Goal: Task Accomplishment & Management: Use online tool/utility

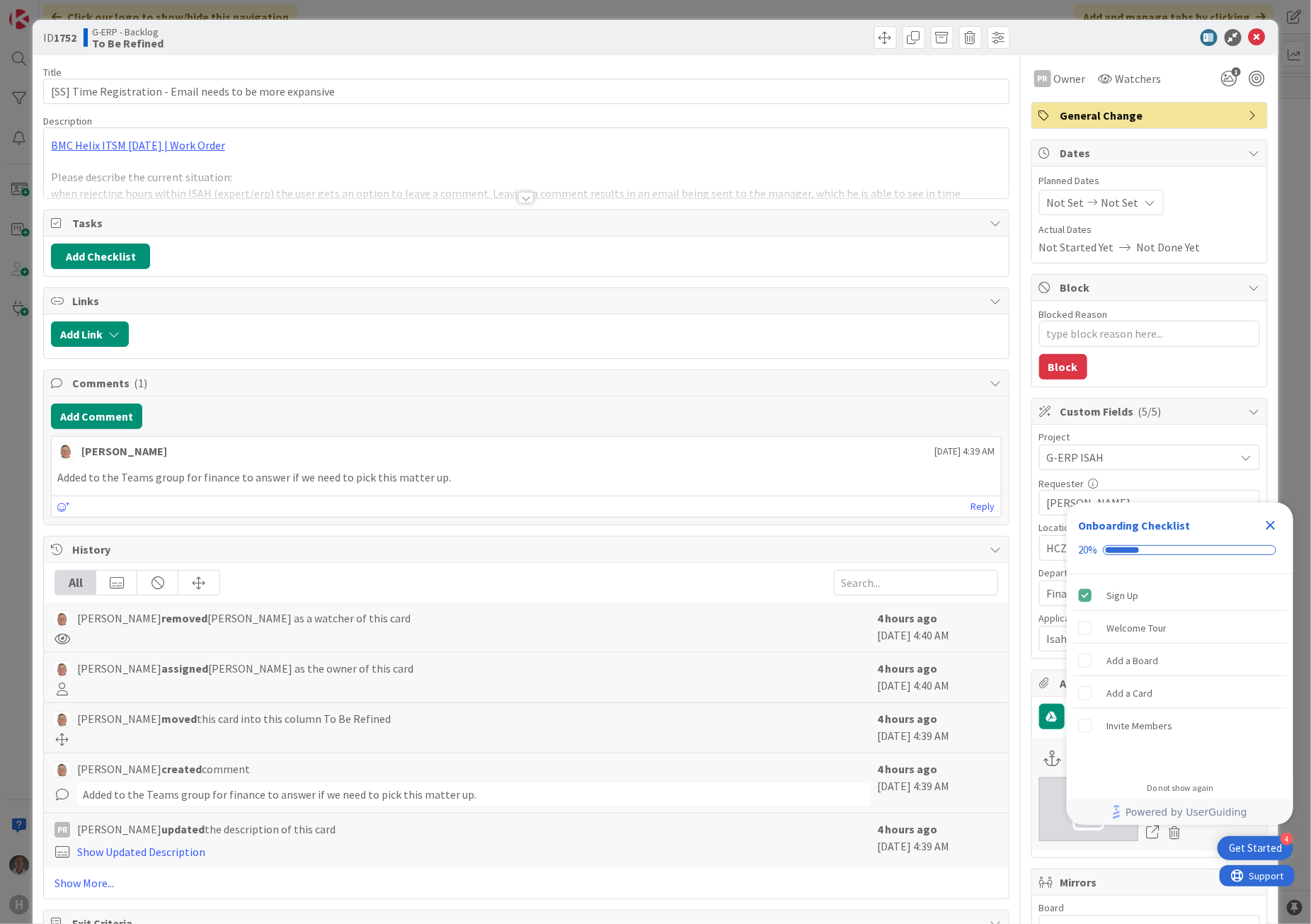
click at [518, 199] on div at bounding box center [526, 197] width 16 height 11
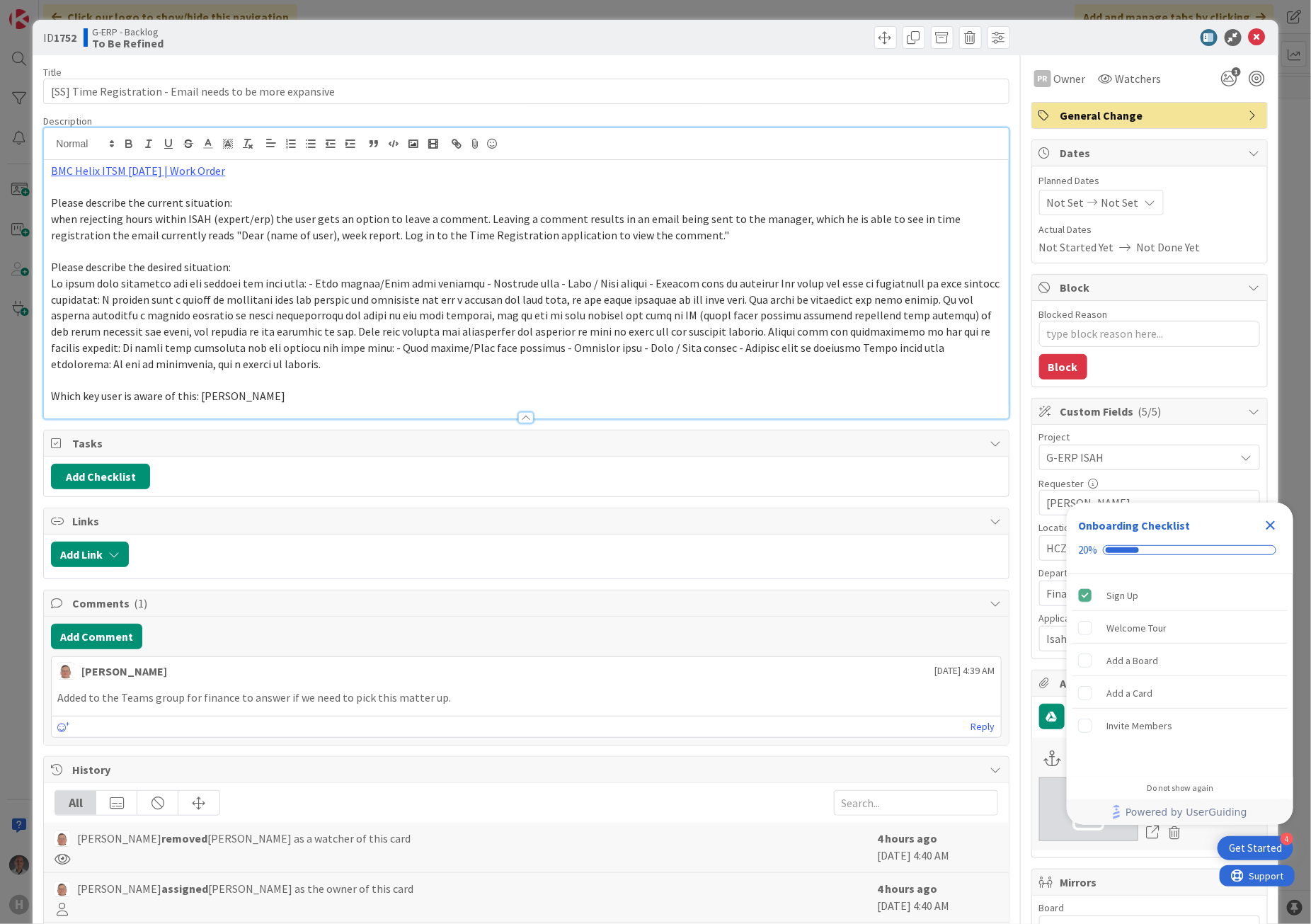
type textarea "x"
drag, startPoint x: 1274, startPoint y: 520, endPoint x: 1272, endPoint y: 513, distance: 7.3
click at [1273, 519] on icon "Close Checklist" at bounding box center [1270, 525] width 17 height 17
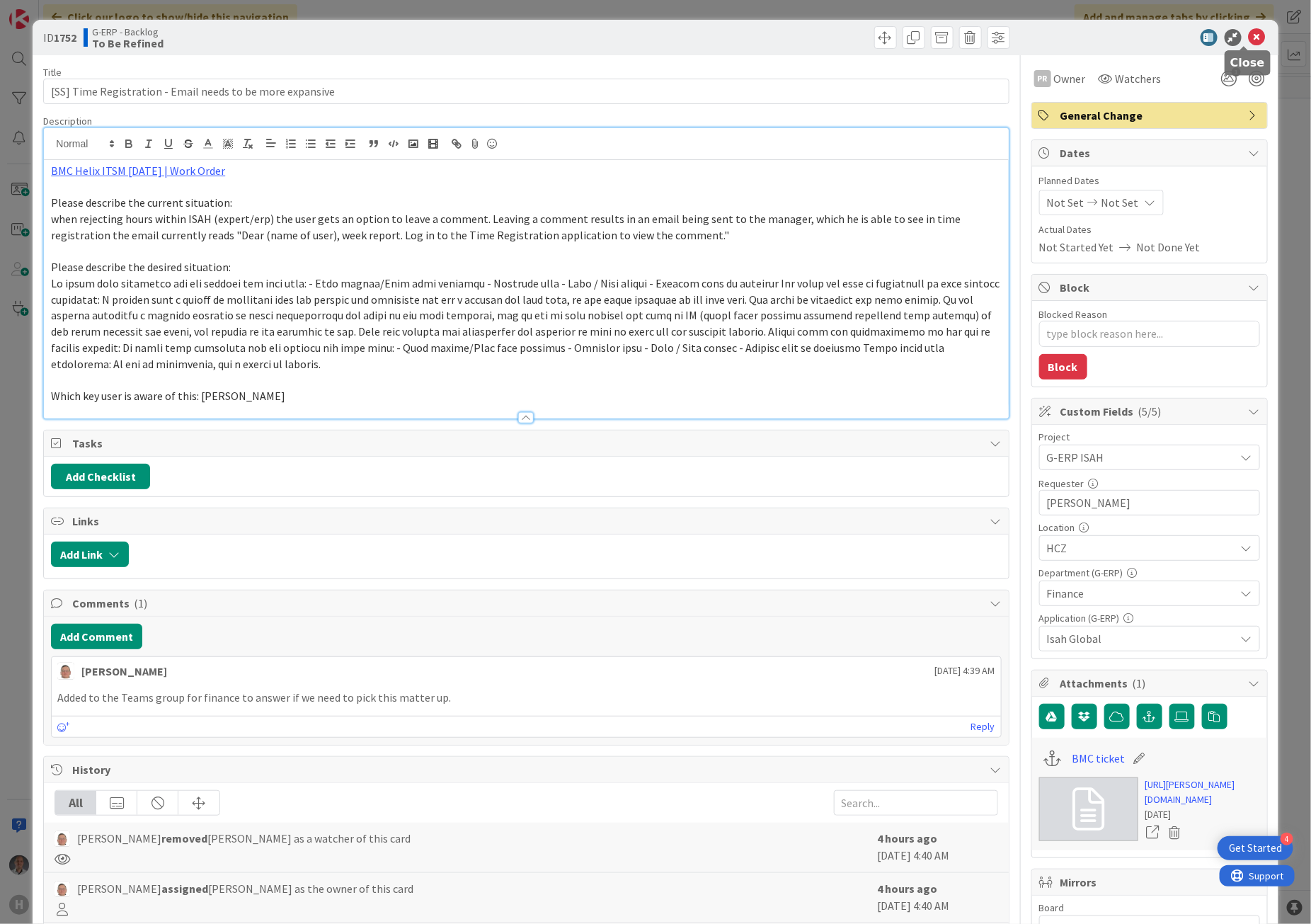
click at [1250, 36] on icon at bounding box center [1257, 38] width 17 height 17
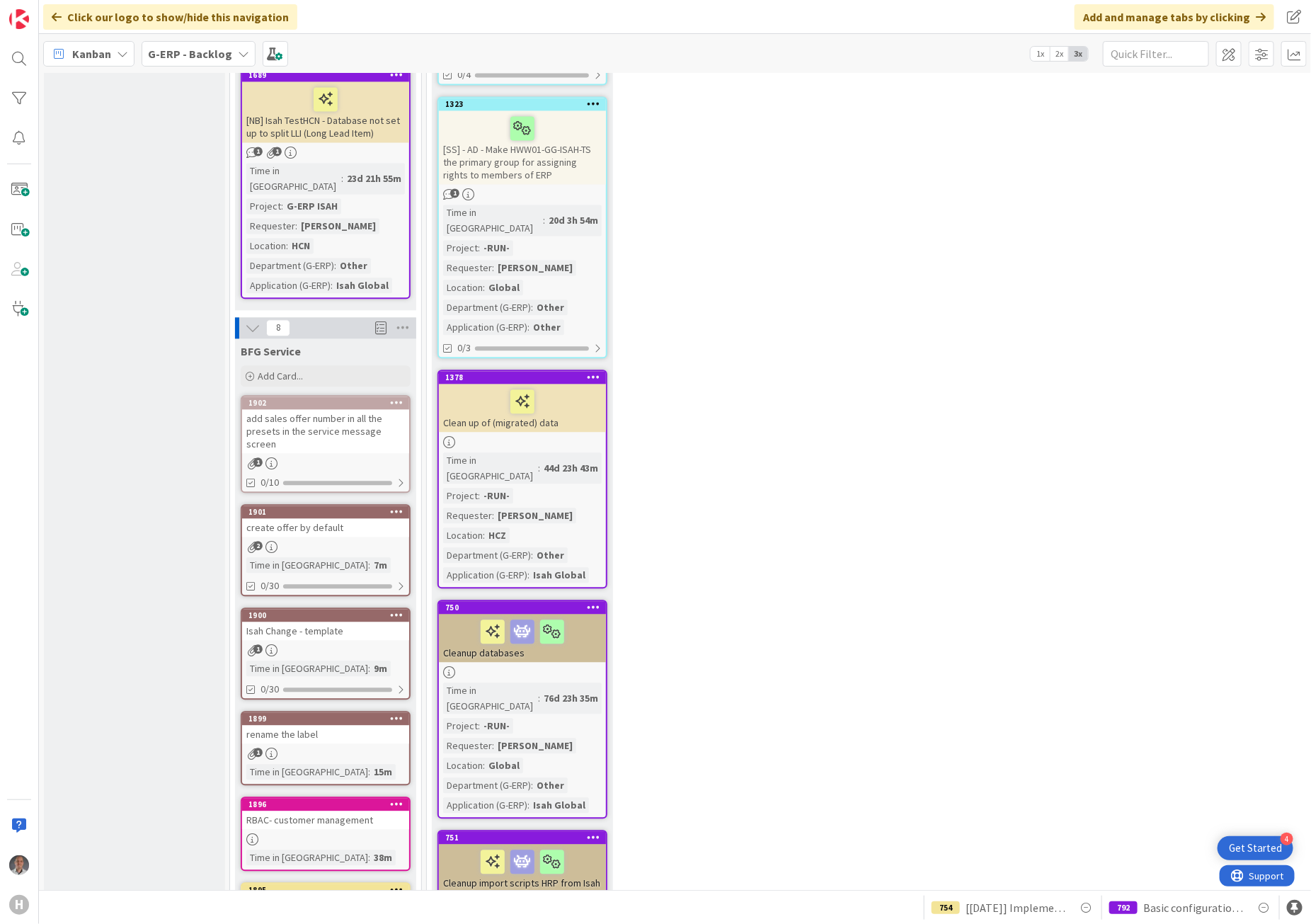
scroll to position [1504, 0]
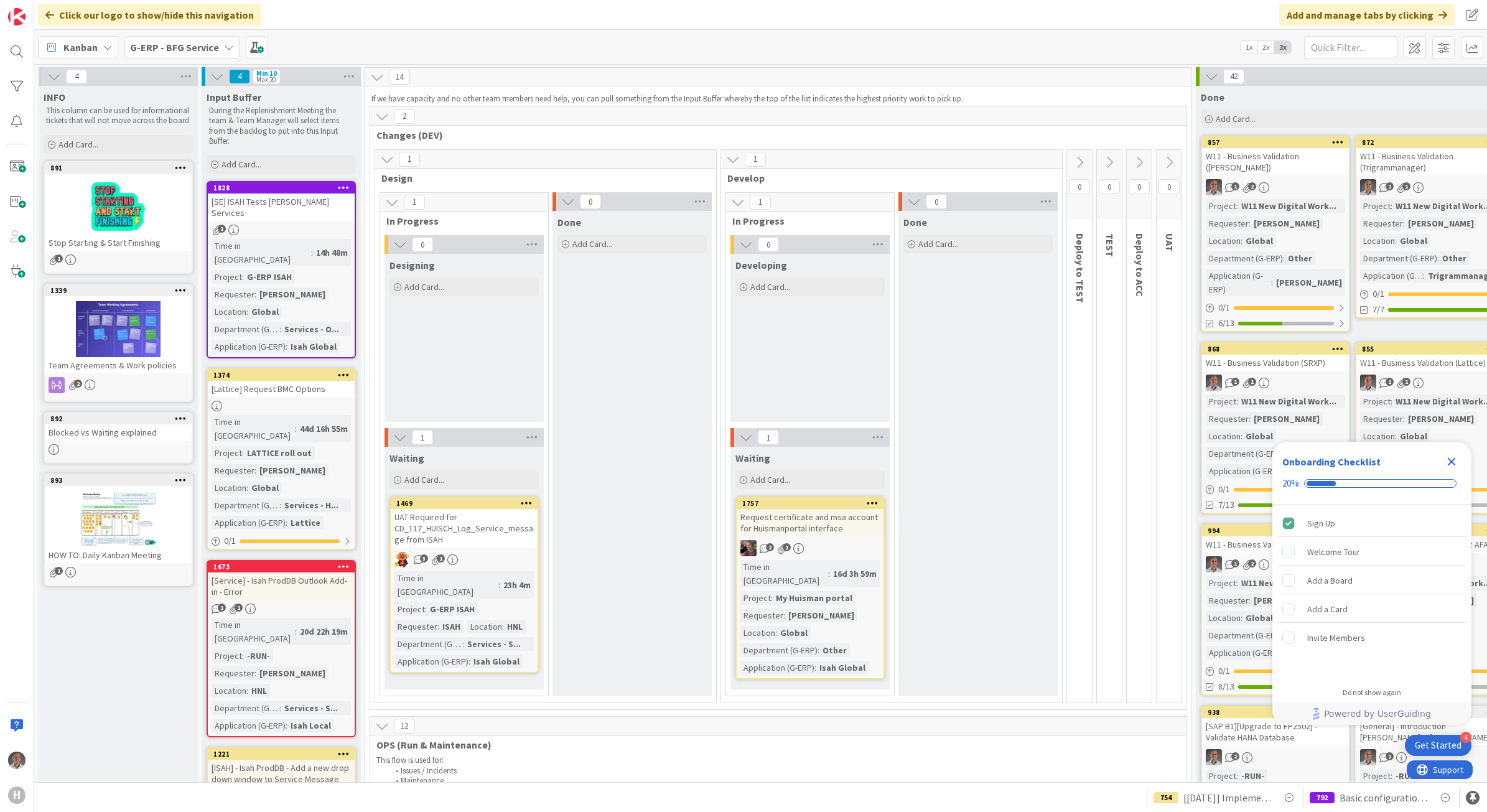
click at [204, 44] on b "G-ERP - BFG Service" at bounding box center [174, 47] width 89 height 13
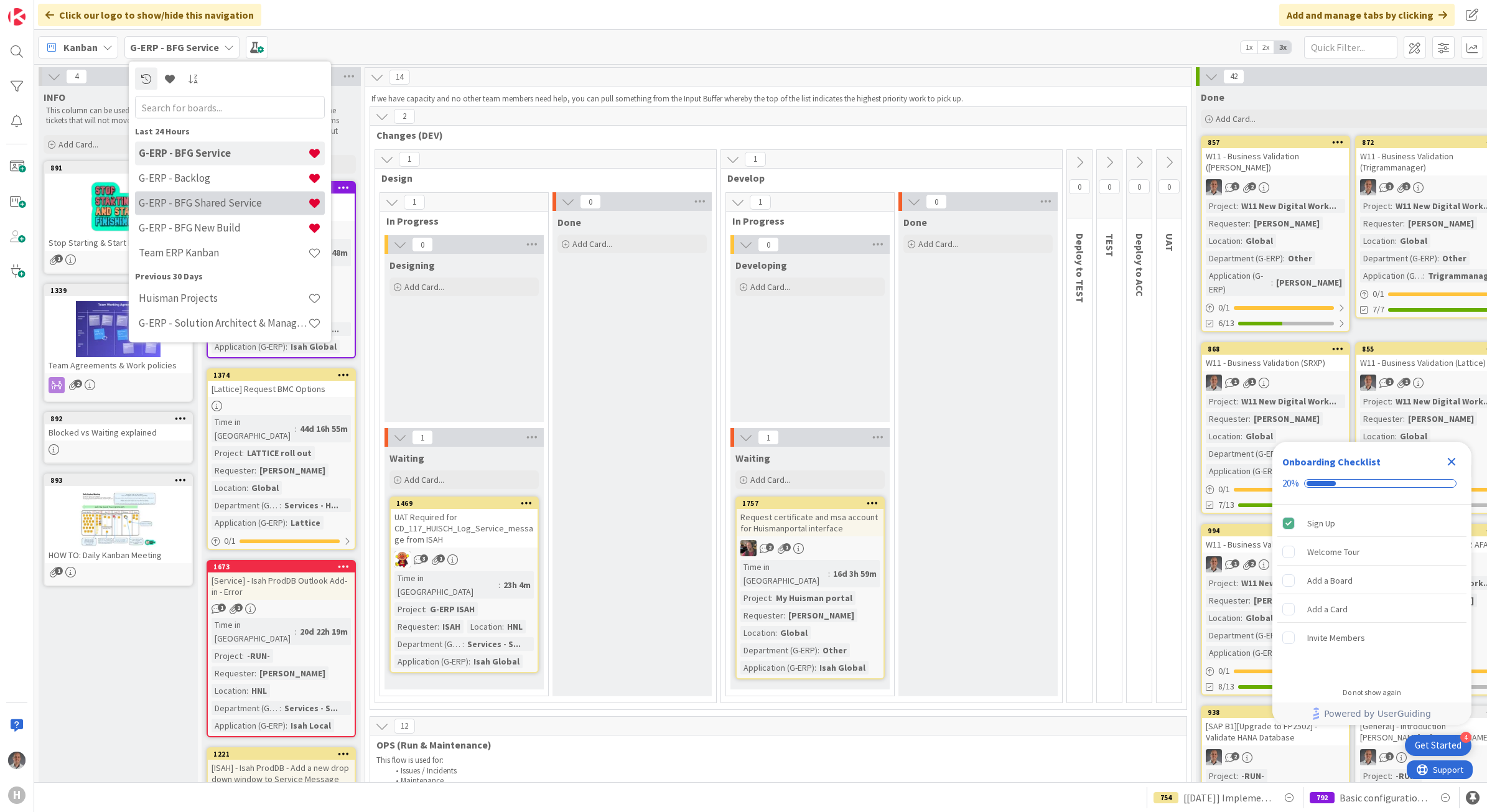
click at [256, 200] on h4 "G-ERP - BFG Shared Service" at bounding box center [223, 202] width 169 height 13
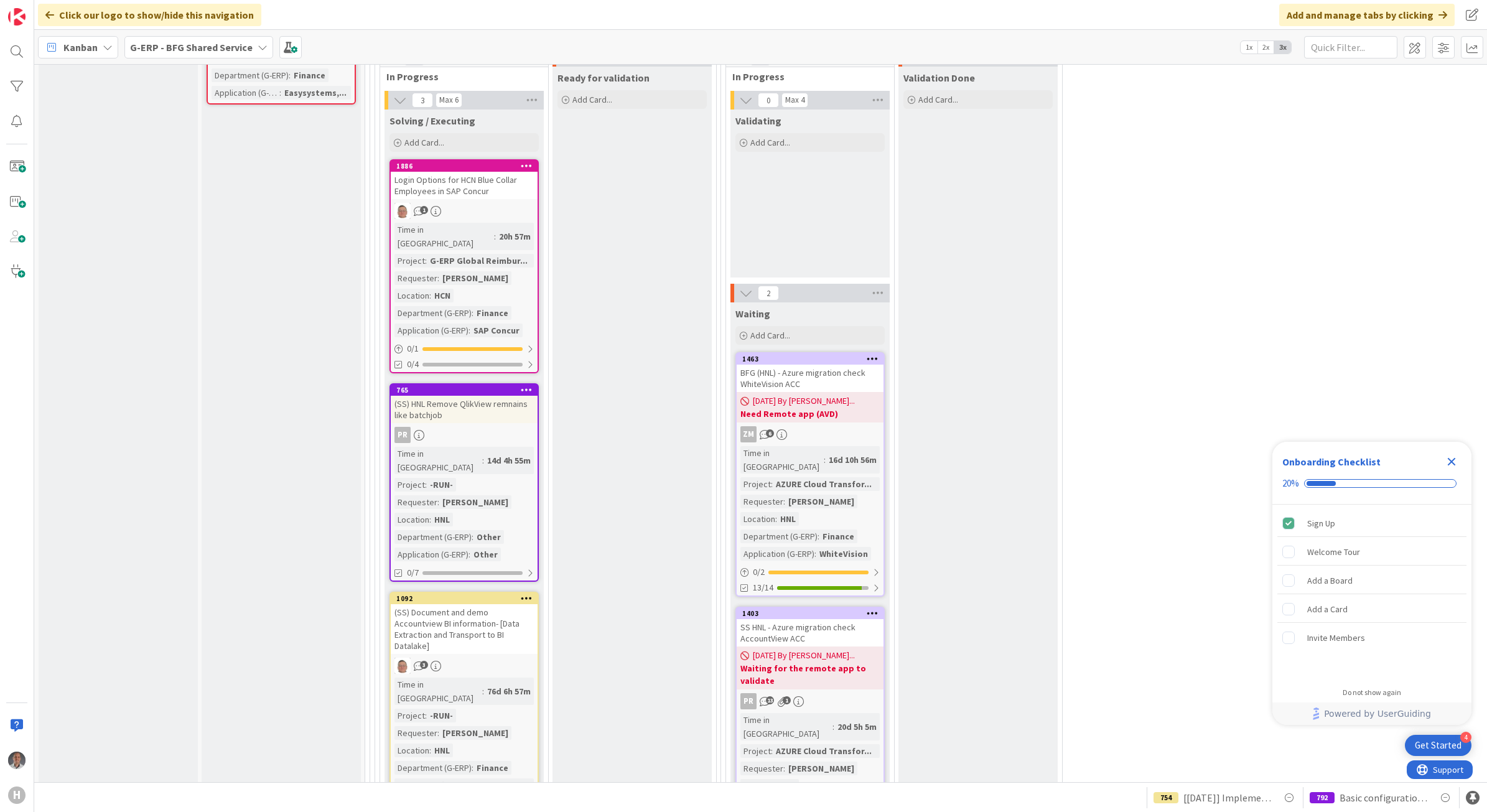
scroll to position [1461, 0]
click at [1447, 468] on icon "Close Checklist" at bounding box center [1451, 461] width 15 height 15
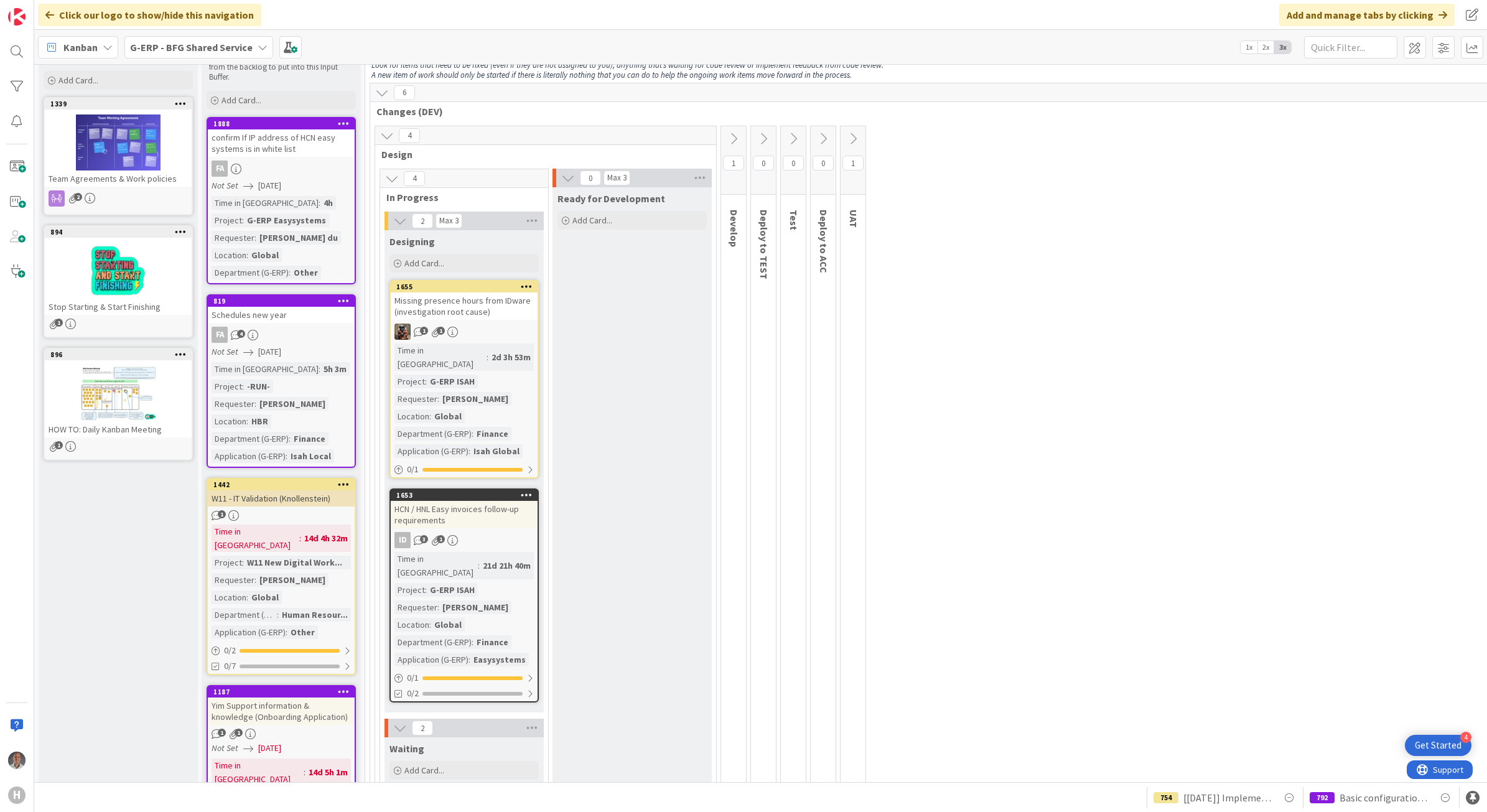
scroll to position [61, 0]
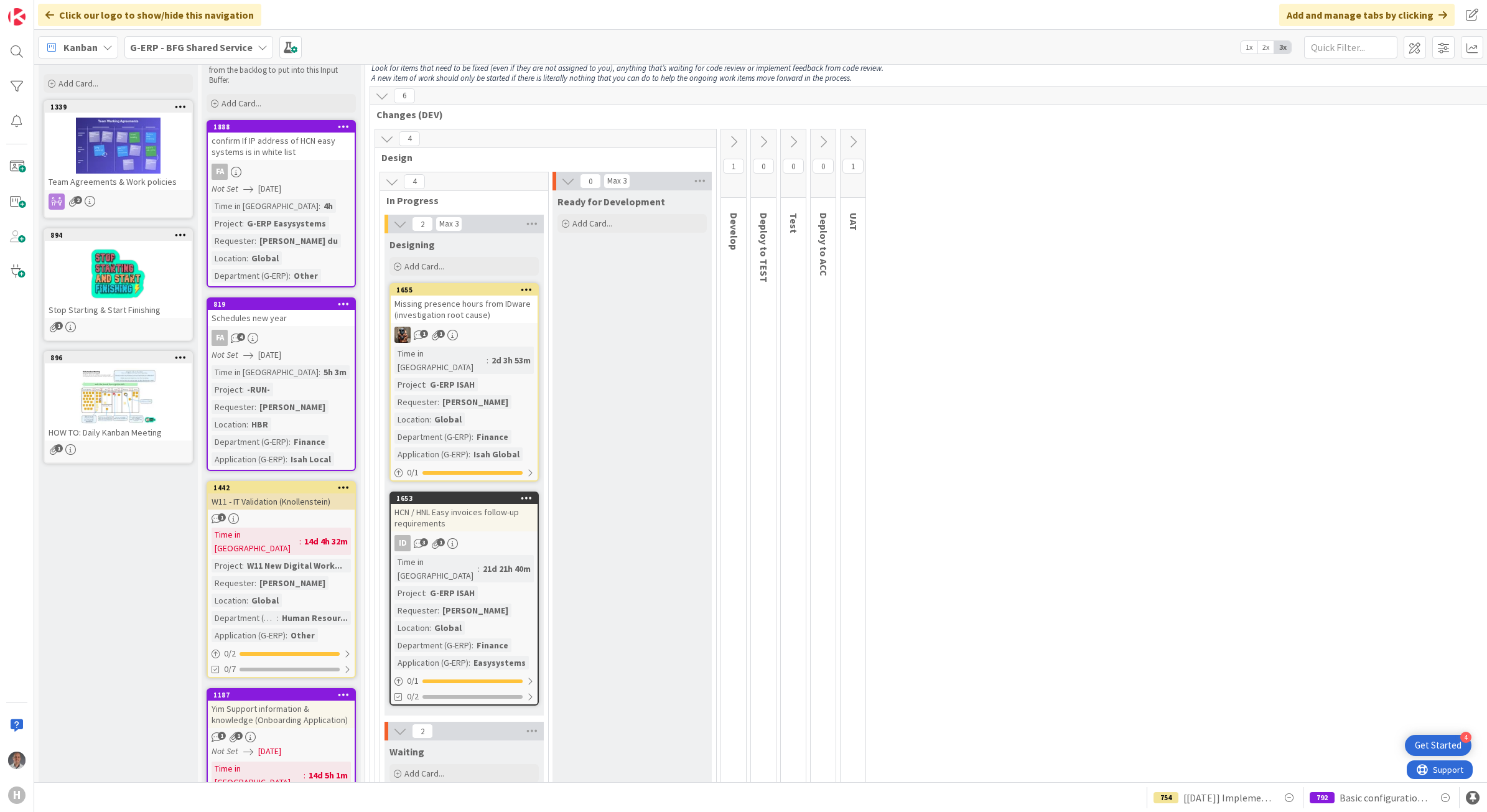
click at [227, 44] on b "G-ERP - BFG Shared Service" at bounding box center [191, 47] width 123 height 13
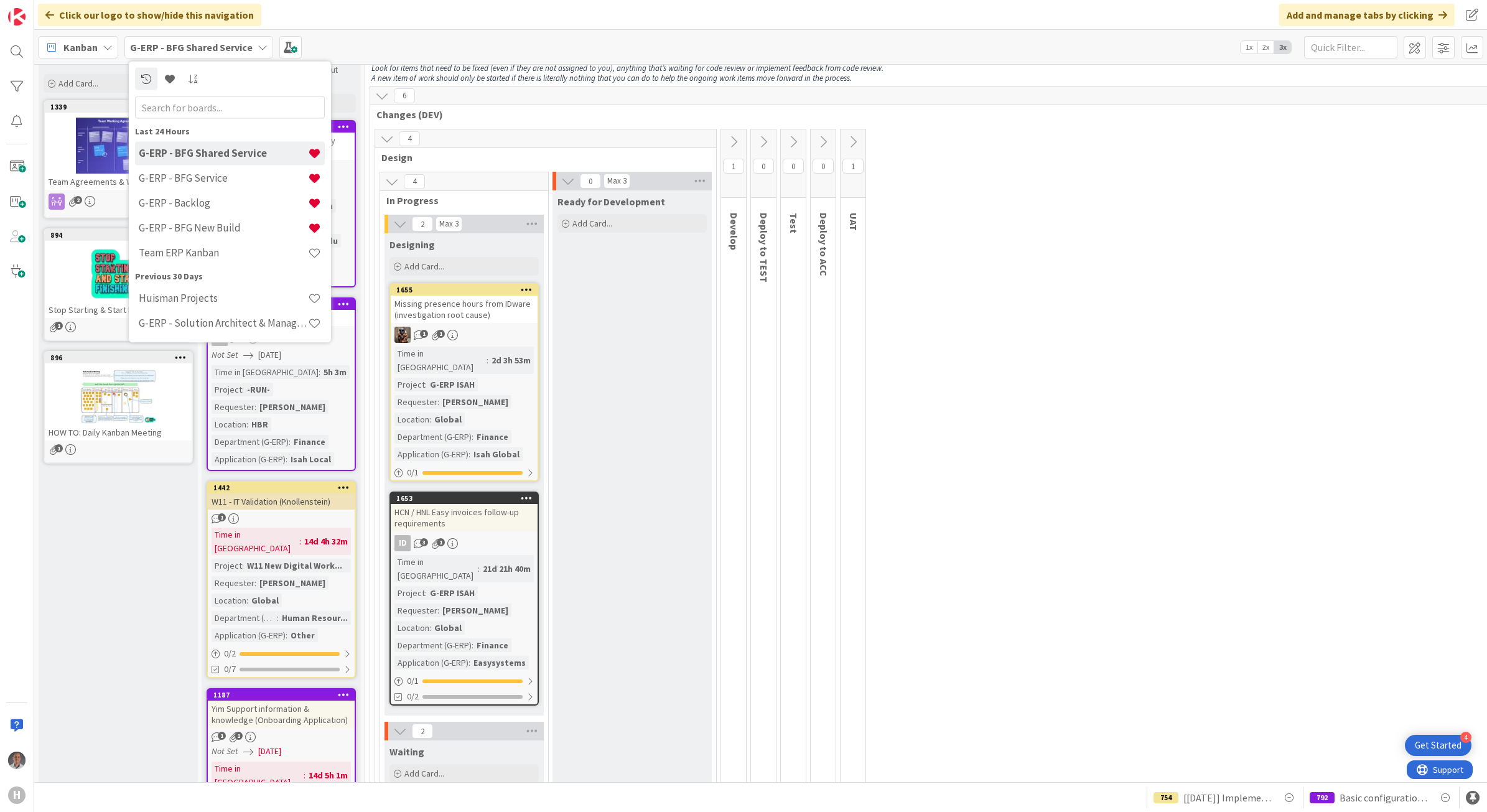
scroll to position [0, 0]
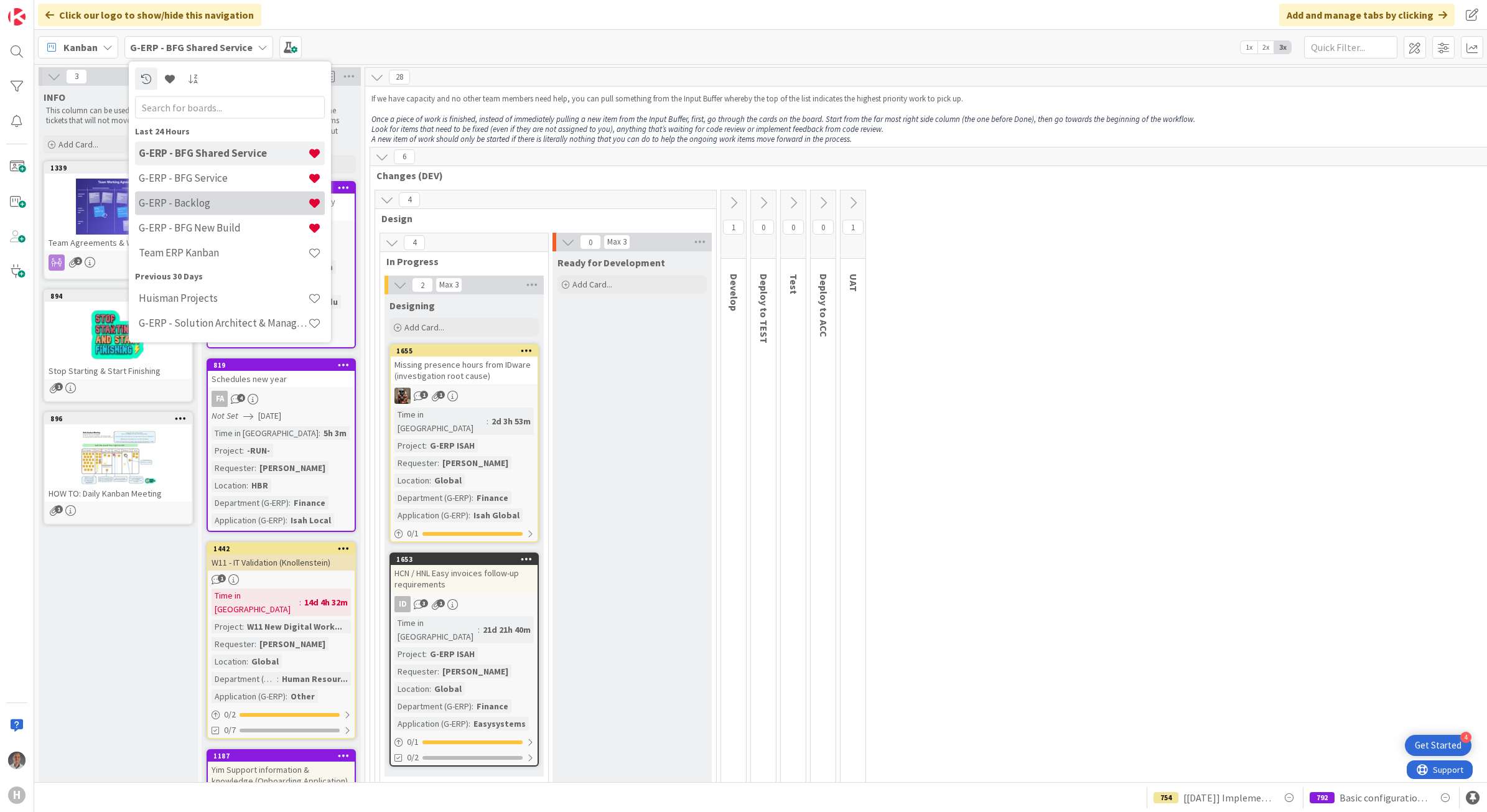
click at [256, 196] on h4 "G-ERP - Backlog" at bounding box center [223, 202] width 169 height 13
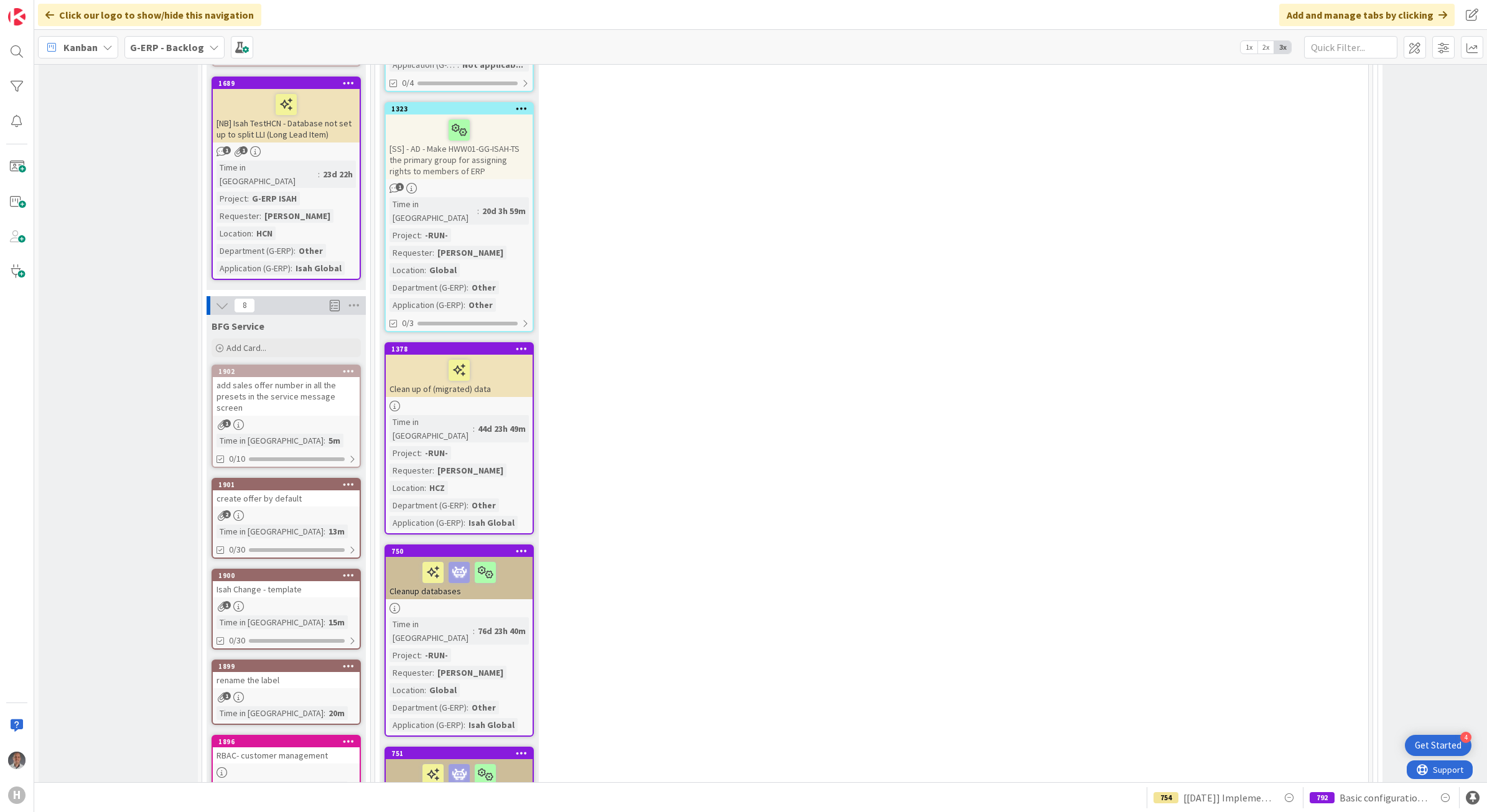
scroll to position [1167, 0]
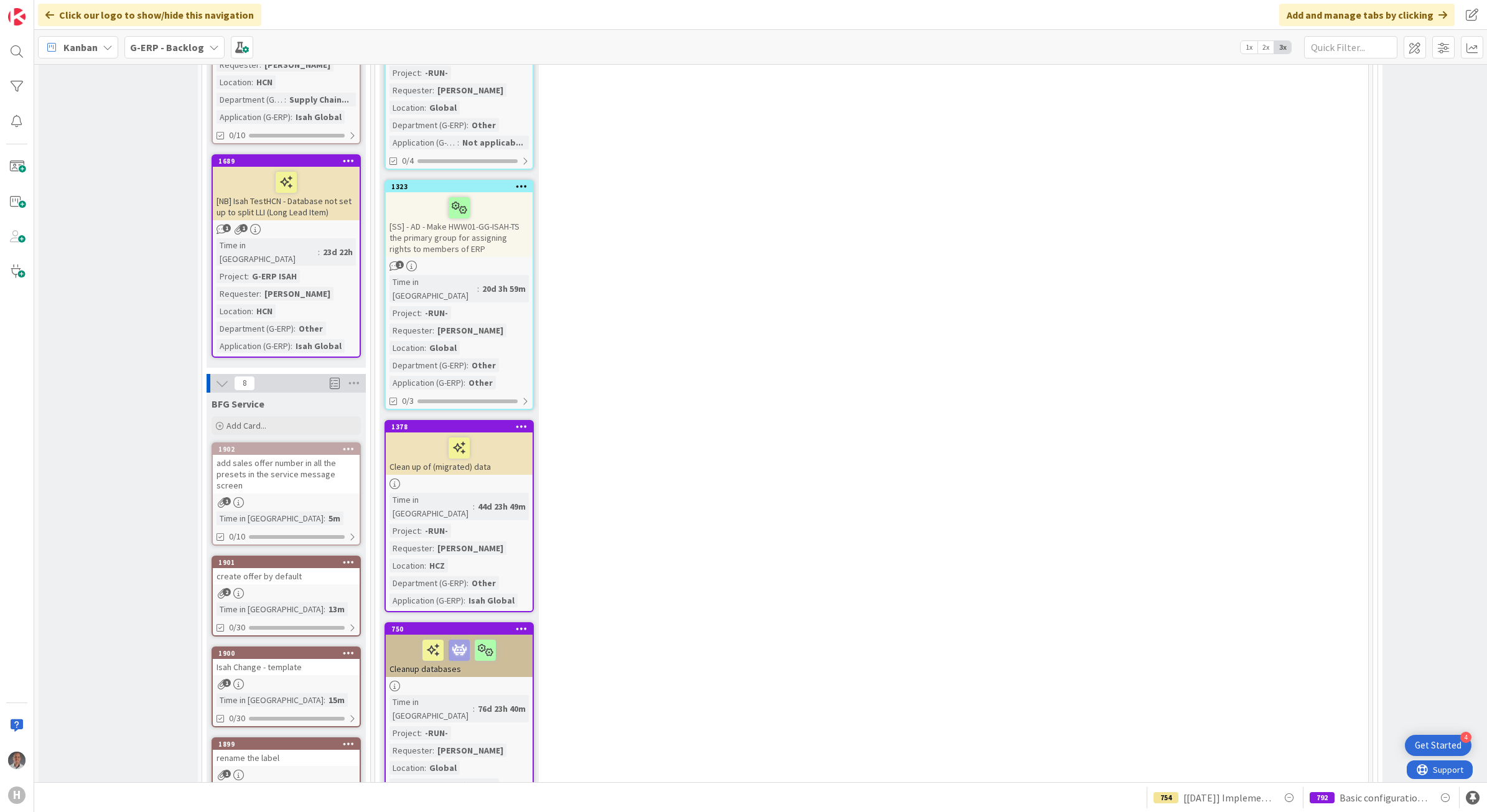
click at [288, 749] on div "rename the label" at bounding box center [286, 757] width 147 height 16
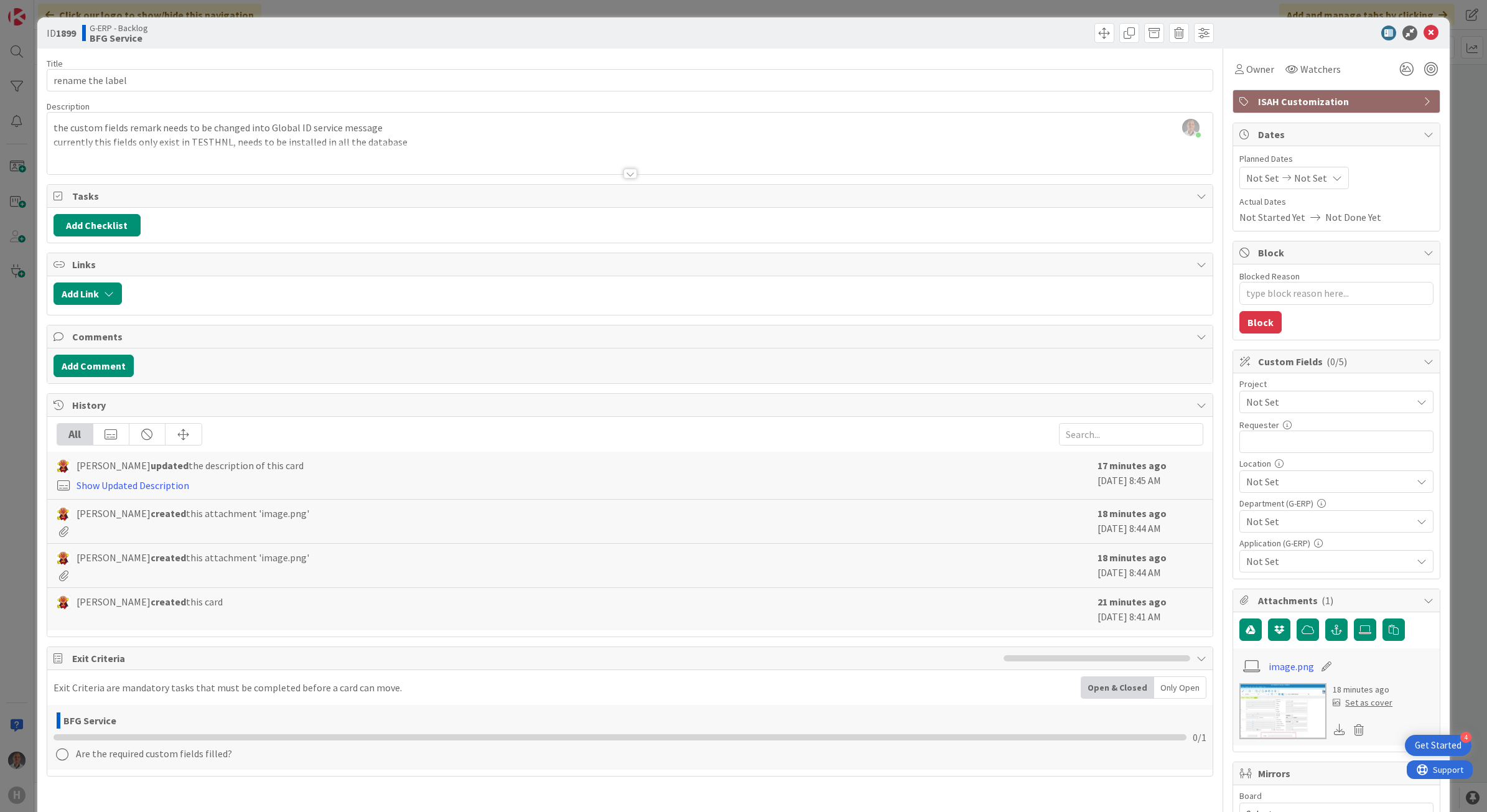
click at [626, 177] on div at bounding box center [630, 173] width 14 height 10
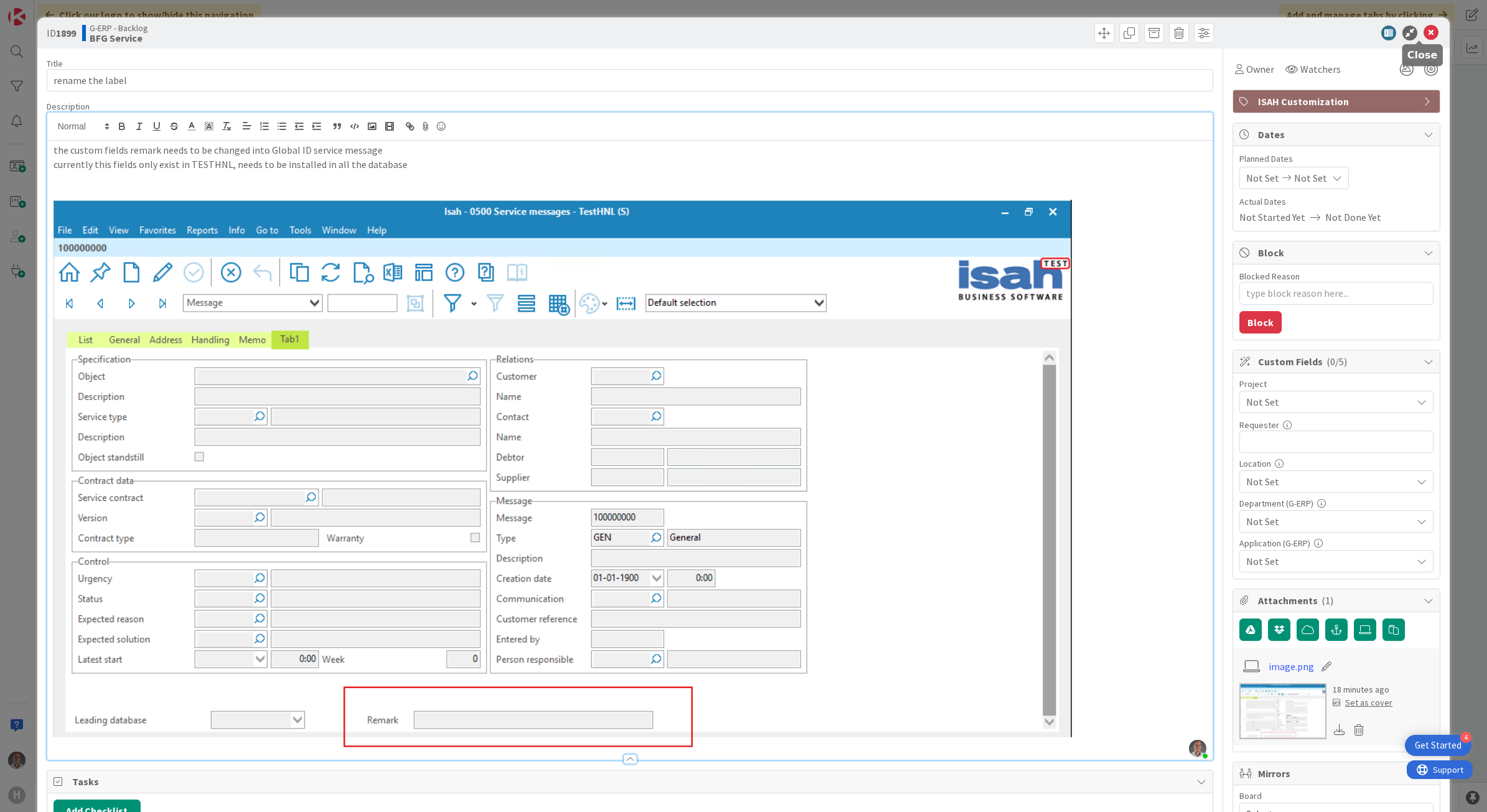
click at [1423, 28] on icon at bounding box center [1430, 33] width 15 height 15
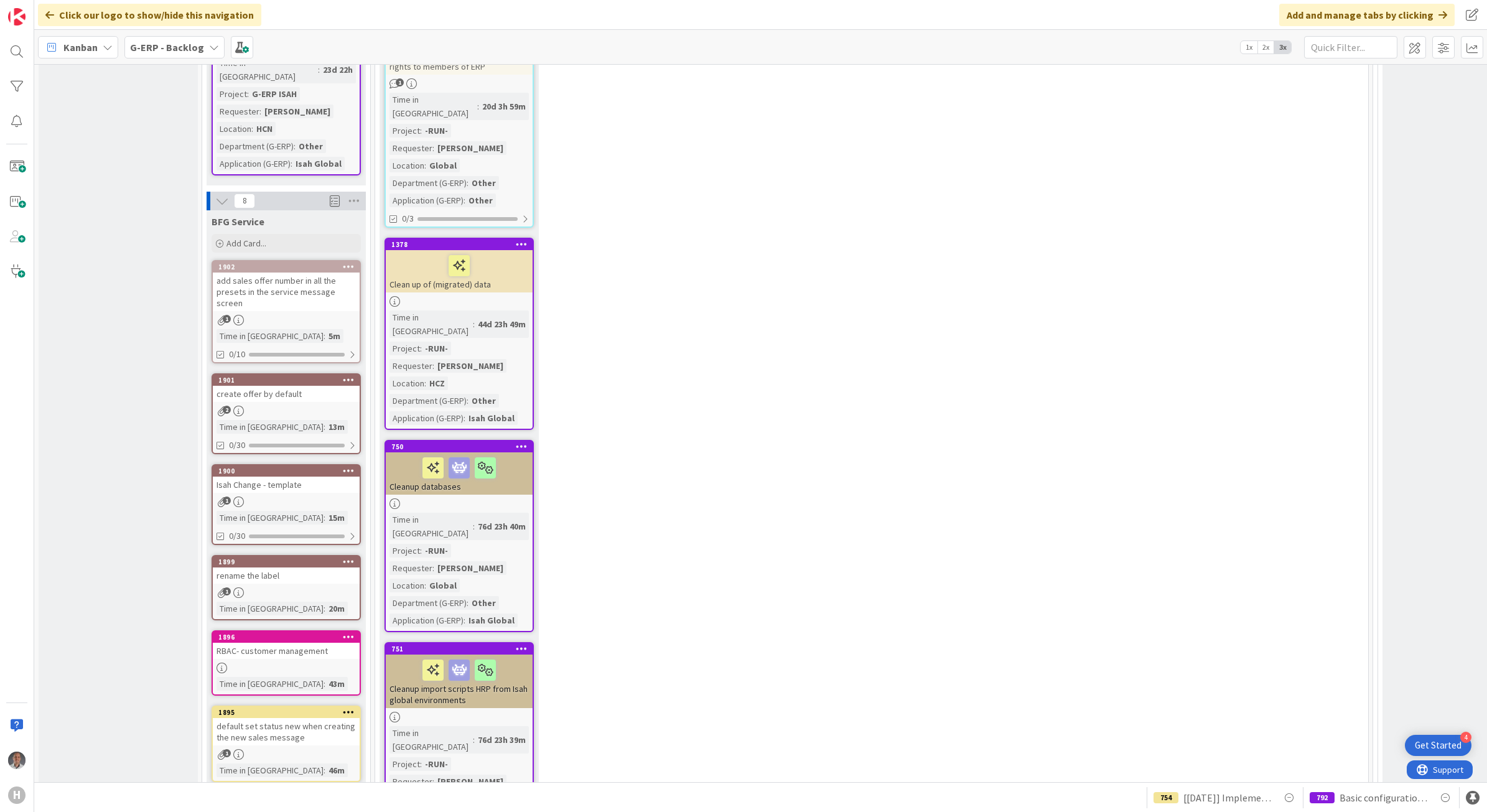
scroll to position [1322, 0]
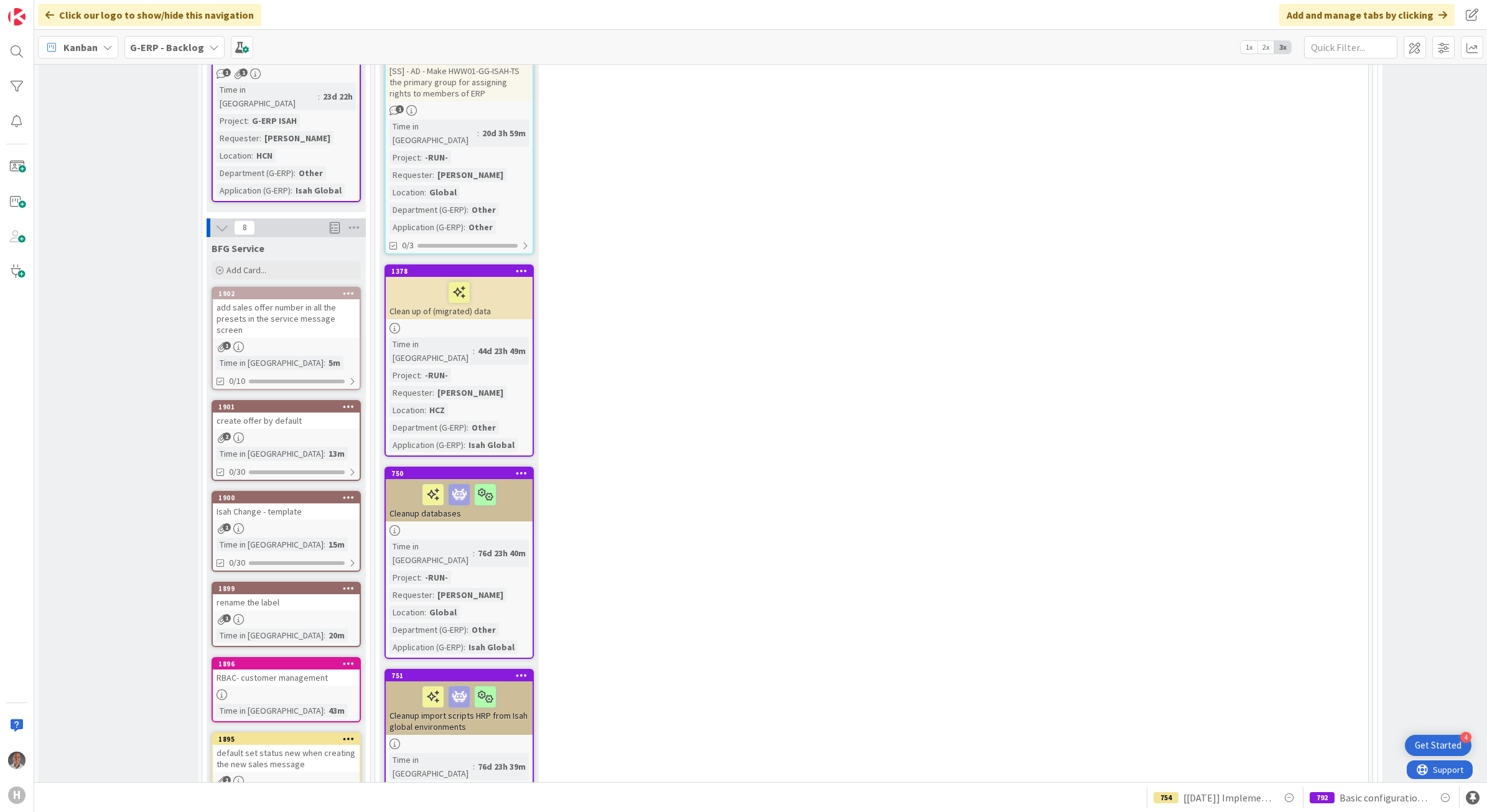
click at [316, 413] on div "create offer by default" at bounding box center [286, 420] width 147 height 16
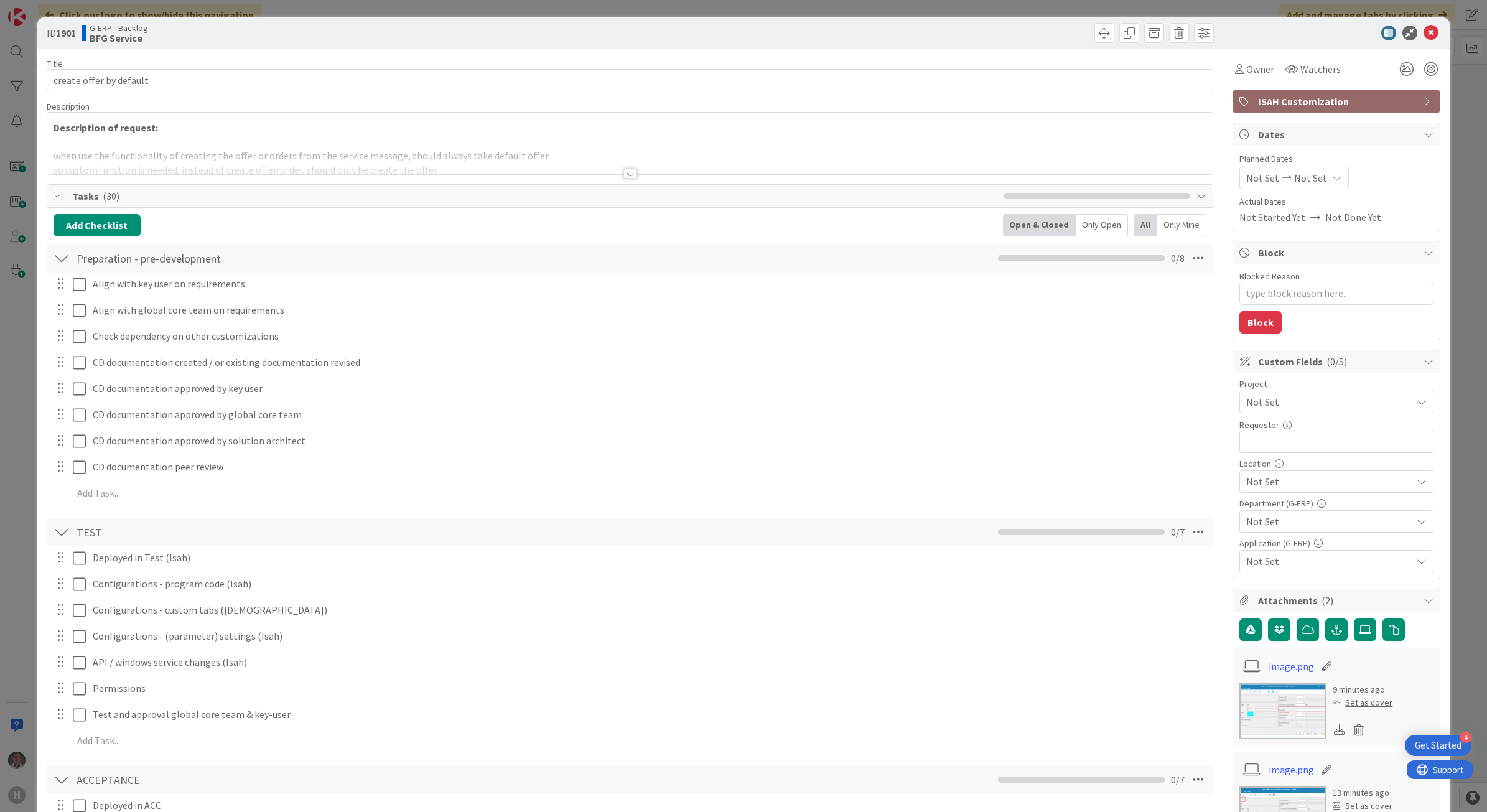
type textarea "x"
click at [624, 175] on div at bounding box center [630, 173] width 14 height 10
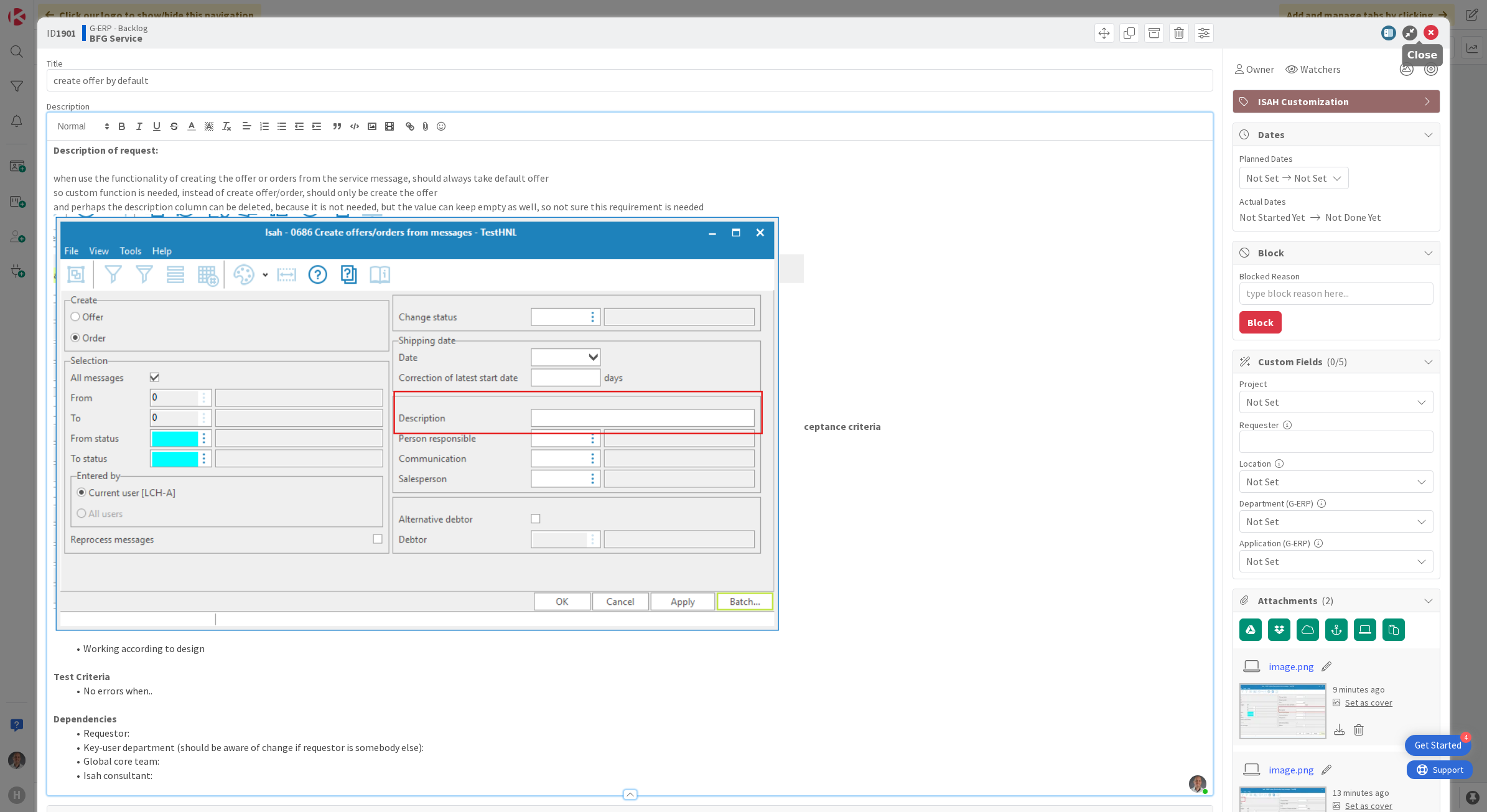
click at [1423, 29] on icon at bounding box center [1430, 33] width 15 height 15
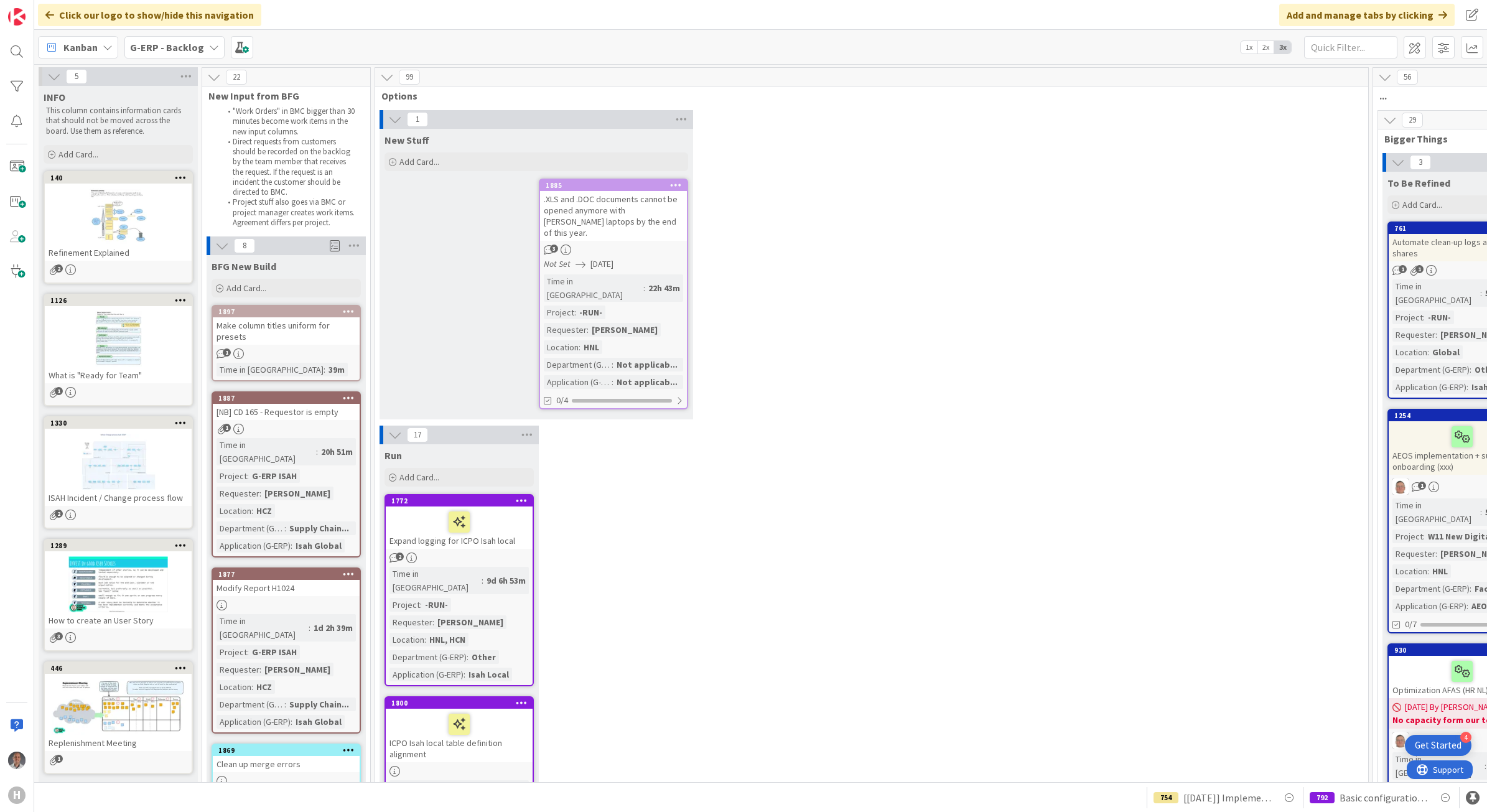
click at [163, 48] on b "G-ERP - Backlog" at bounding box center [167, 47] width 74 height 13
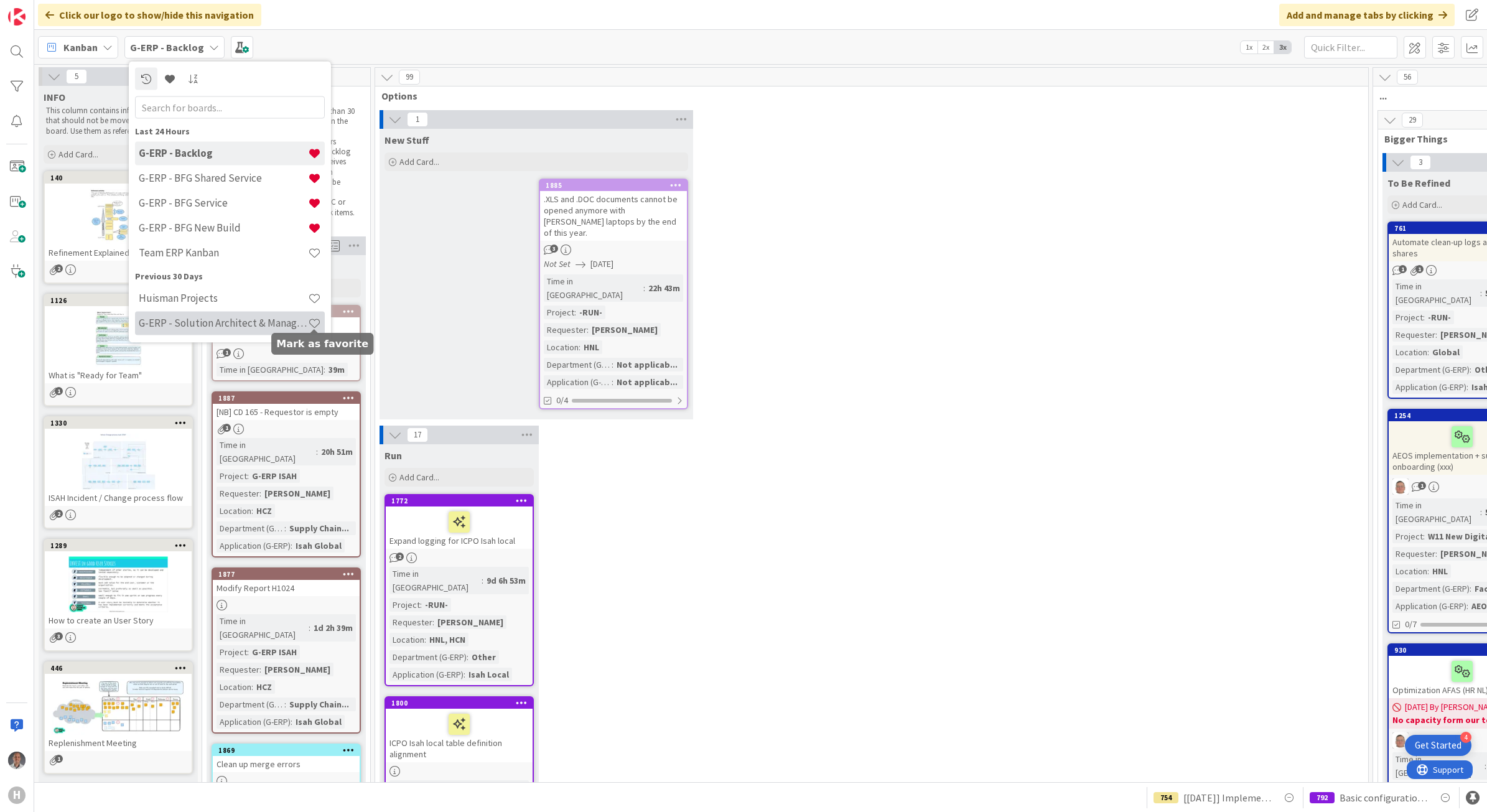
click at [264, 321] on h4 "G-ERP - Solution Architect & Management" at bounding box center [223, 322] width 169 height 13
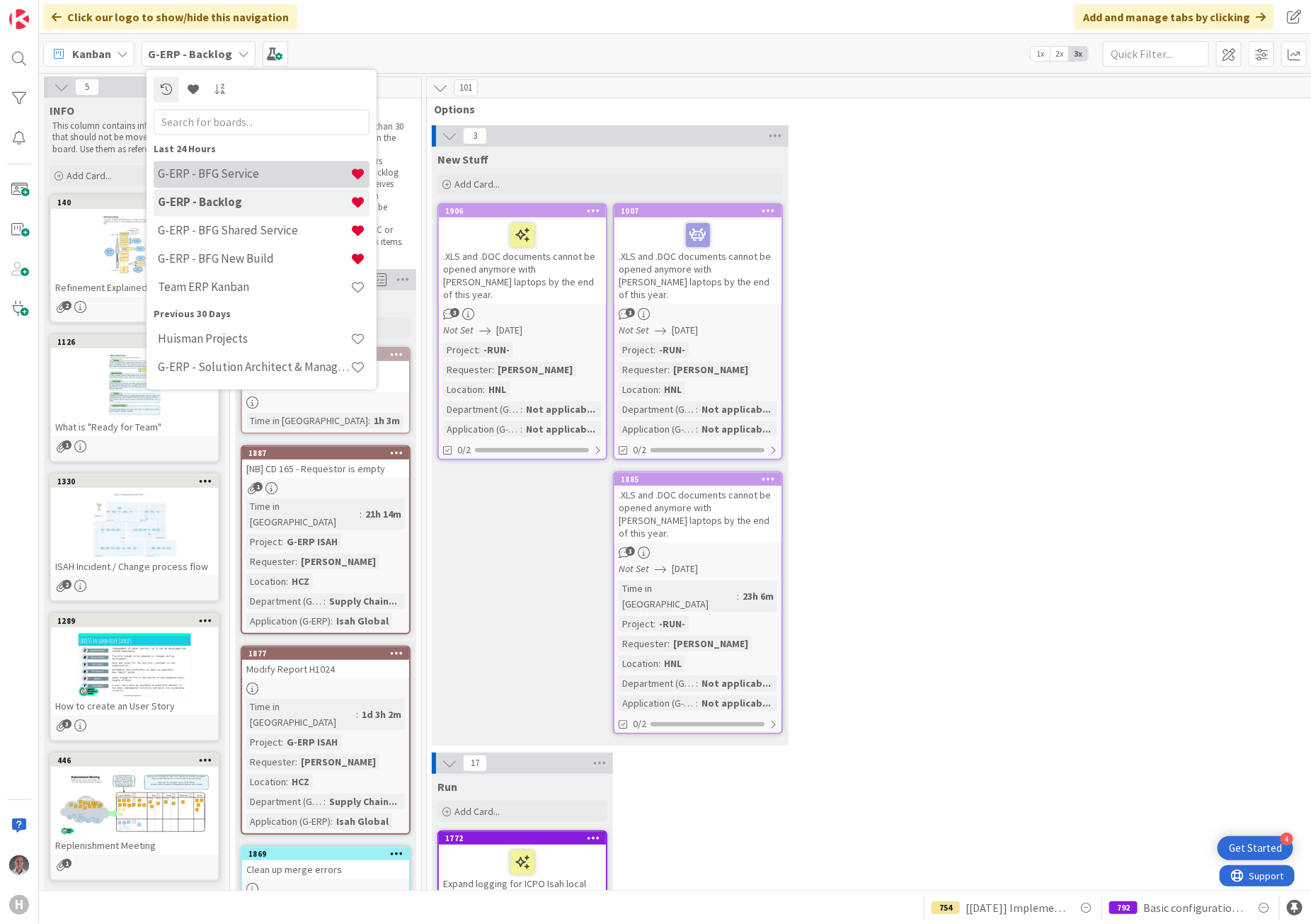
scroll to position [1504, 0]
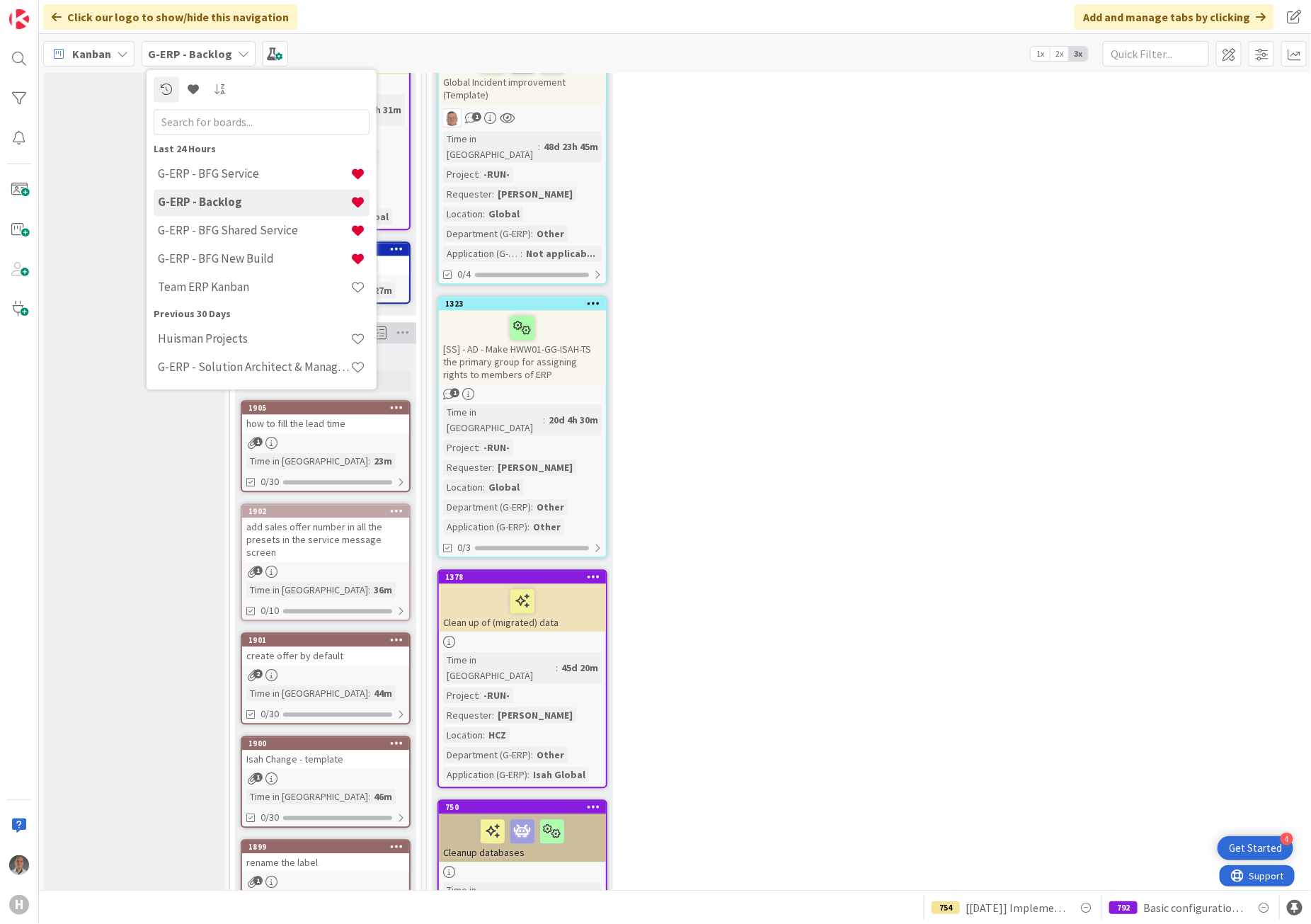
click at [236, 200] on h4 "G-ERP - Backlog" at bounding box center [254, 202] width 193 height 14
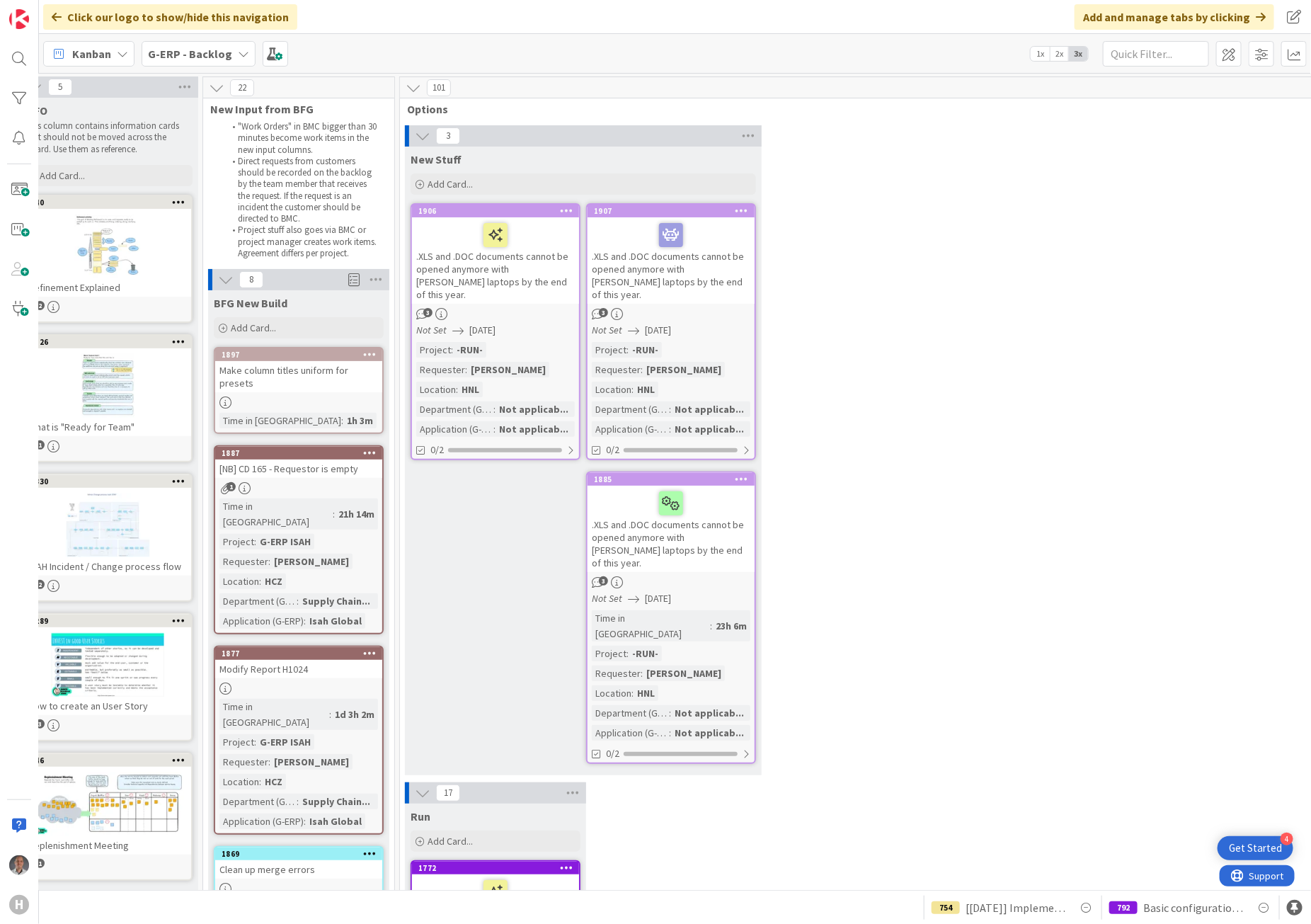
scroll to position [0, 0]
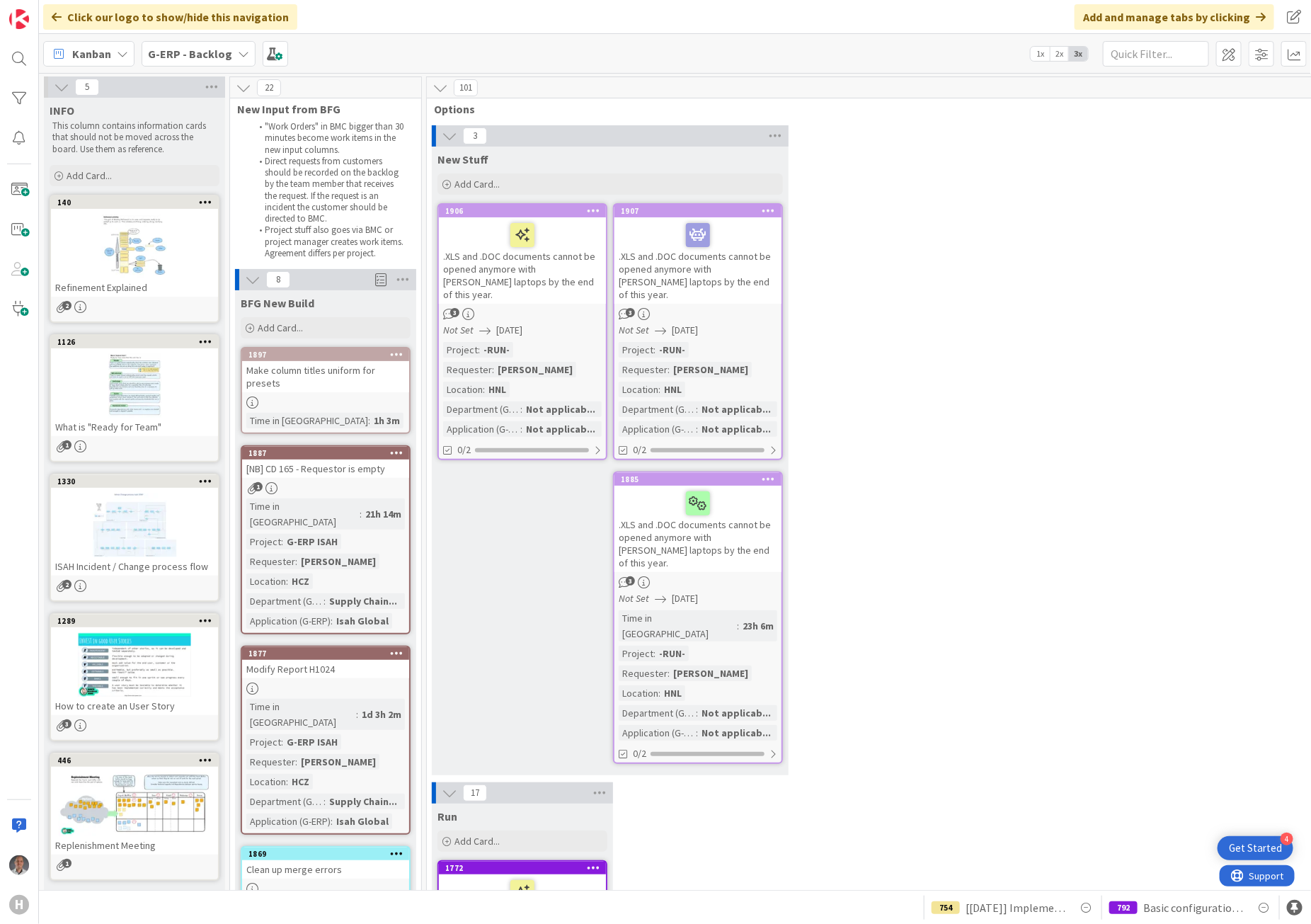
click at [766, 206] on icon at bounding box center [769, 210] width 14 height 10
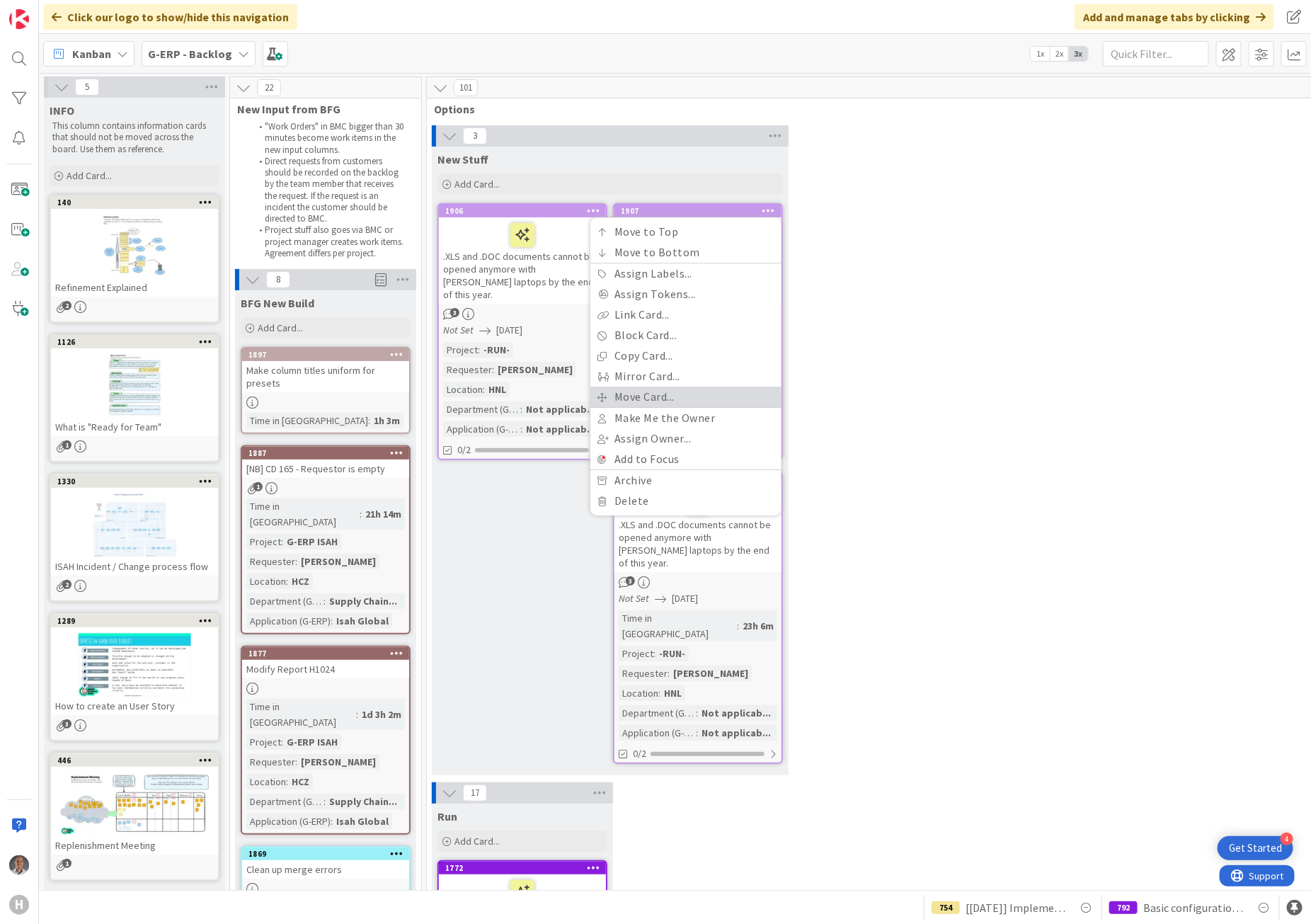
click at [682, 394] on link "Move Card..." at bounding box center [686, 396] width 191 height 20
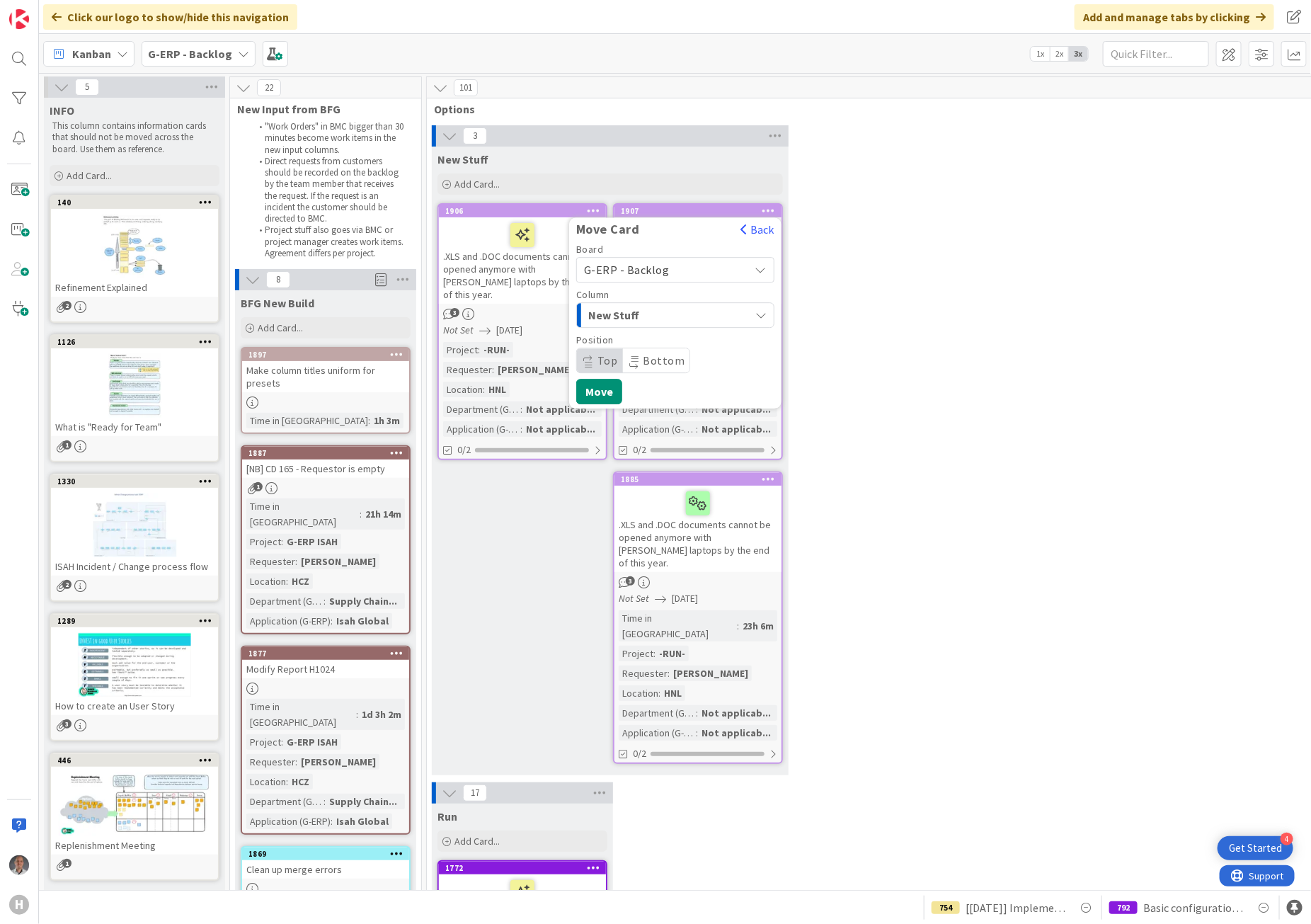
click at [652, 276] on span "G-ERP - Backlog" at bounding box center [627, 269] width 86 height 14
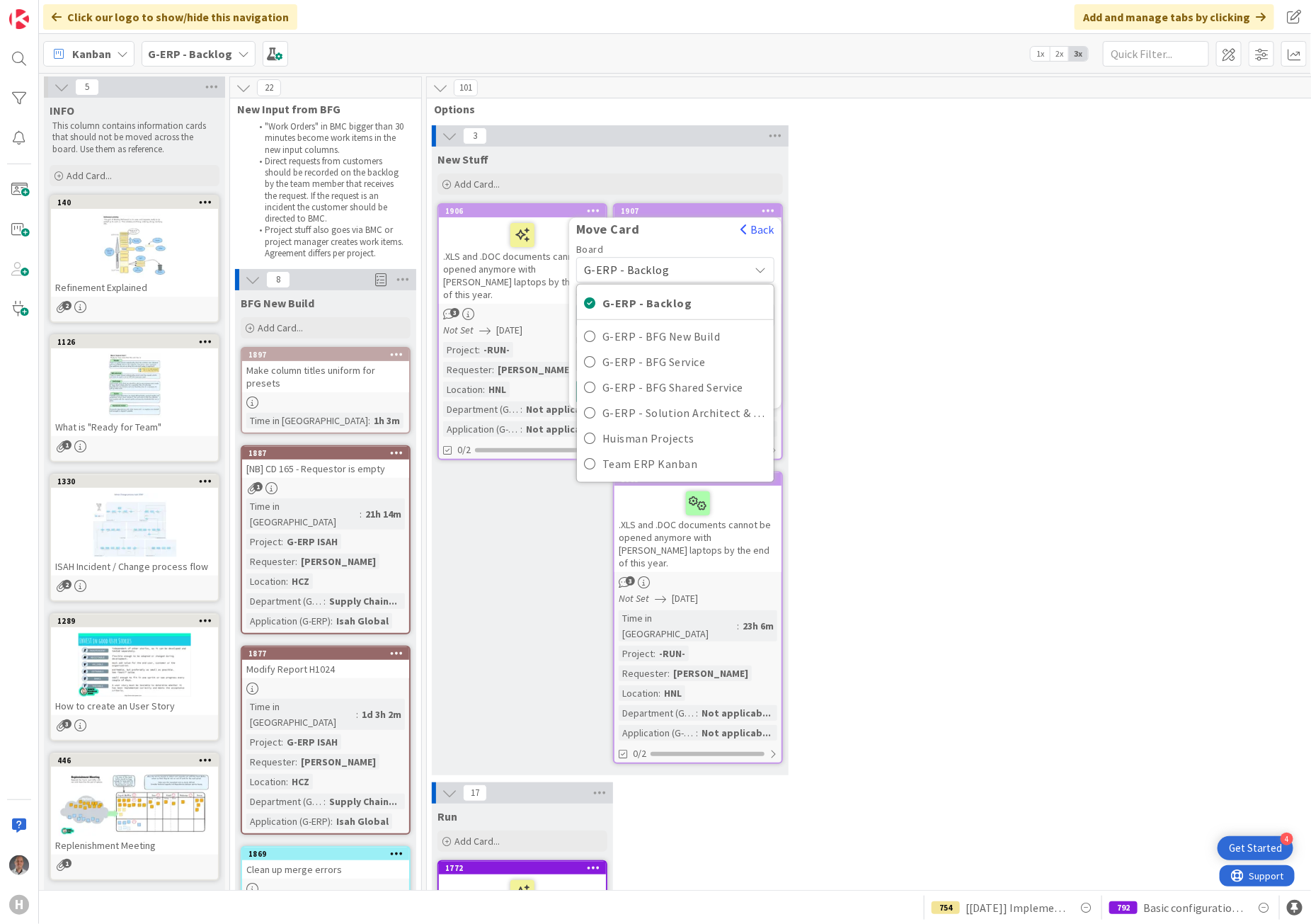
click at [1090, 409] on div "3 New Stuff Add Card... 1907 Move Card Back Board G-ERP - Backlog G-ERP - Backl…" at bounding box center [992, 454] width 1124 height 657
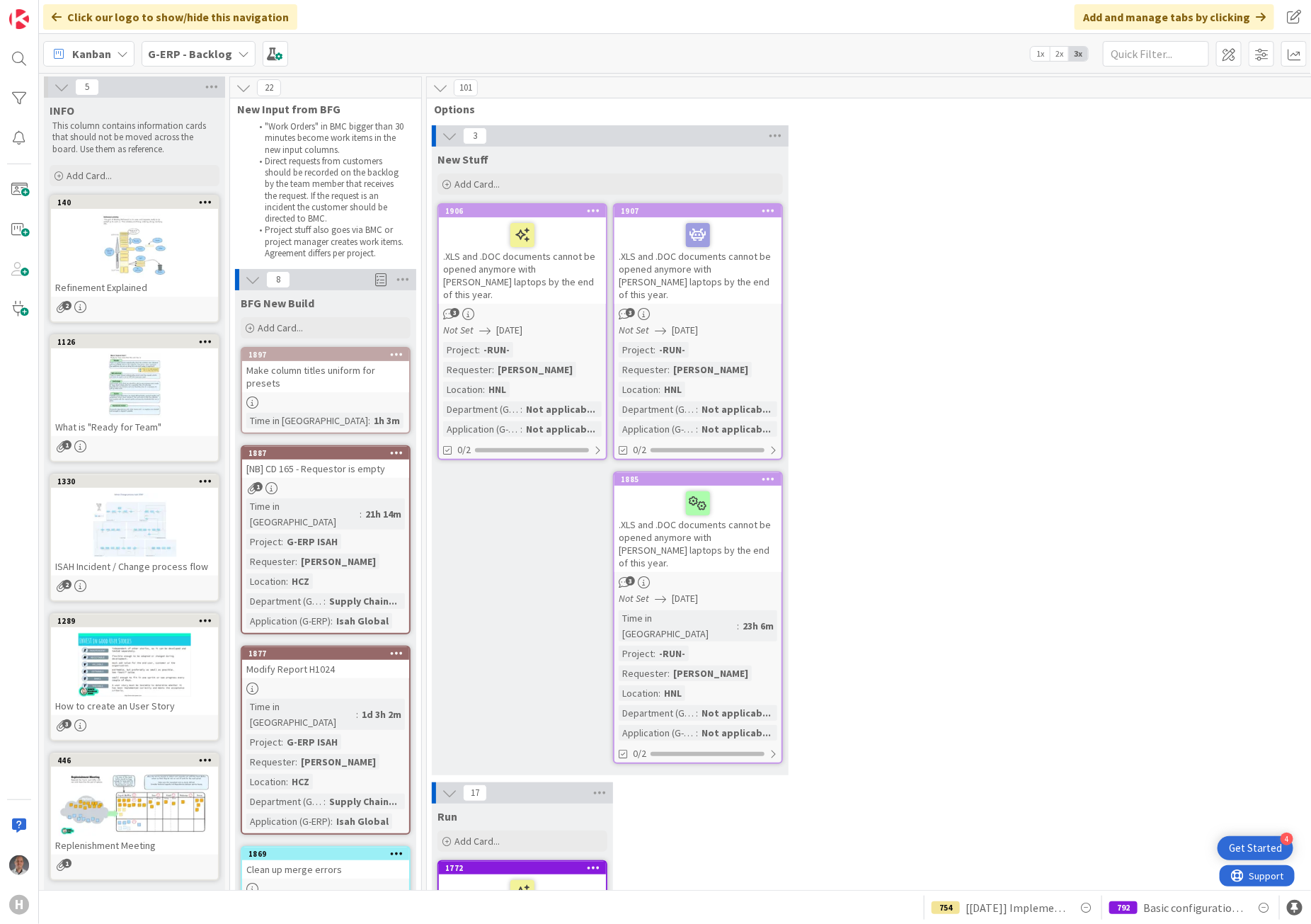
click at [772, 208] on icon at bounding box center [769, 210] width 14 height 10
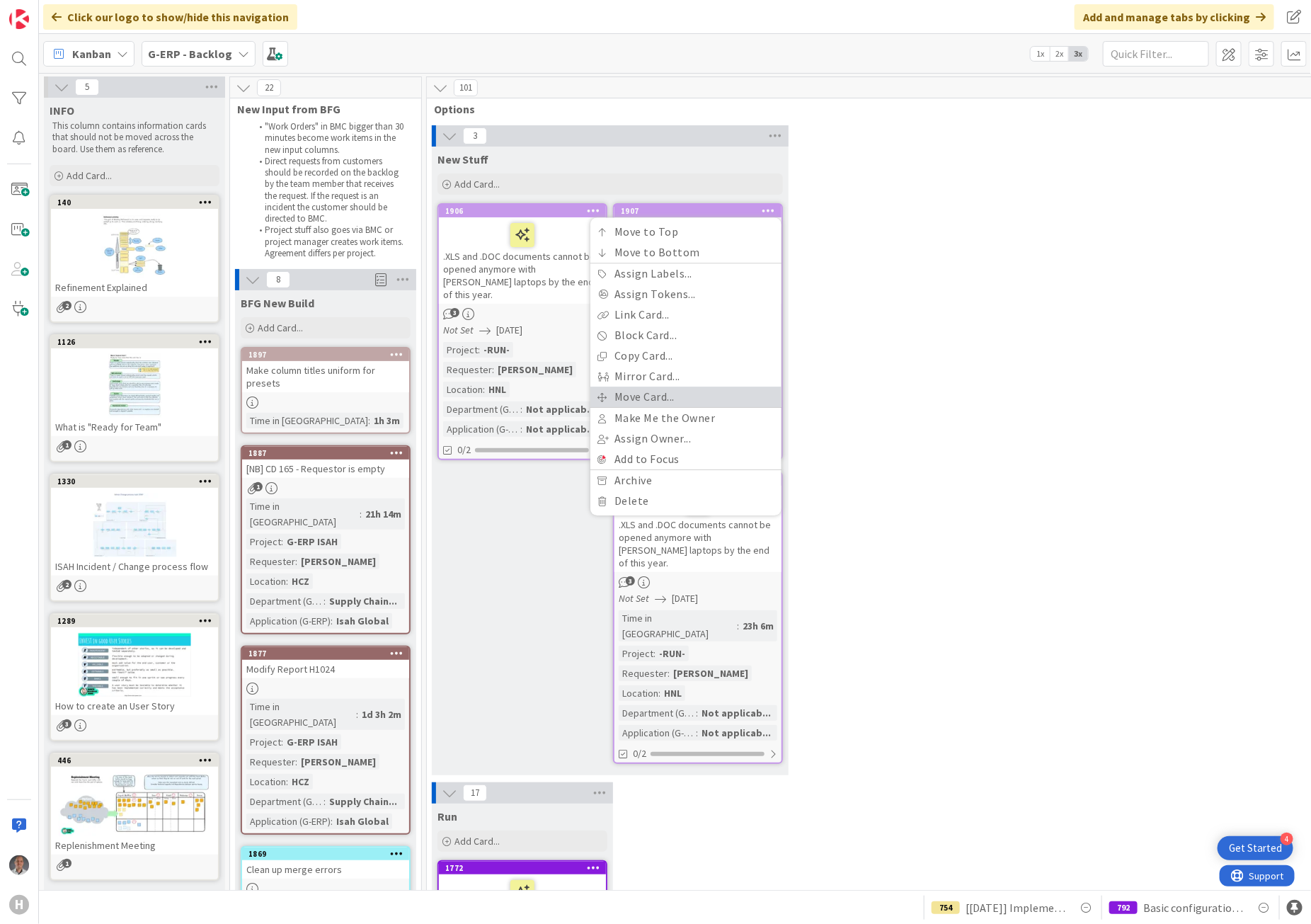
click at [682, 398] on link "Move Card..." at bounding box center [686, 396] width 191 height 20
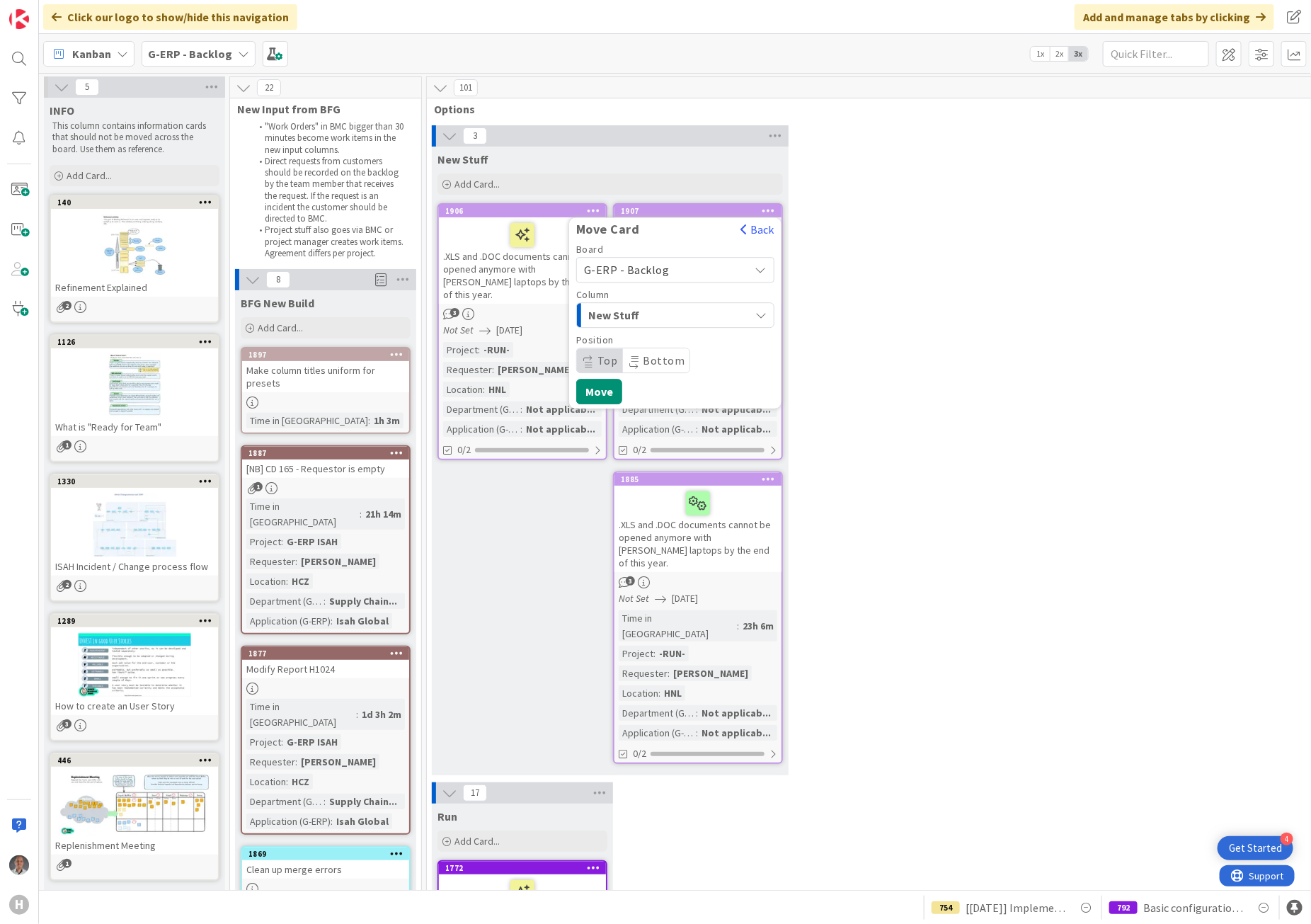
click at [655, 271] on span "G-ERP - Backlog" at bounding box center [627, 269] width 86 height 14
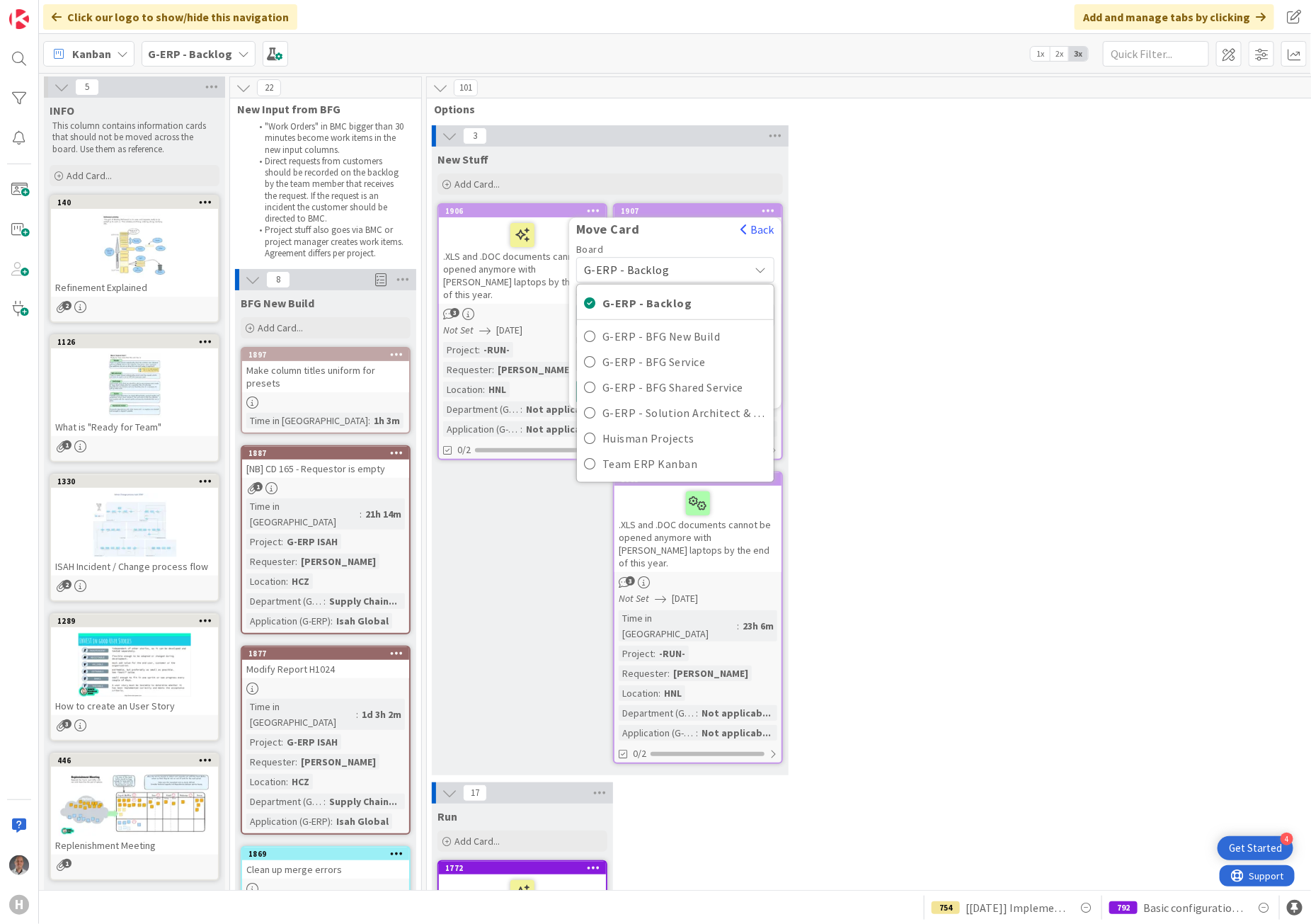
click at [685, 268] on span "G-ERP - Backlog" at bounding box center [663, 269] width 158 height 20
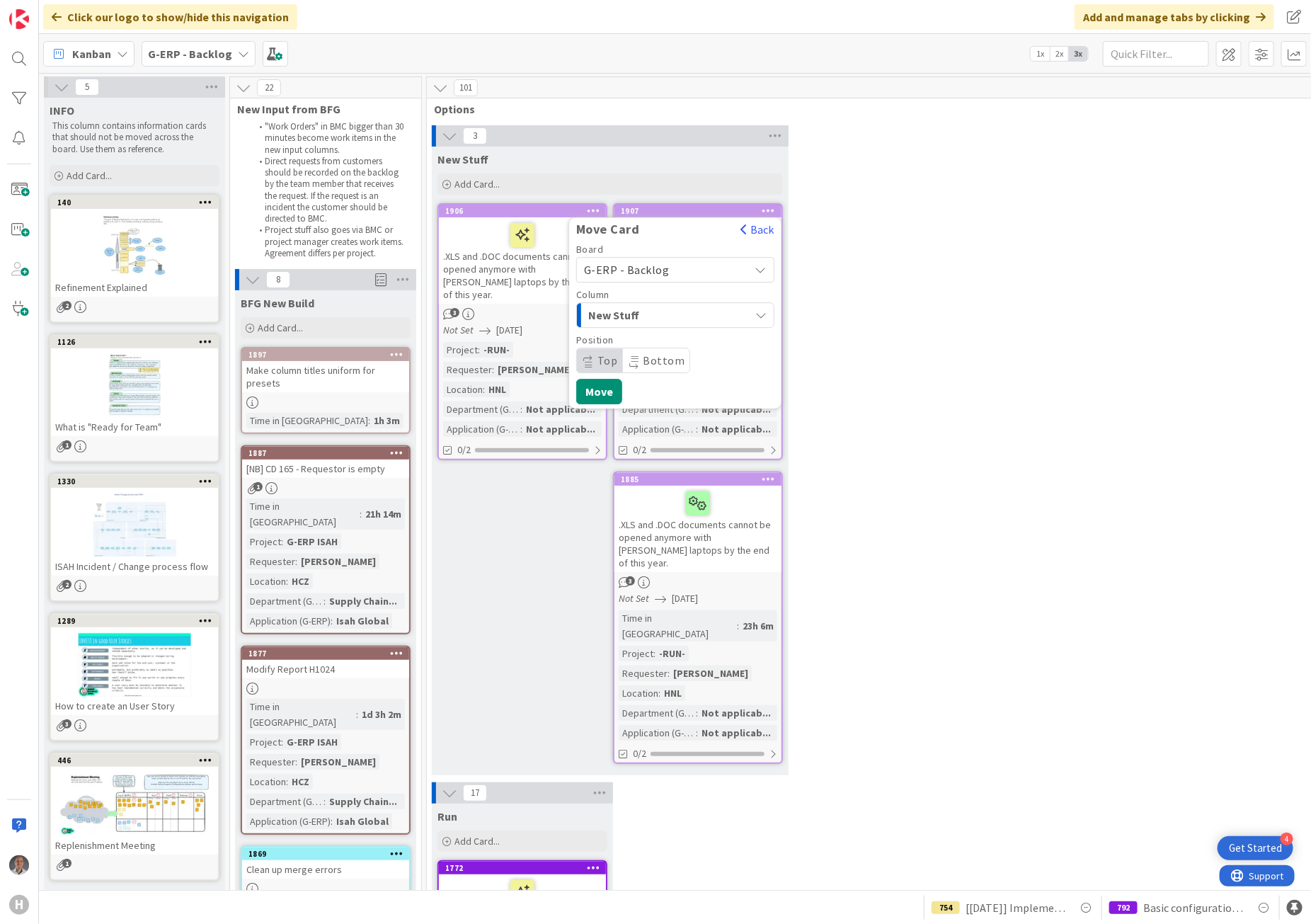
click at [665, 316] on span "New Stuff" at bounding box center [641, 315] width 106 height 19
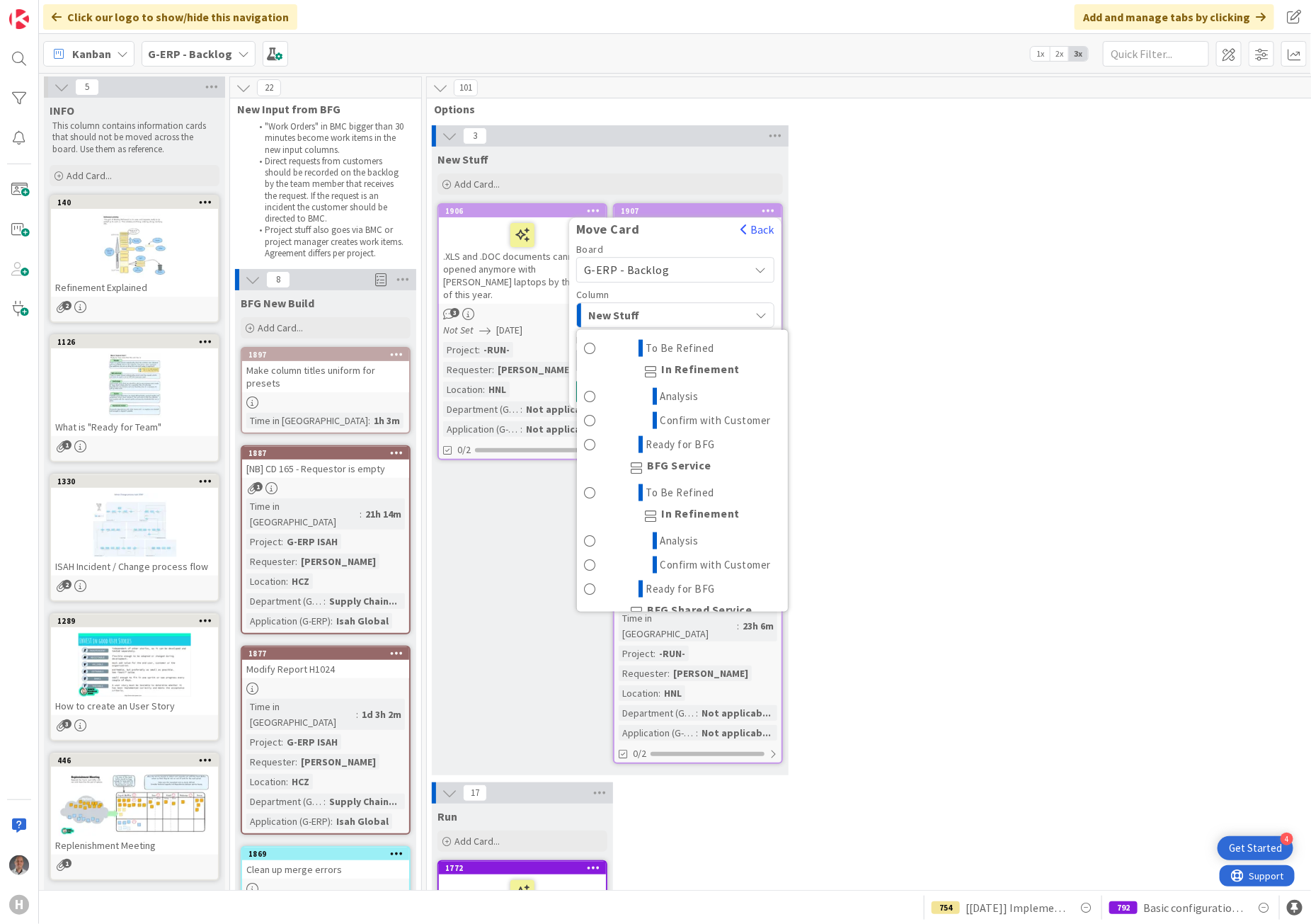
scroll to position [976, 0]
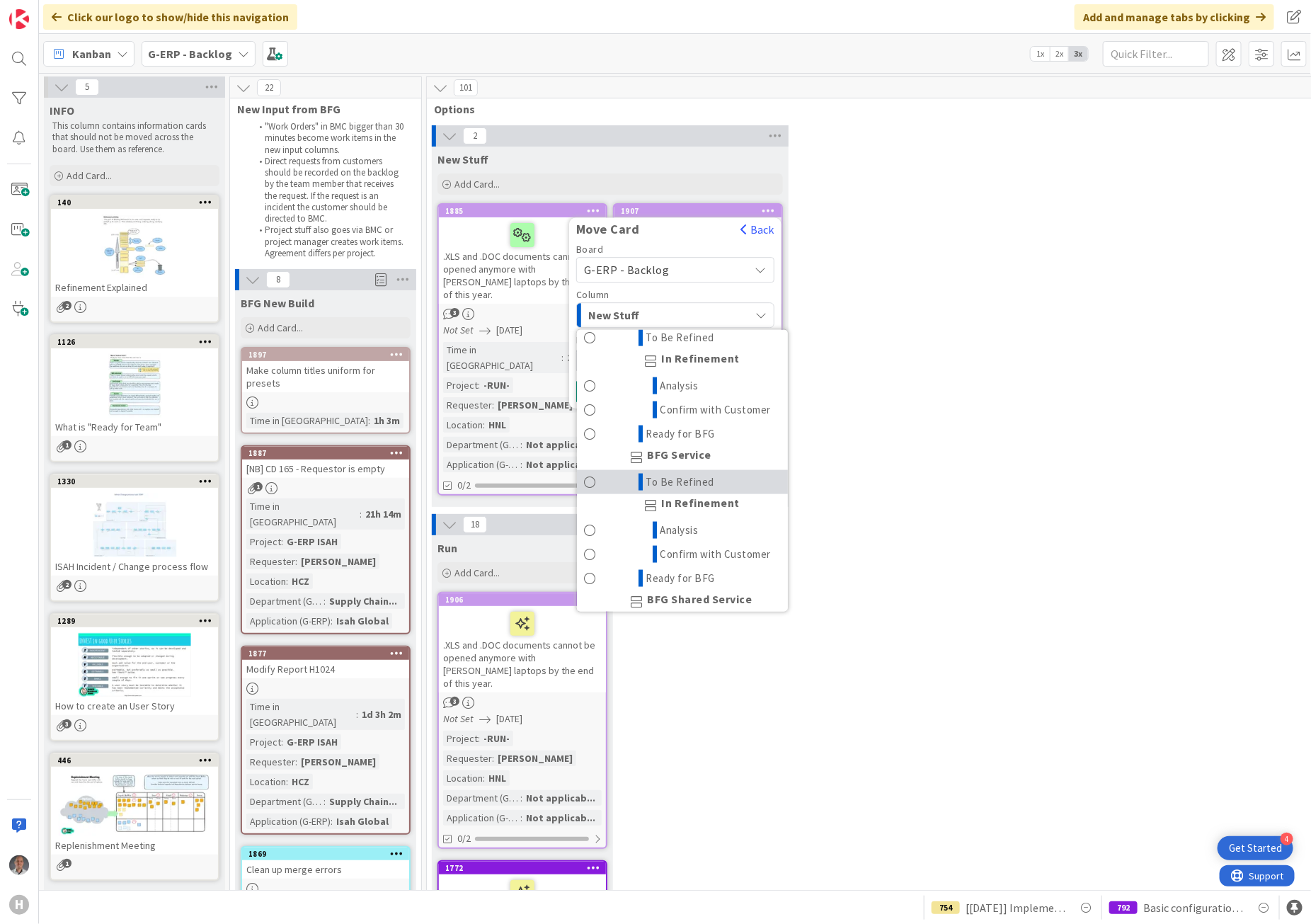
click at [676, 490] on span "To Be Refined" at bounding box center [681, 482] width 69 height 17
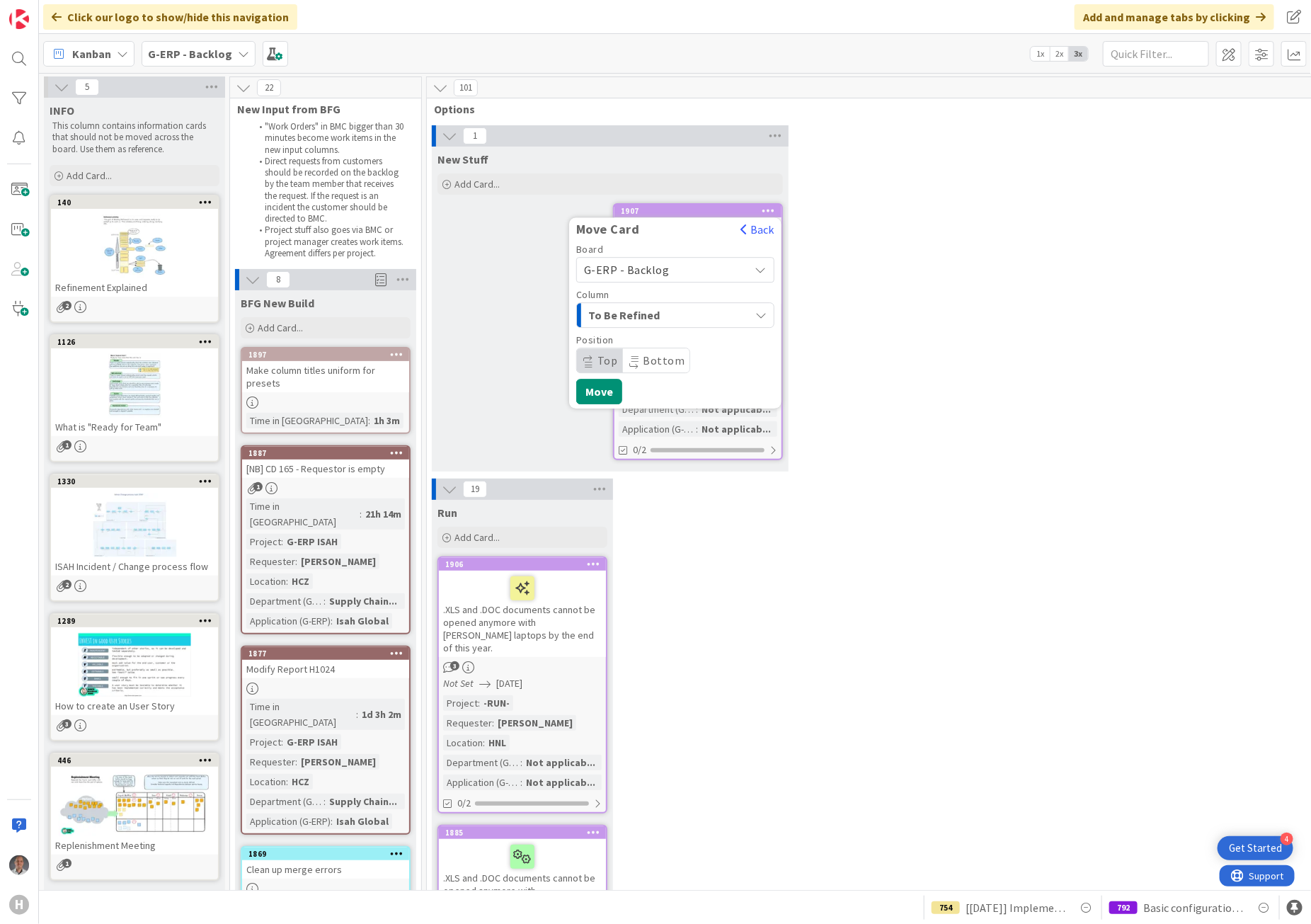
click at [669, 271] on span "G-ERP - Backlog" at bounding box center [663, 269] width 158 height 20
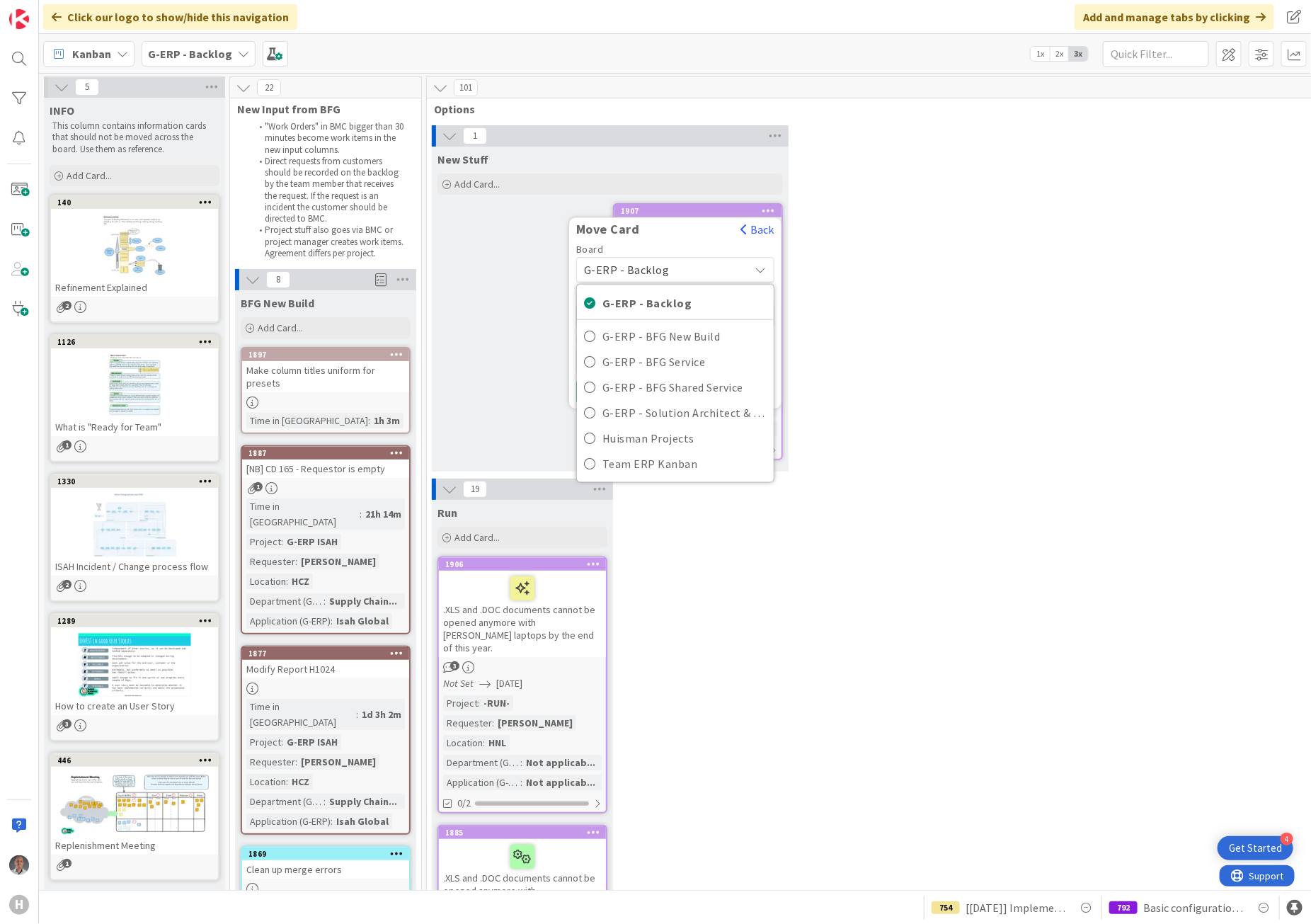
click at [673, 269] on span "G-ERP - Backlog" at bounding box center [663, 269] width 158 height 20
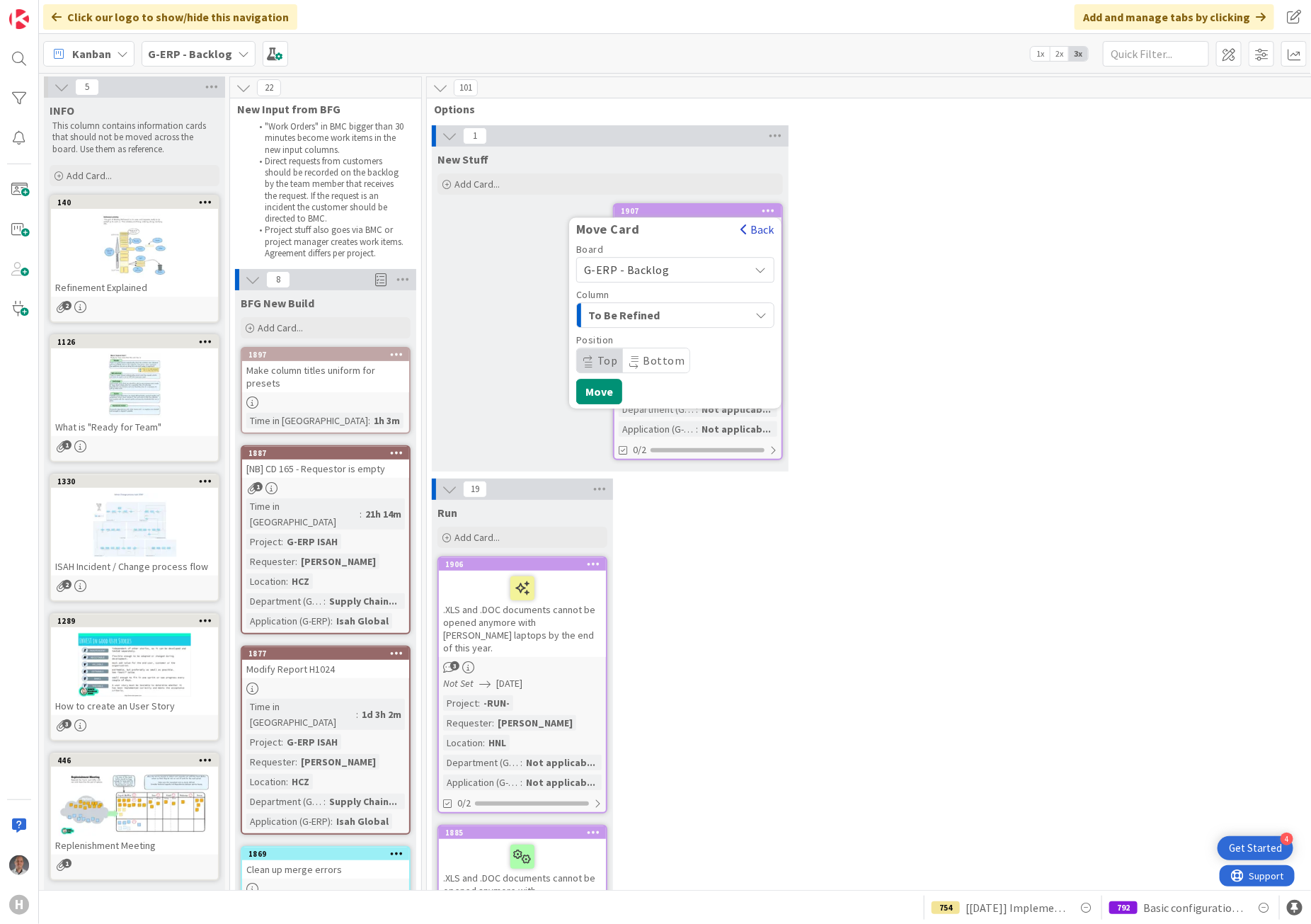
click at [752, 228] on button "Back" at bounding box center [757, 229] width 34 height 16
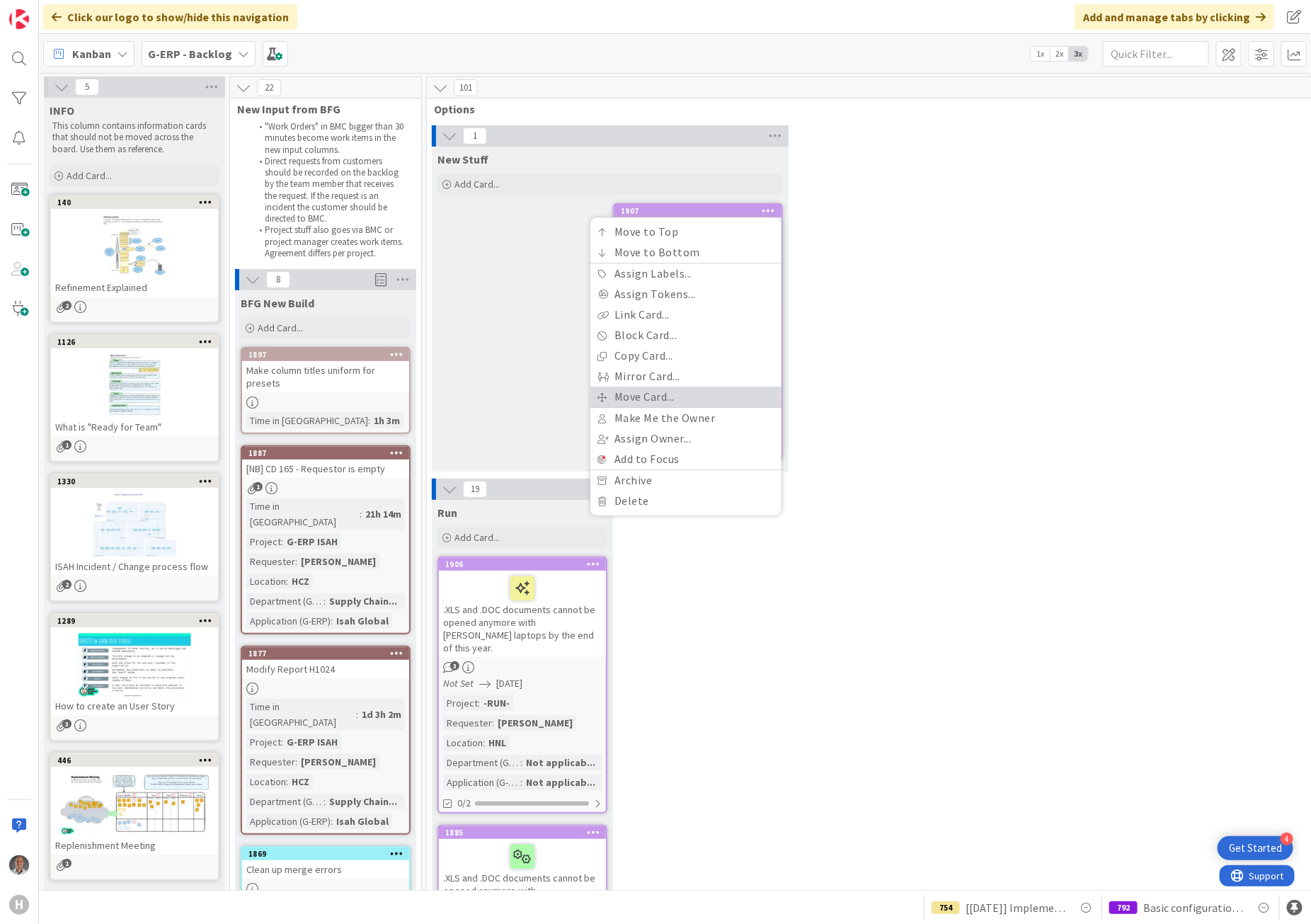
click at [669, 397] on link "Move Card..." at bounding box center [686, 396] width 191 height 20
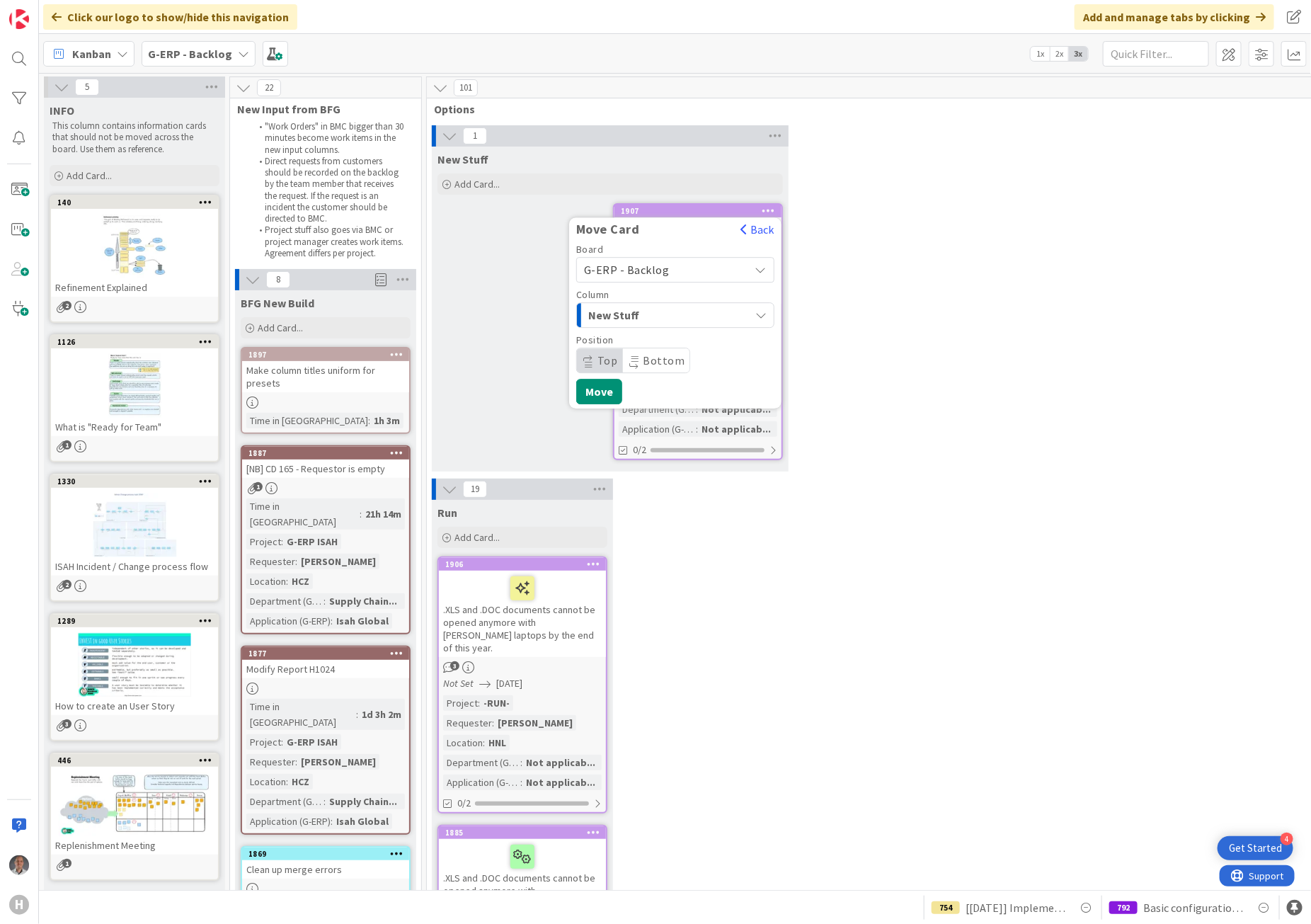
click at [662, 269] on span "G-ERP - Backlog" at bounding box center [627, 269] width 86 height 14
click at [668, 242] on div "Move Card Back" at bounding box center [675, 232] width 212 height 22
click at [752, 266] on div "G-ERP - Backlog" at bounding box center [675, 270] width 198 height 26
click at [674, 322] on span "New Stuff" at bounding box center [641, 315] width 106 height 19
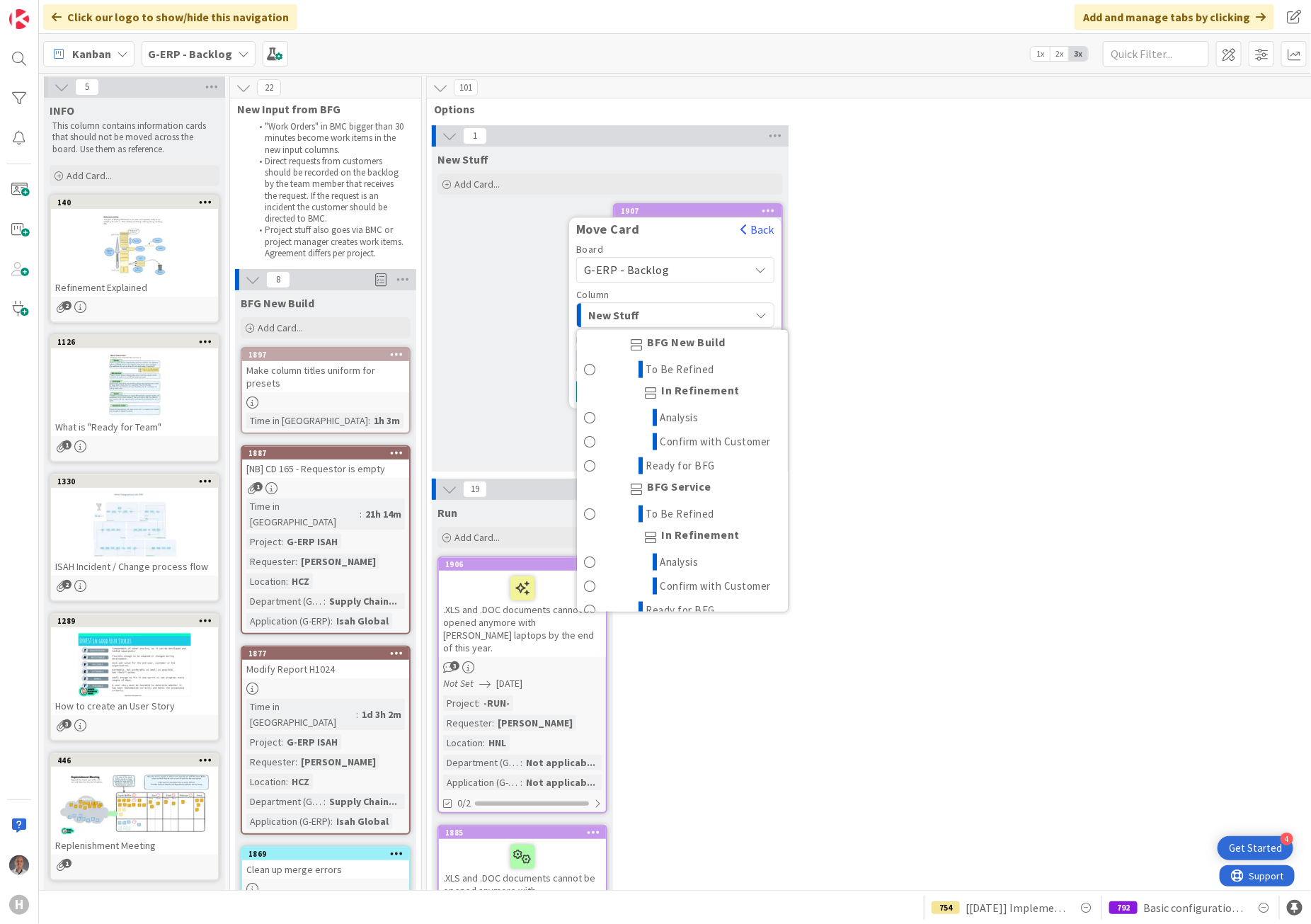
scroll to position [950, 0]
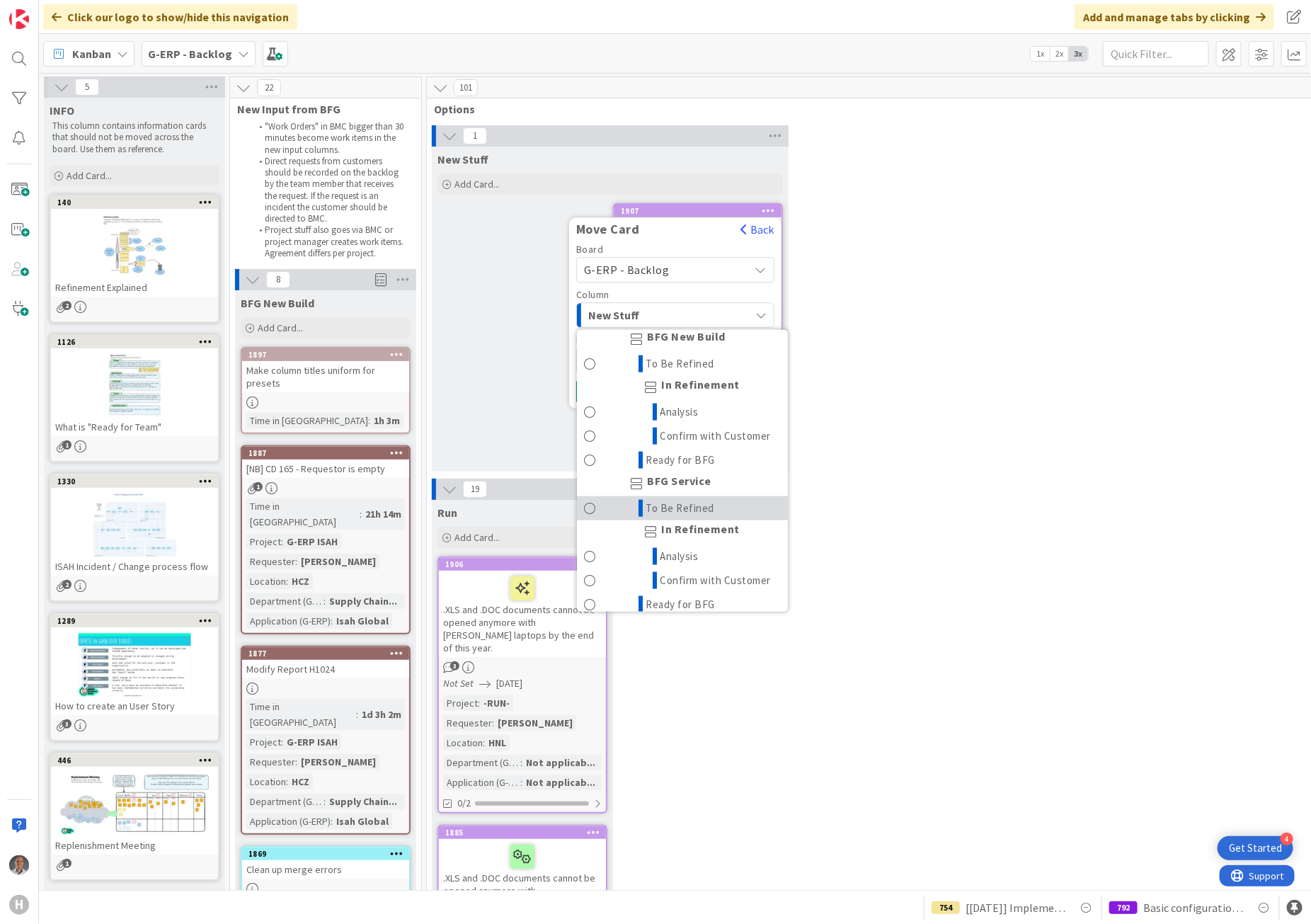
click at [713, 520] on link "To Be Refined" at bounding box center [682, 508] width 211 height 24
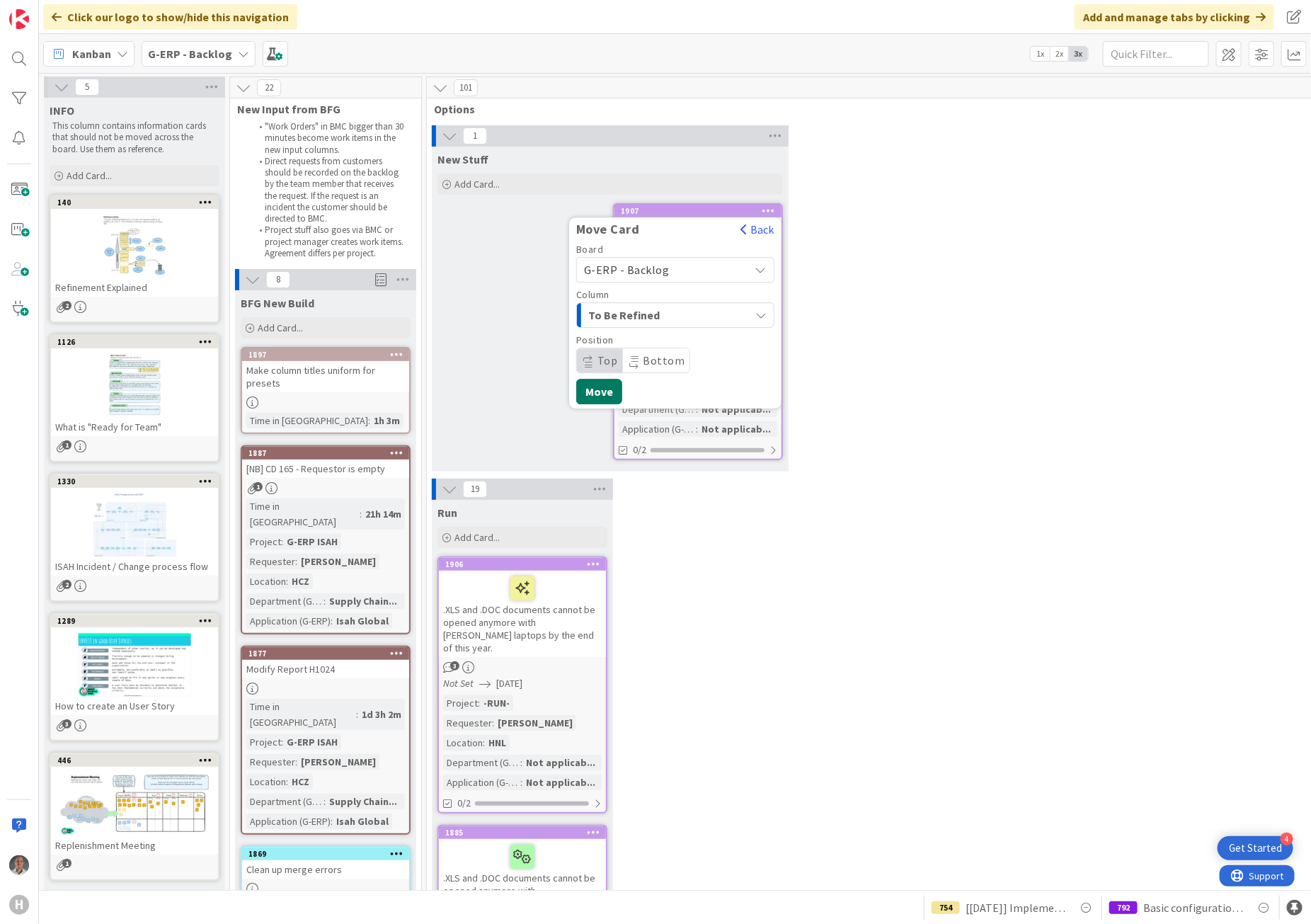
click at [610, 389] on button "Move" at bounding box center [598, 392] width 46 height 26
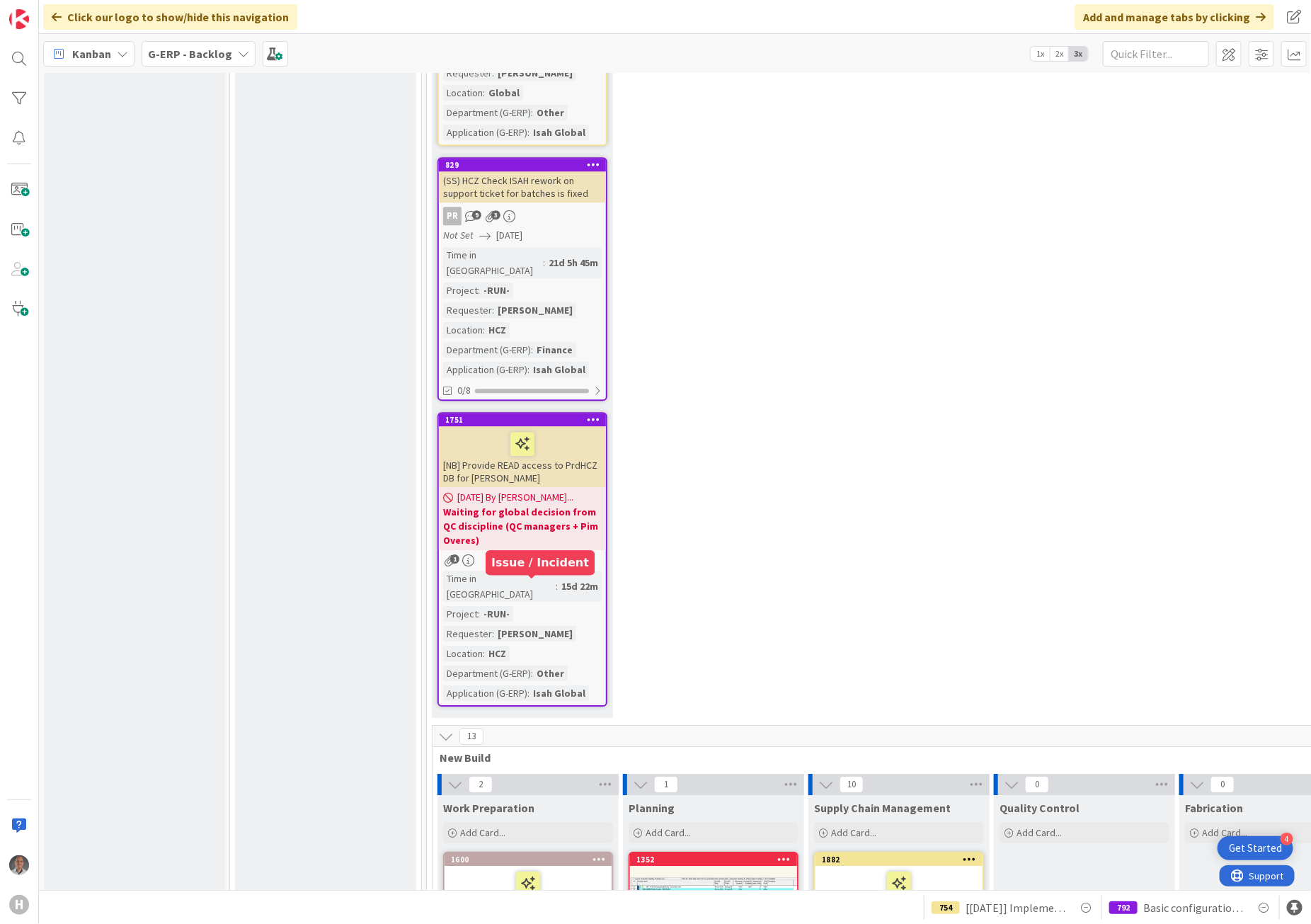
scroll to position [4513, 0]
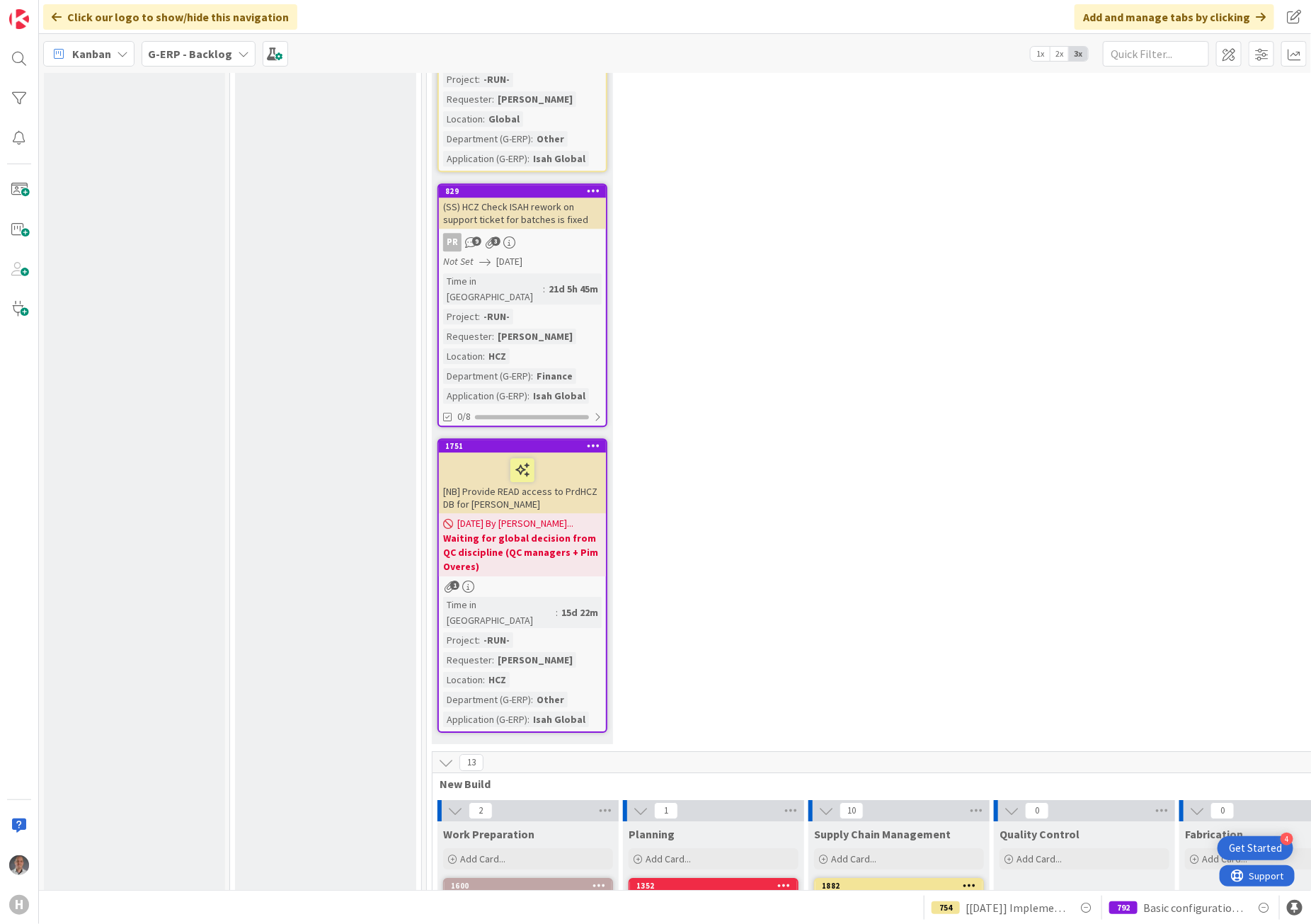
click at [447, 754] on icon at bounding box center [446, 762] width 16 height 16
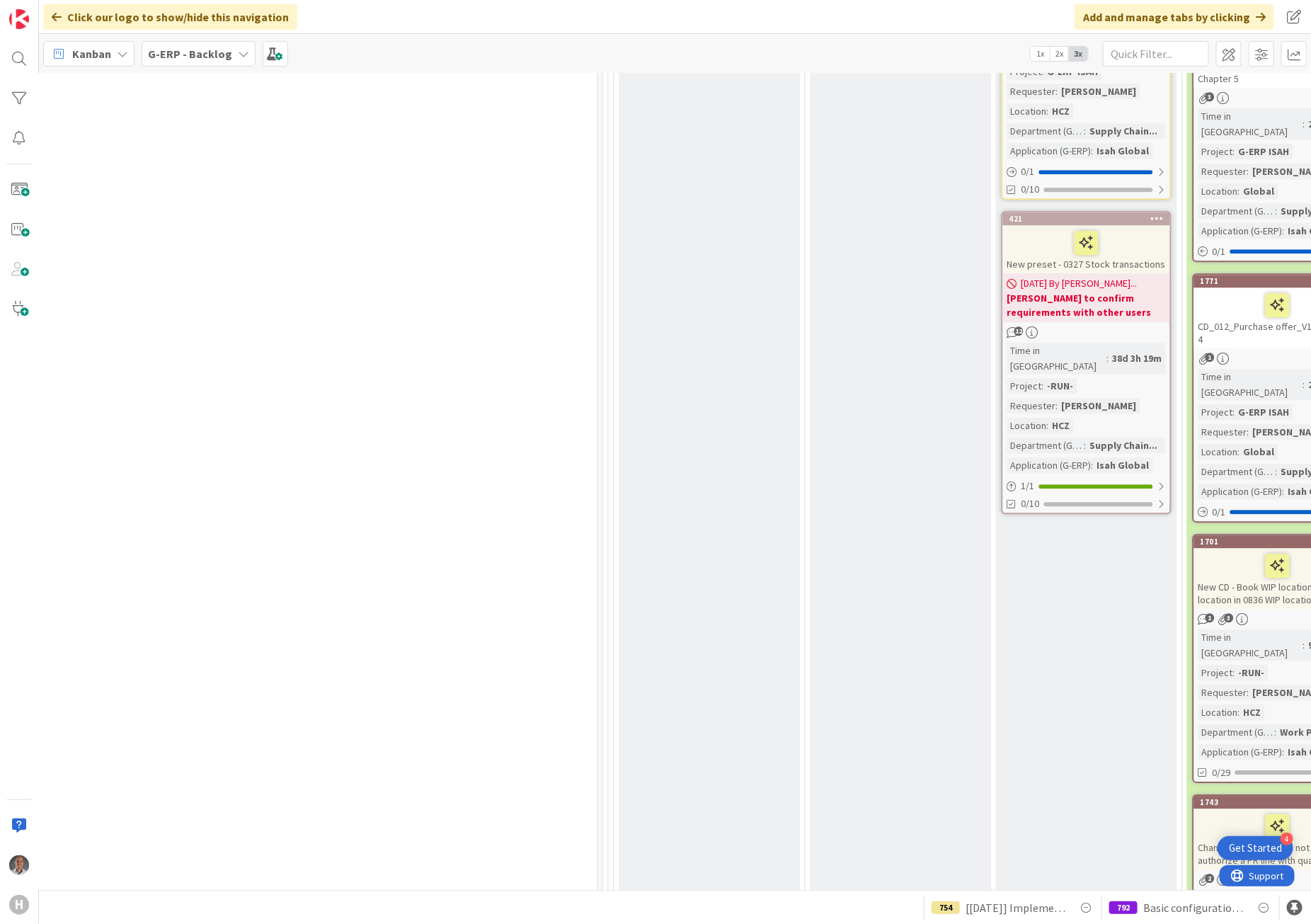
scroll to position [4955, 959]
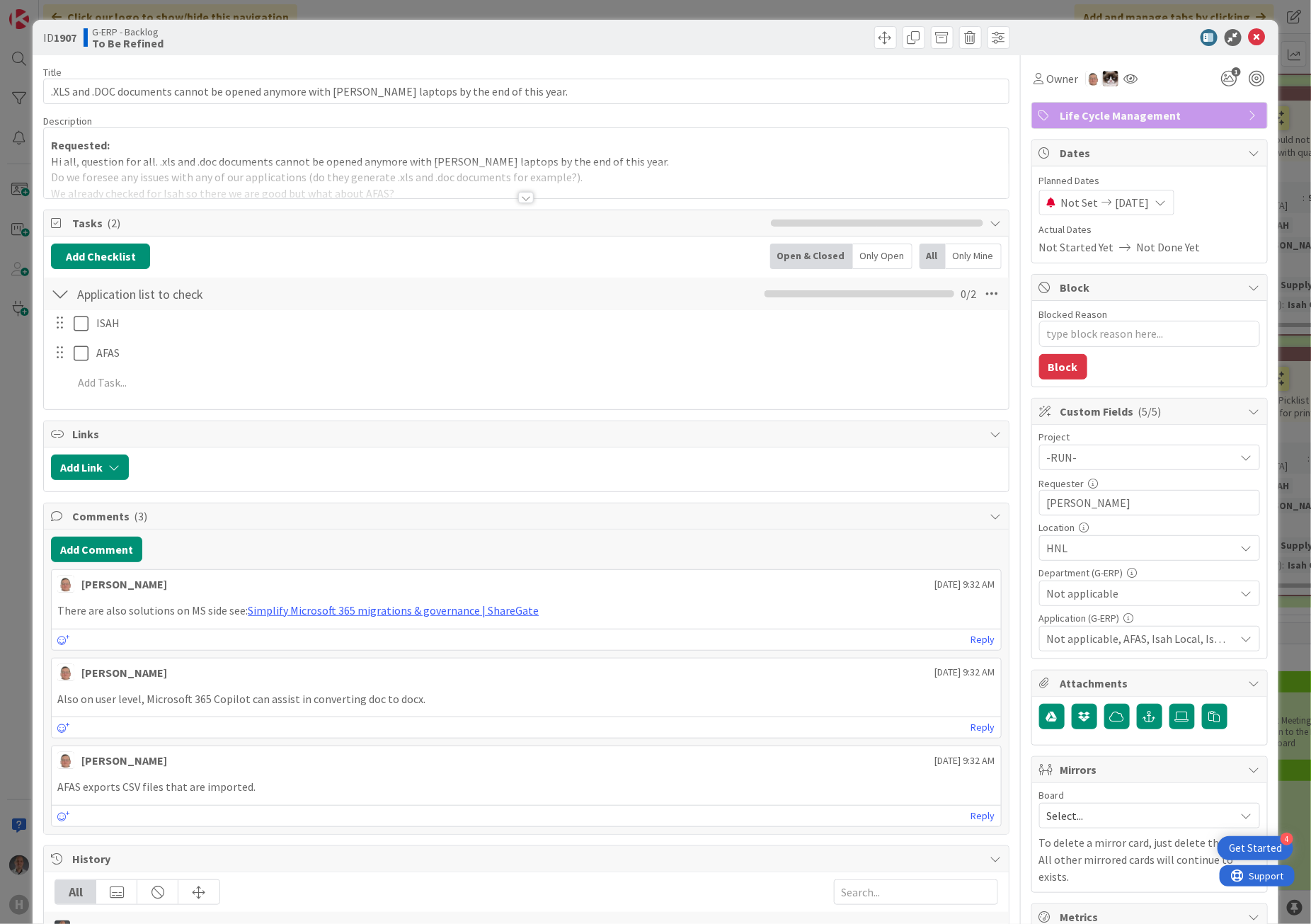
type textarea "x"
click at [1249, 36] on icon at bounding box center [1257, 38] width 17 height 17
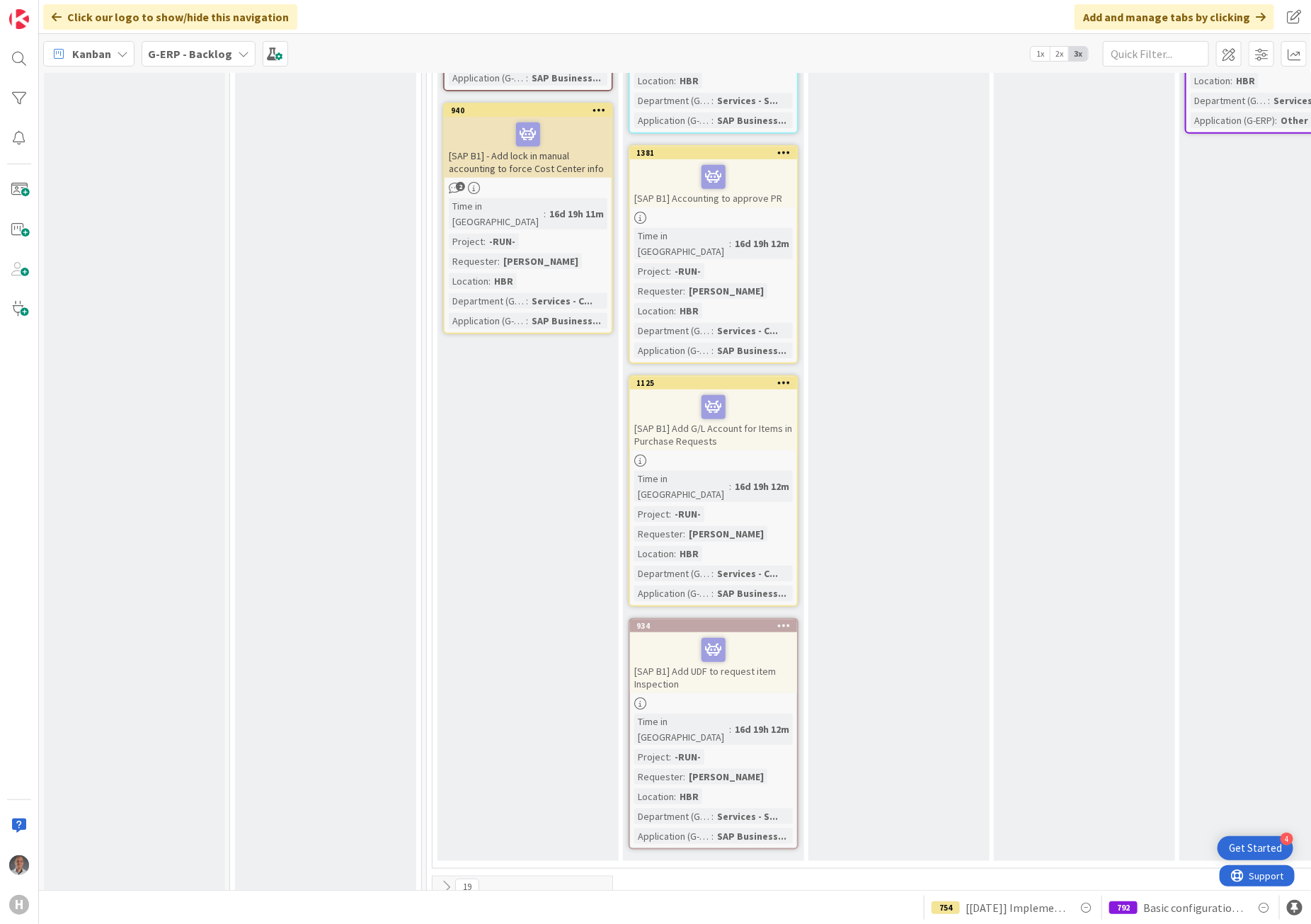
scroll to position [5928, 0]
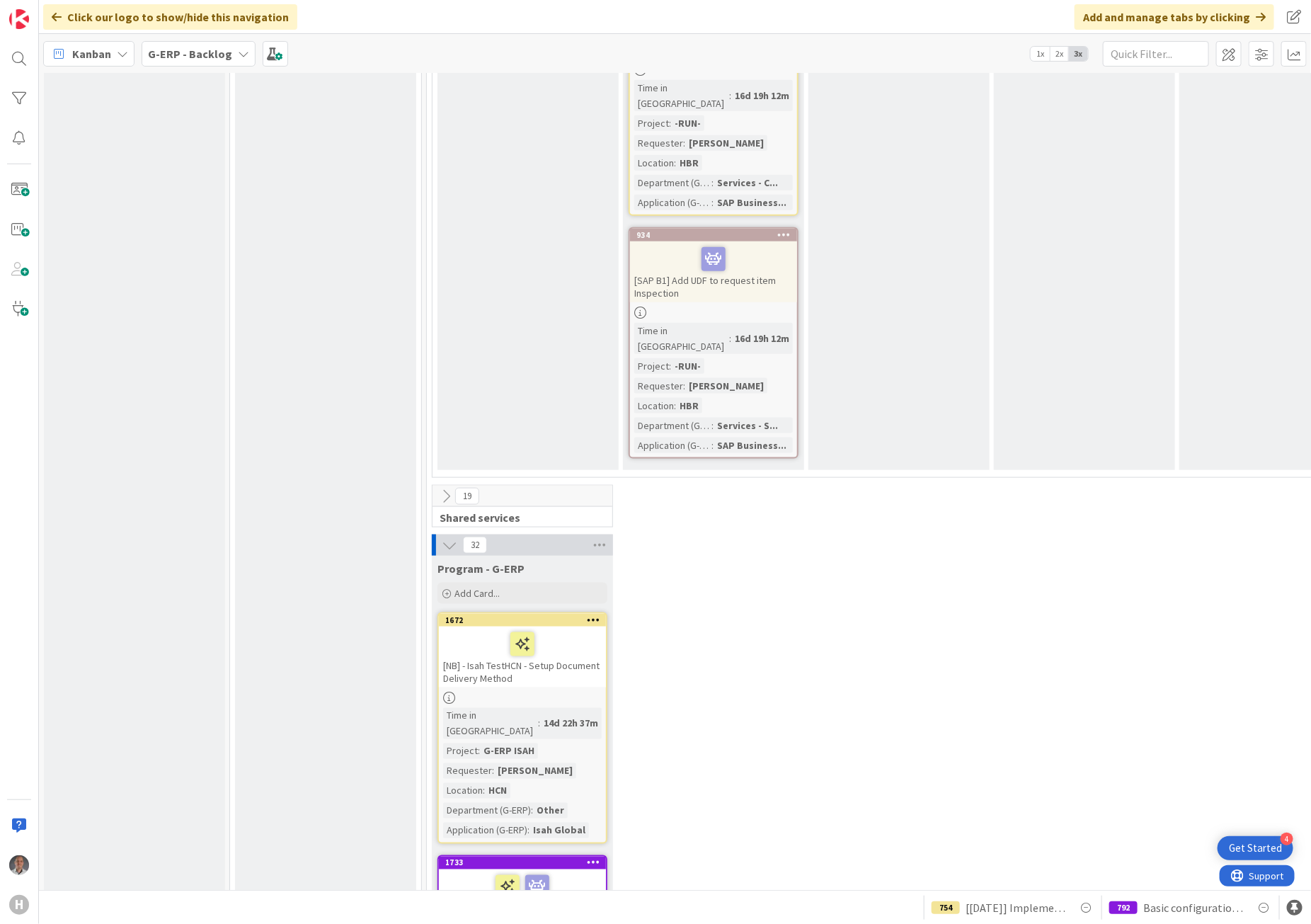
click at [440, 535] on div "32" at bounding box center [523, 545] width 182 height 21
click at [447, 488] on icon at bounding box center [446, 496] width 16 height 16
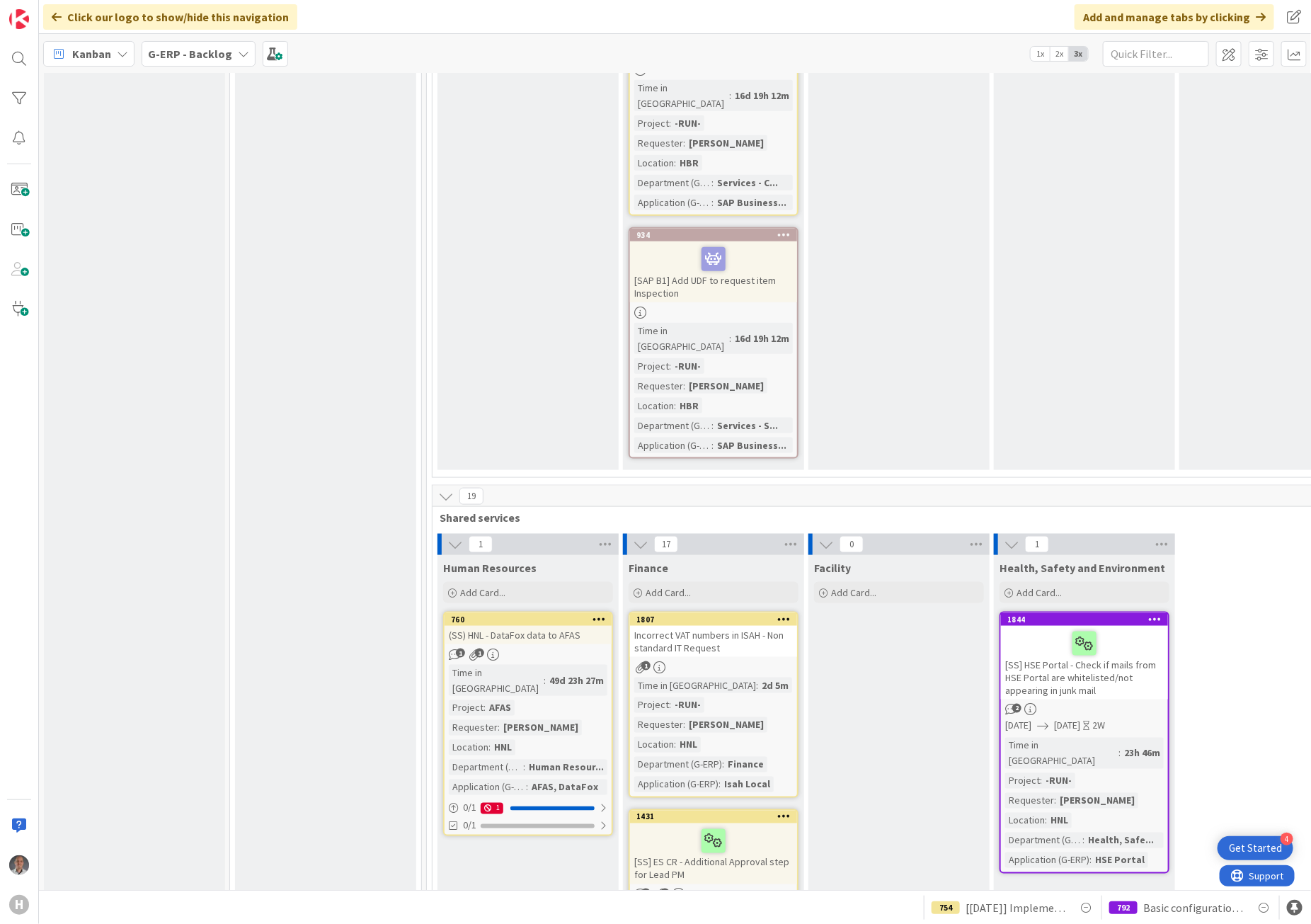
click at [444, 488] on icon at bounding box center [446, 496] width 16 height 16
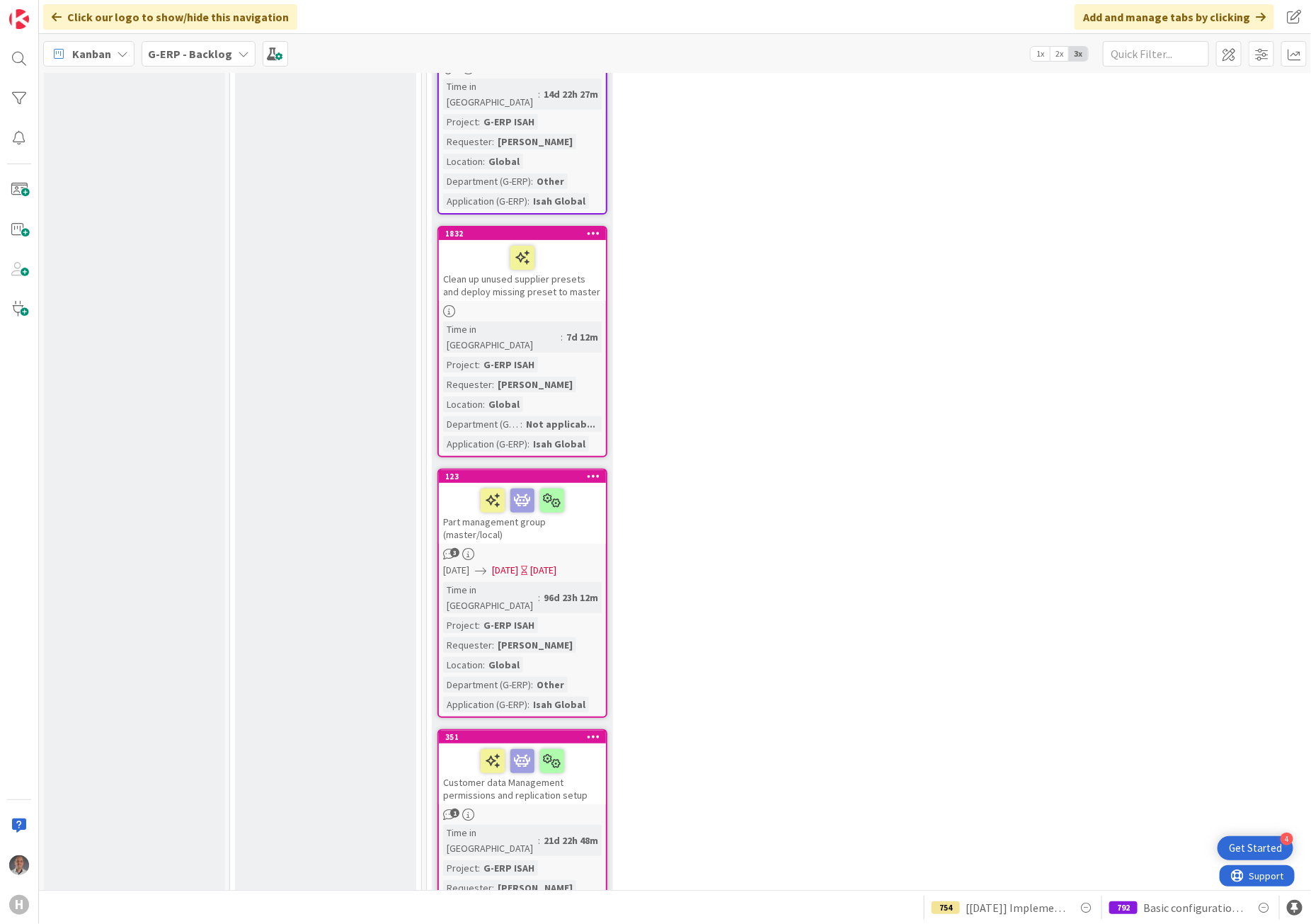
scroll to position [7875, 0]
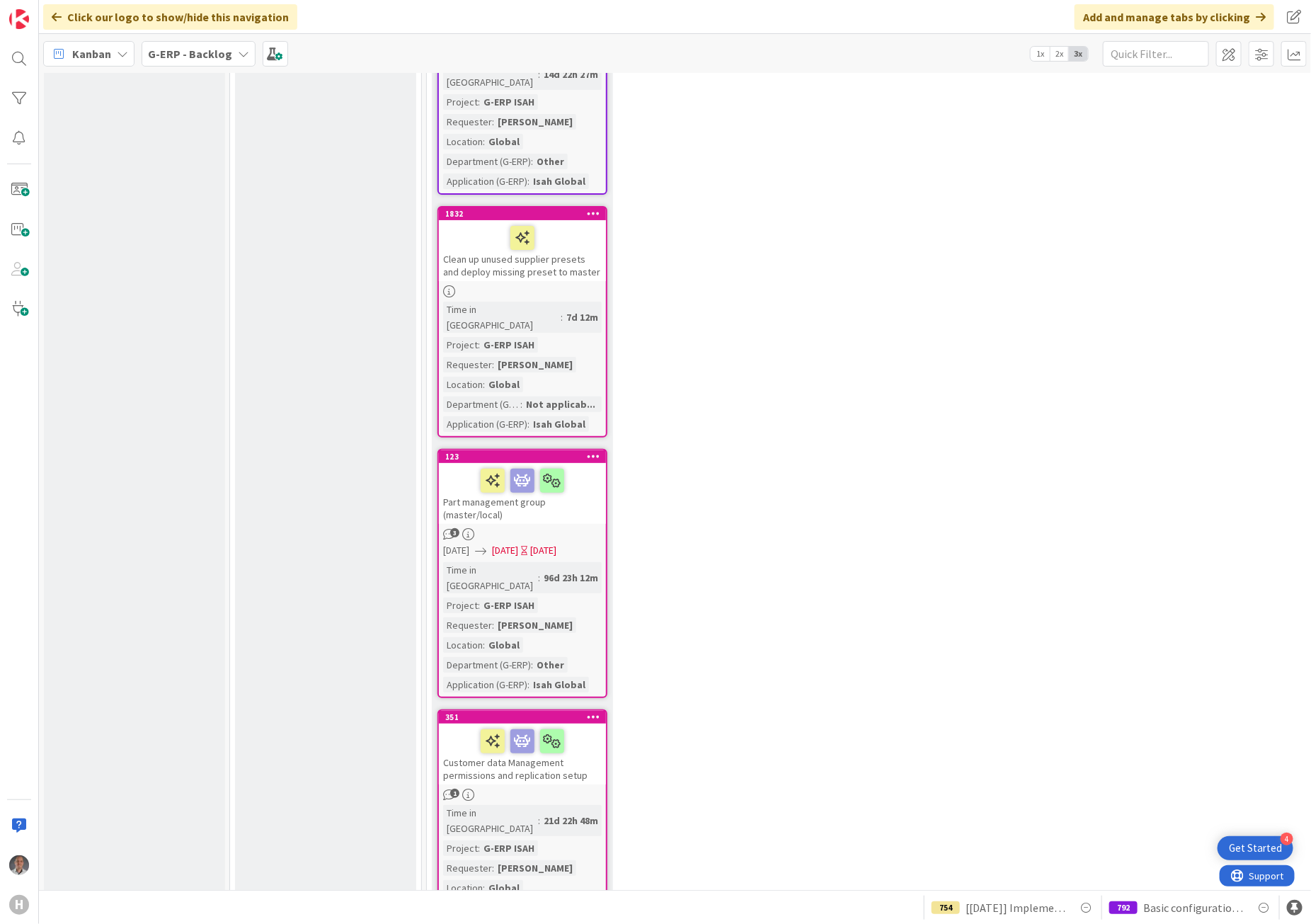
drag, startPoint x: 786, startPoint y: 252, endPoint x: 755, endPoint y: 208, distance: 53.8
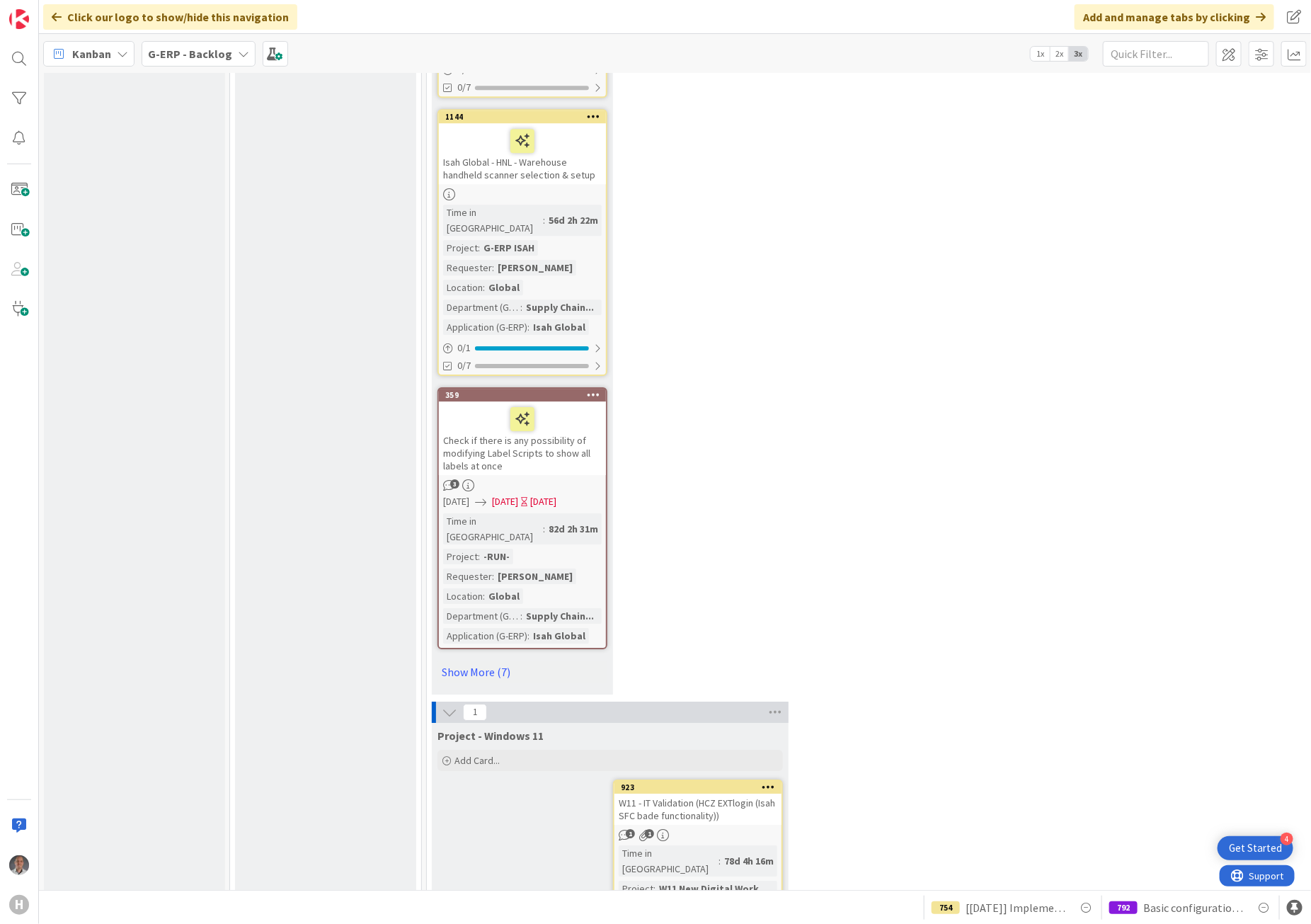
scroll to position [12476, 0]
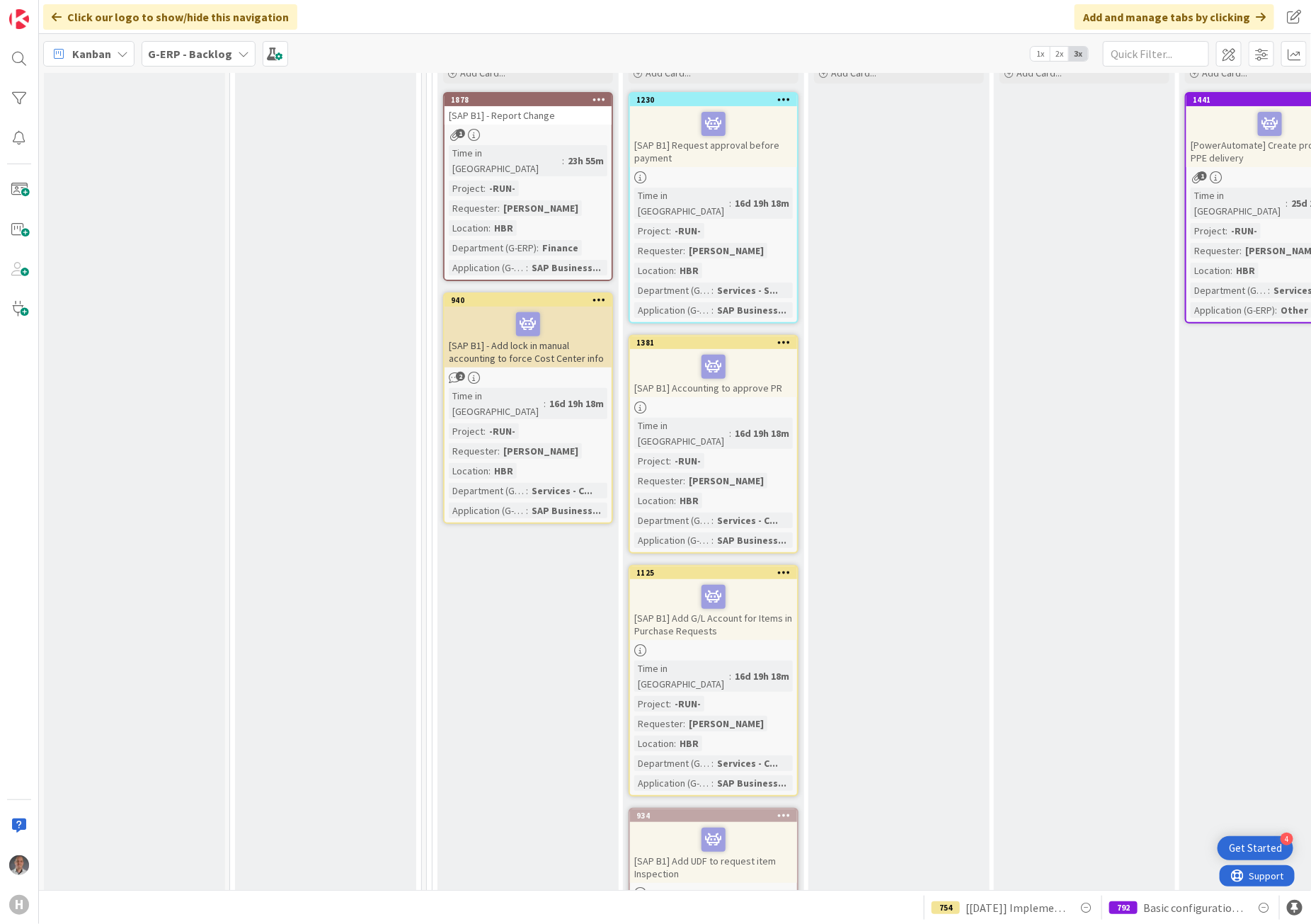
scroll to position [5578, 0]
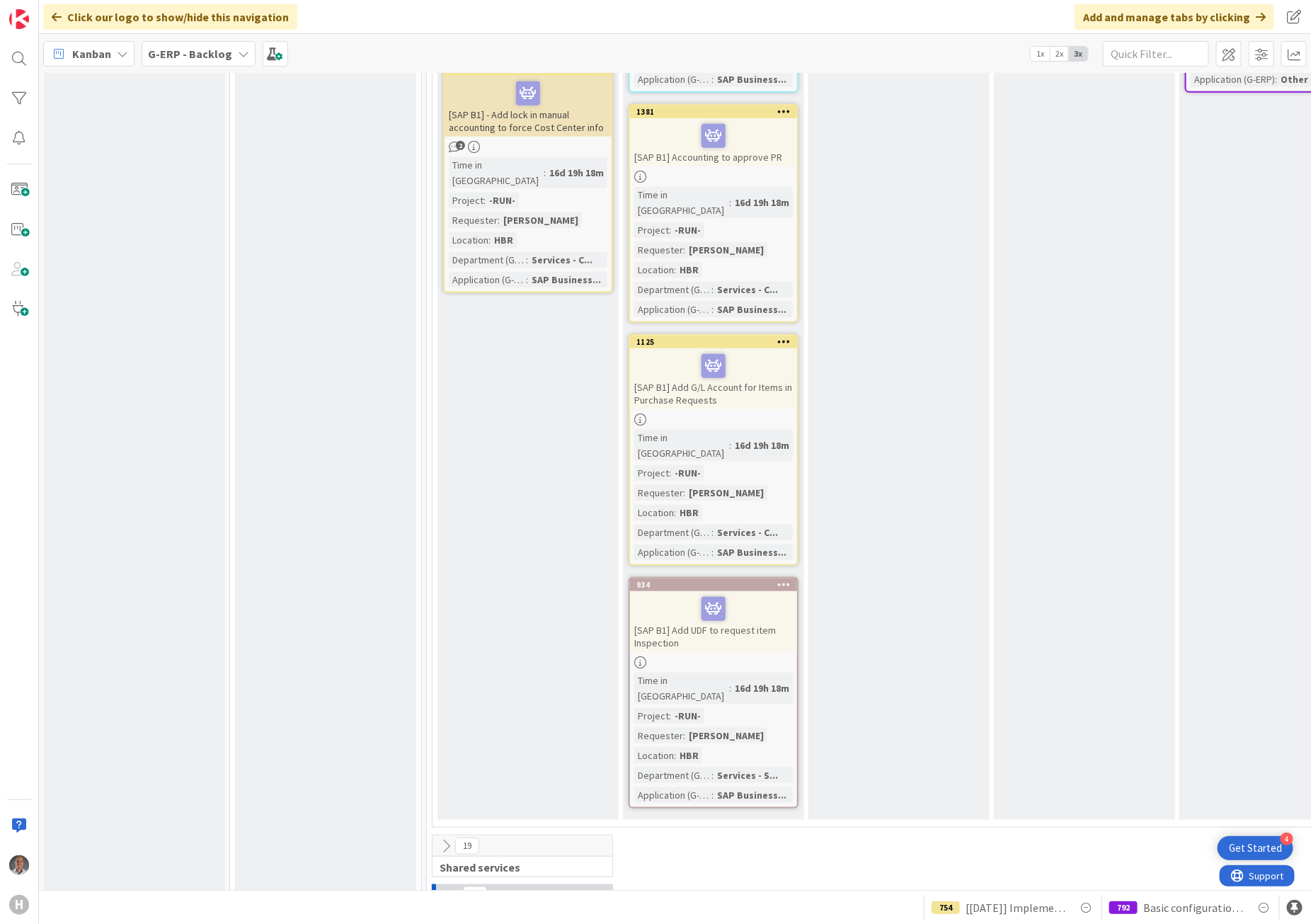
click at [444, 838] on icon at bounding box center [446, 845] width 16 height 16
click at [449, 838] on icon at bounding box center [446, 845] width 16 height 16
click at [446, 887] on icon at bounding box center [449, 895] width 16 height 16
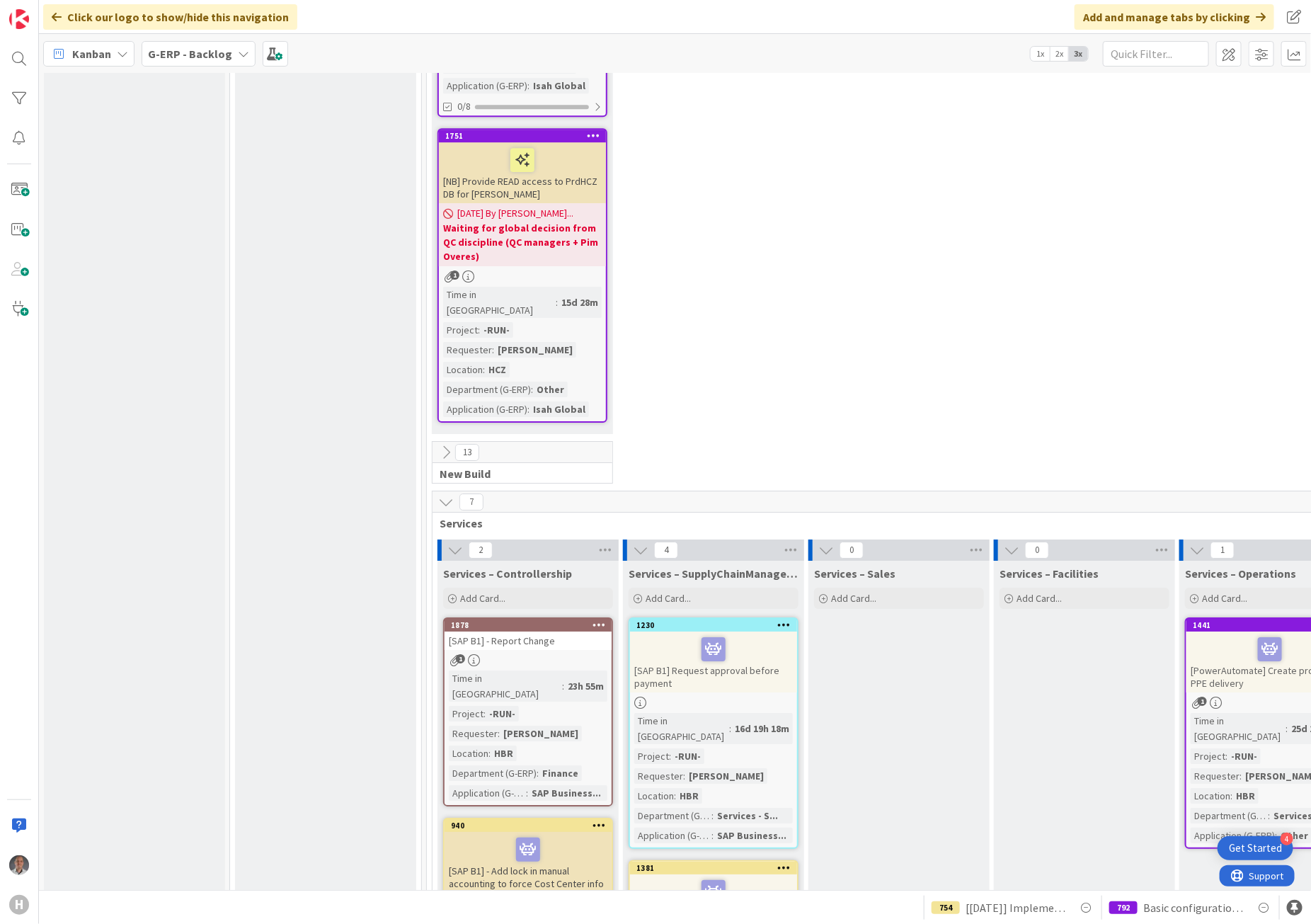
scroll to position [4605, 0]
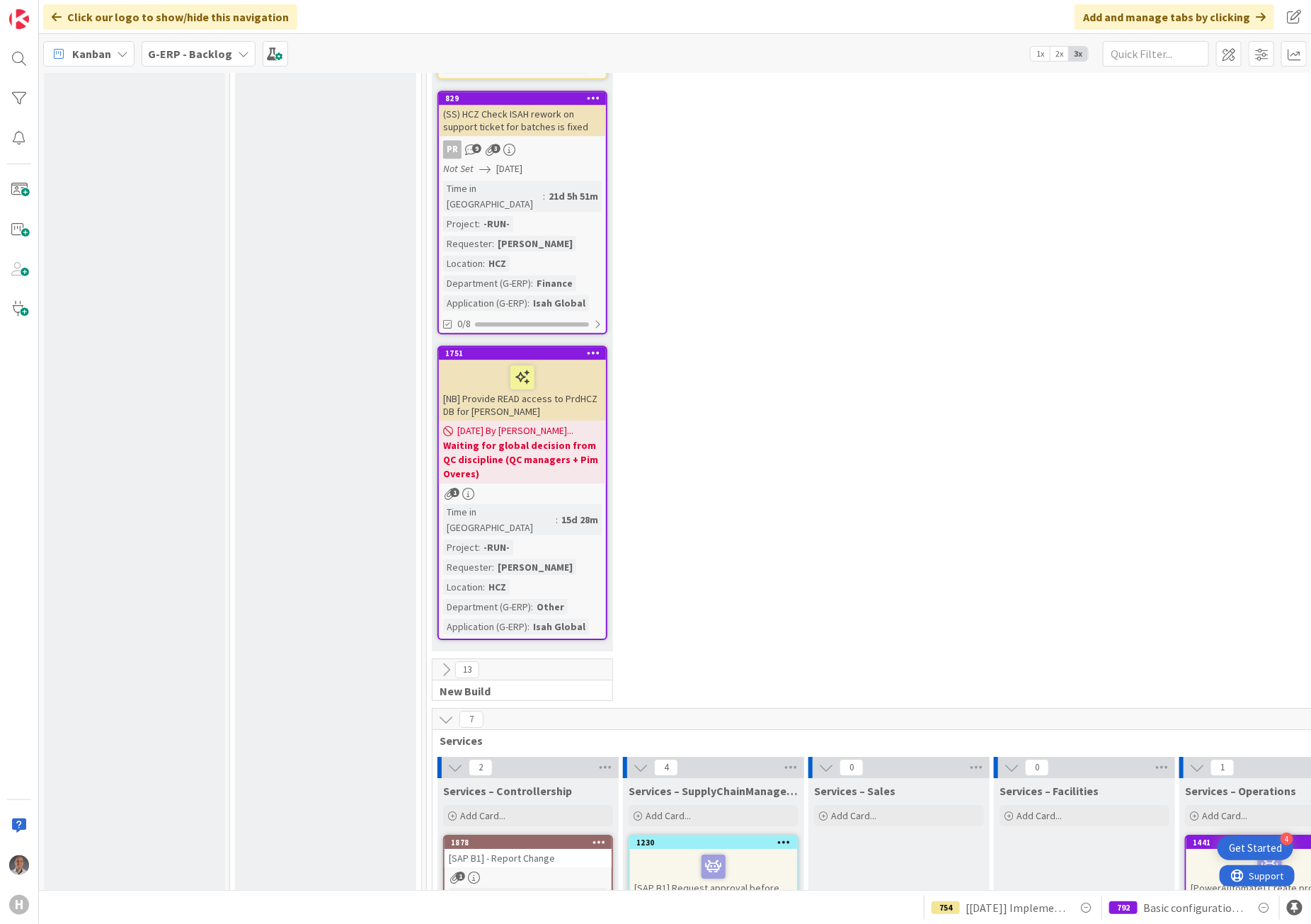
click at [446, 712] on icon at bounding box center [446, 719] width 16 height 16
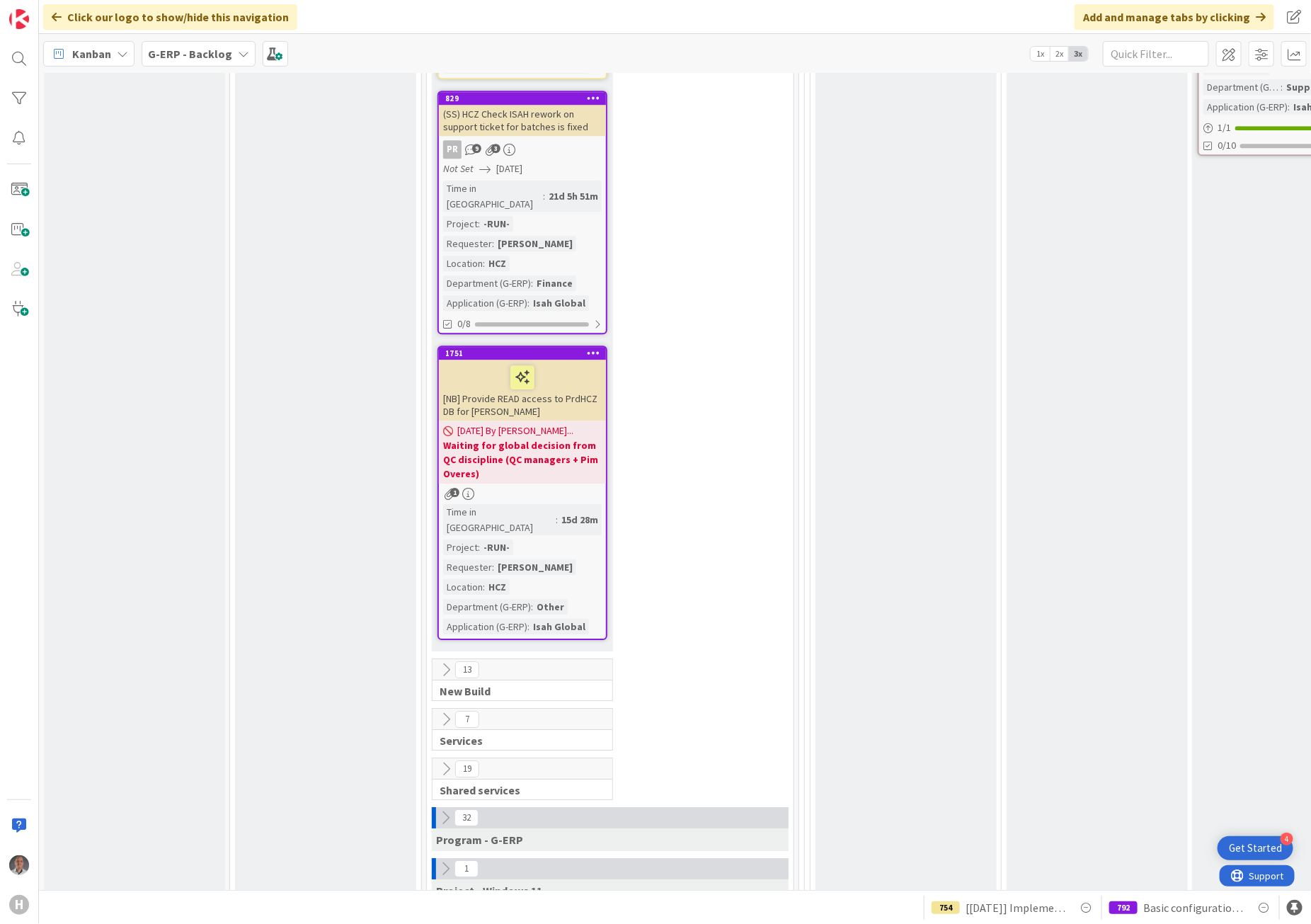
click at [437, 810] on icon at bounding box center [445, 818] width 16 height 16
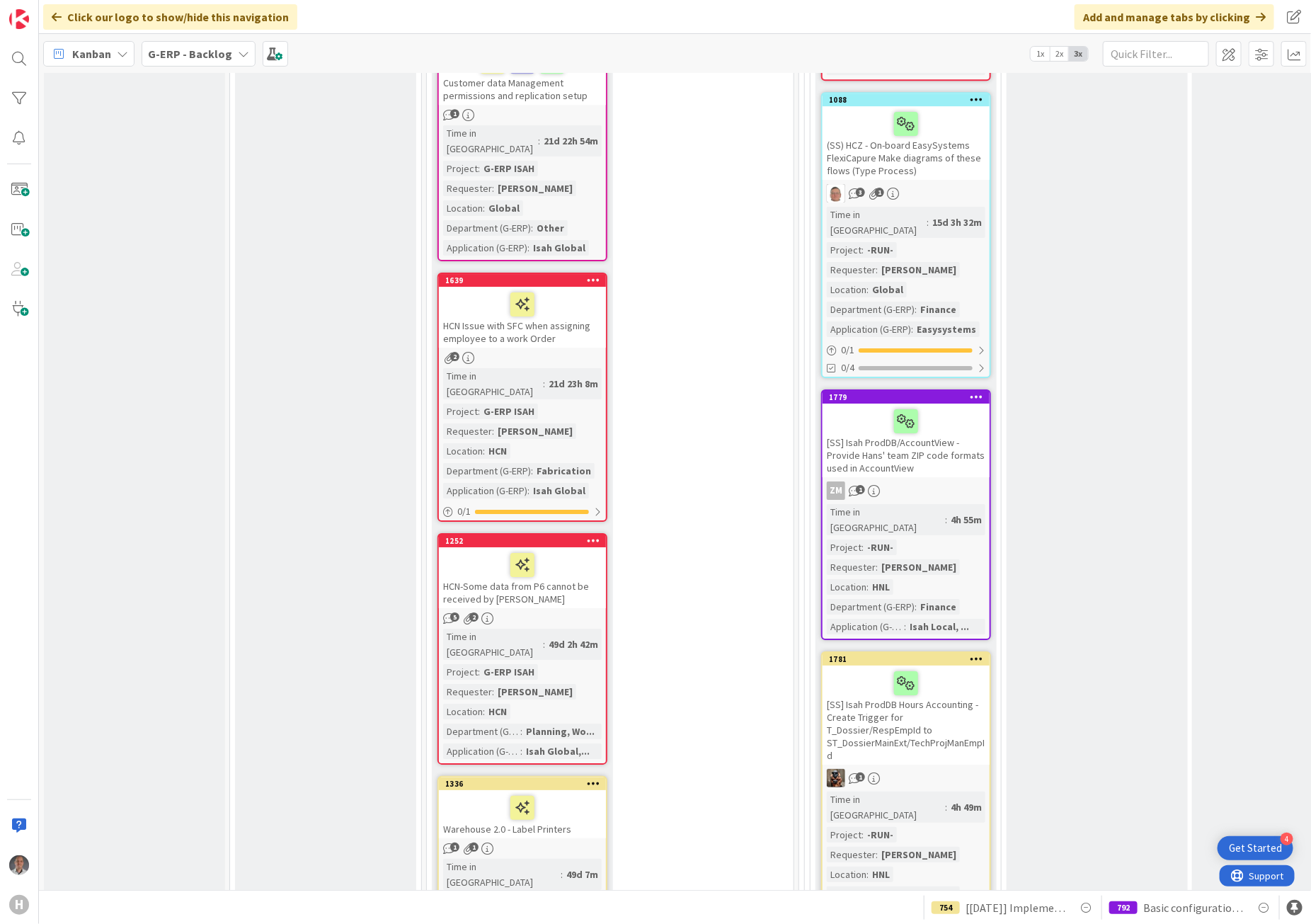
scroll to position [7526, 0]
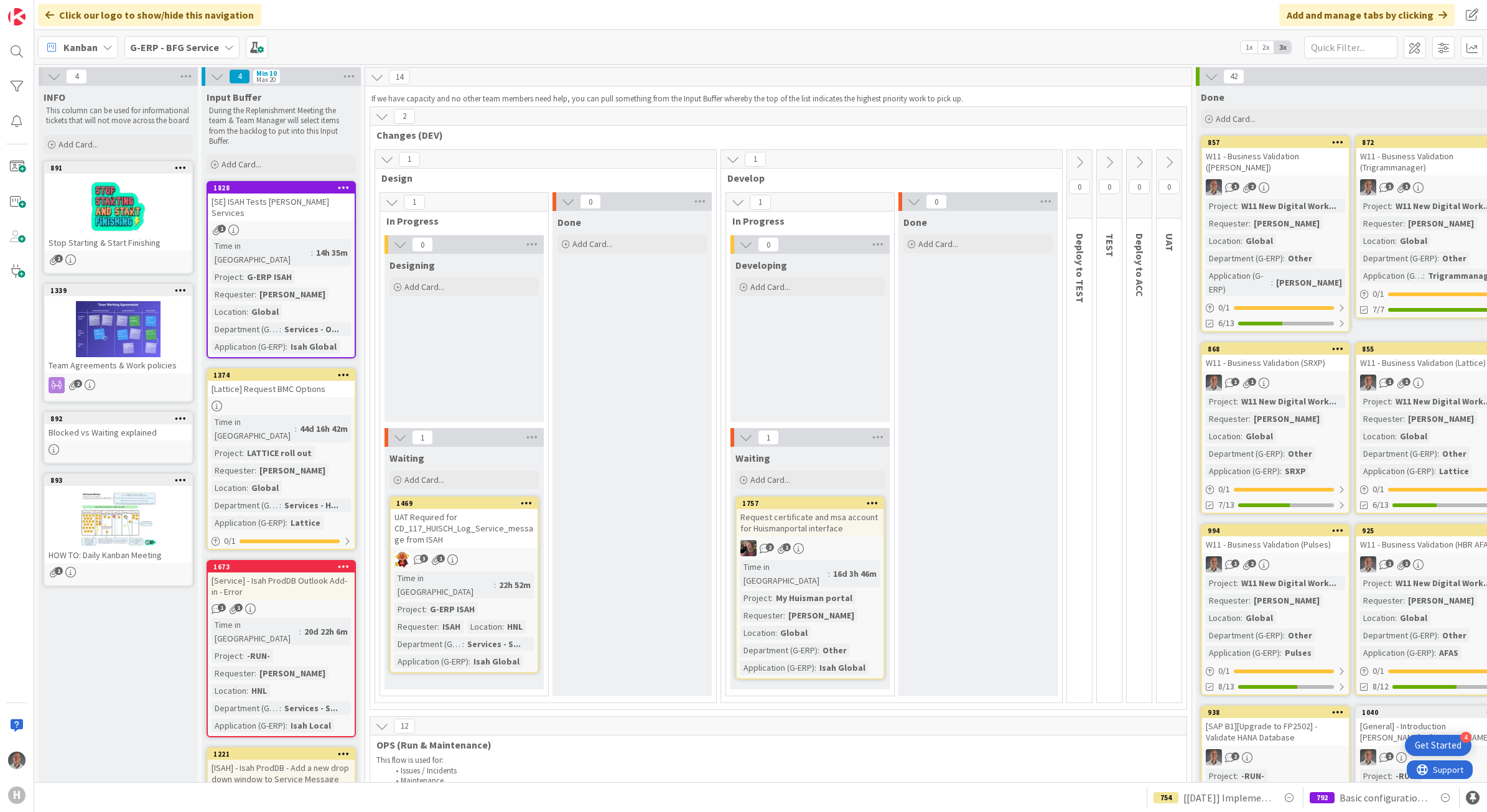
click at [318, 206] on div "[SE] ISAH Tests [PERSON_NAME] Services" at bounding box center [281, 208] width 147 height 28
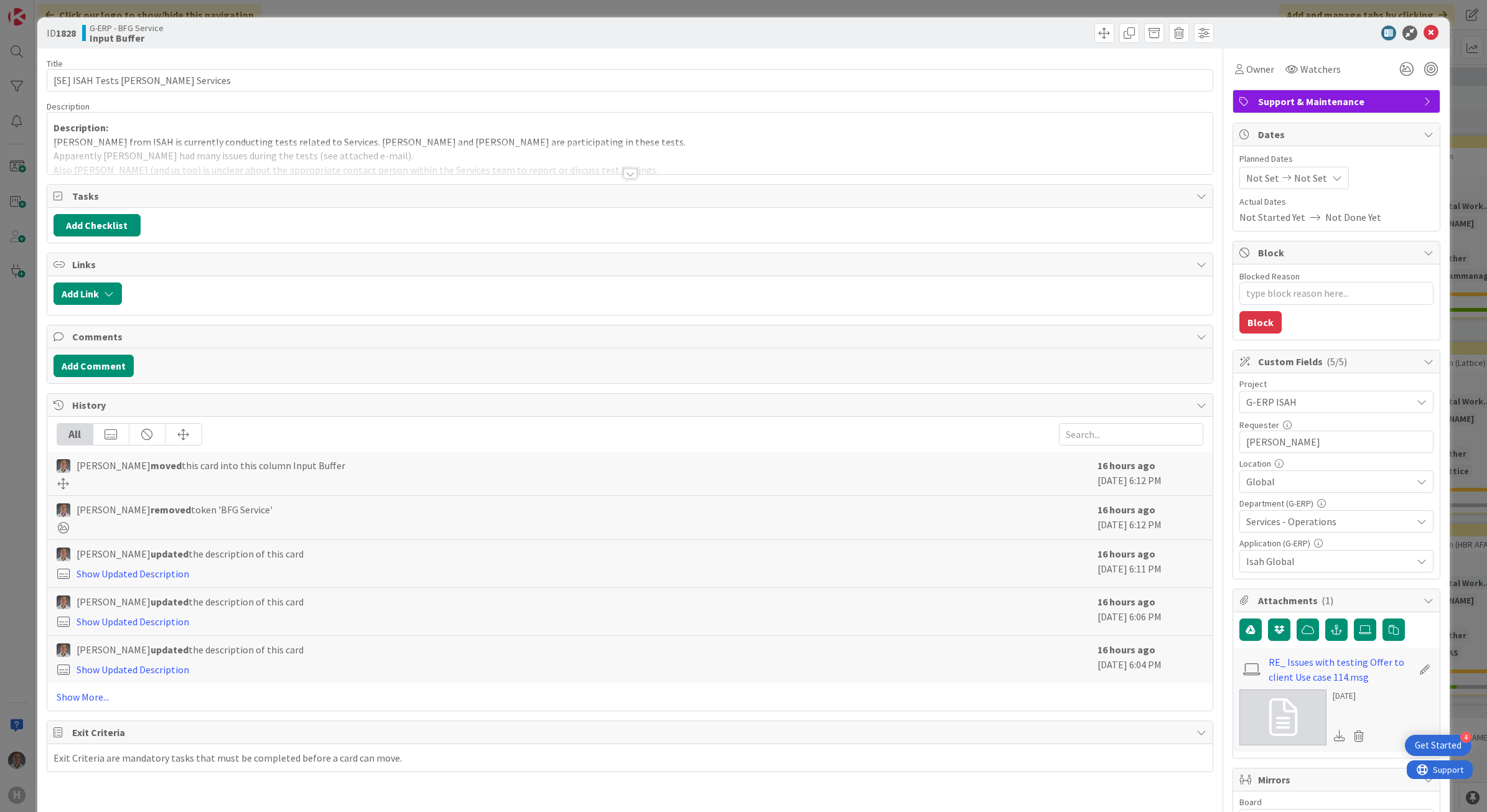
type textarea "x"
click at [626, 173] on div at bounding box center [630, 173] width 14 height 10
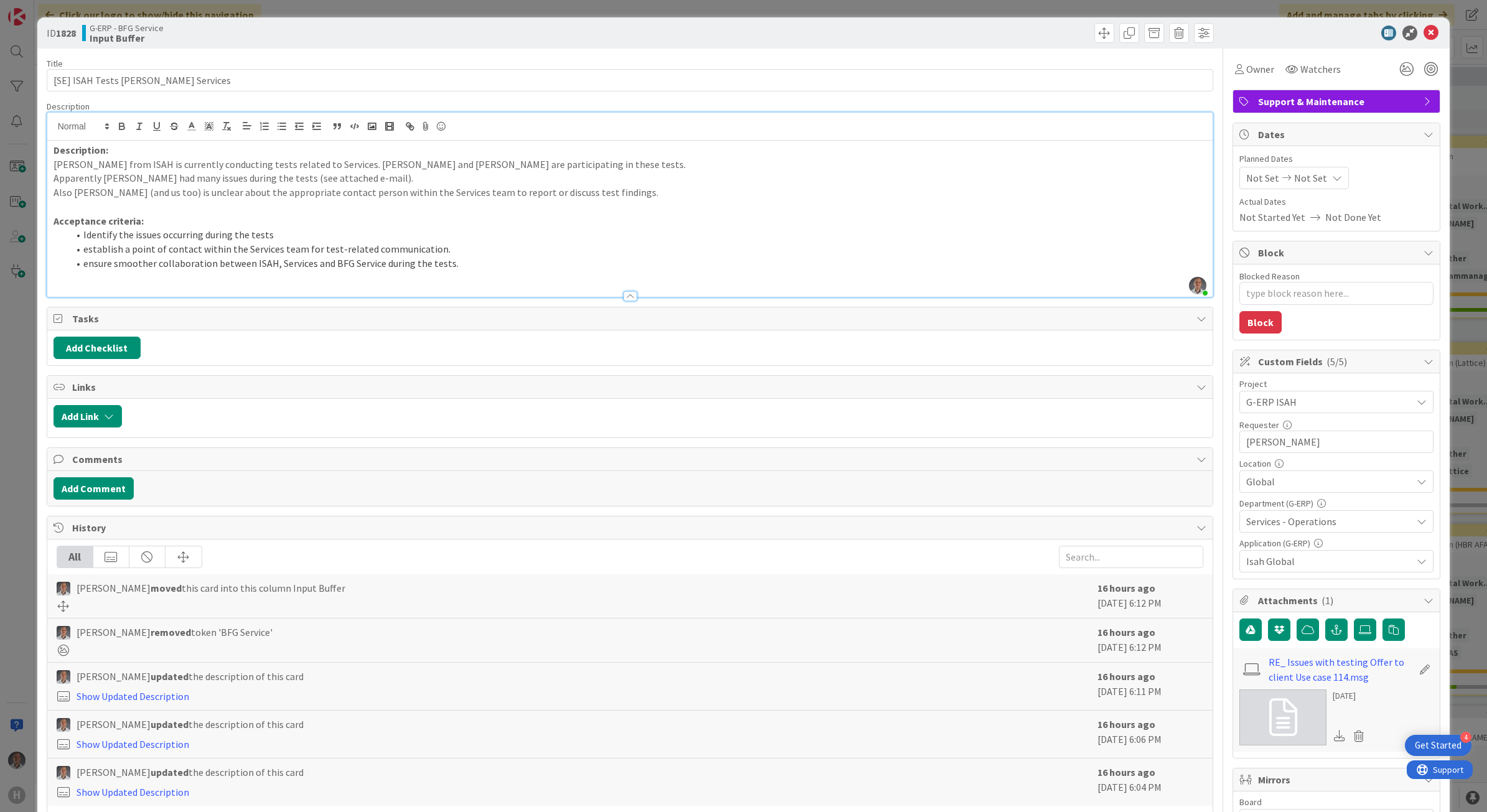
click at [626, 295] on div at bounding box center [630, 296] width 14 height 10
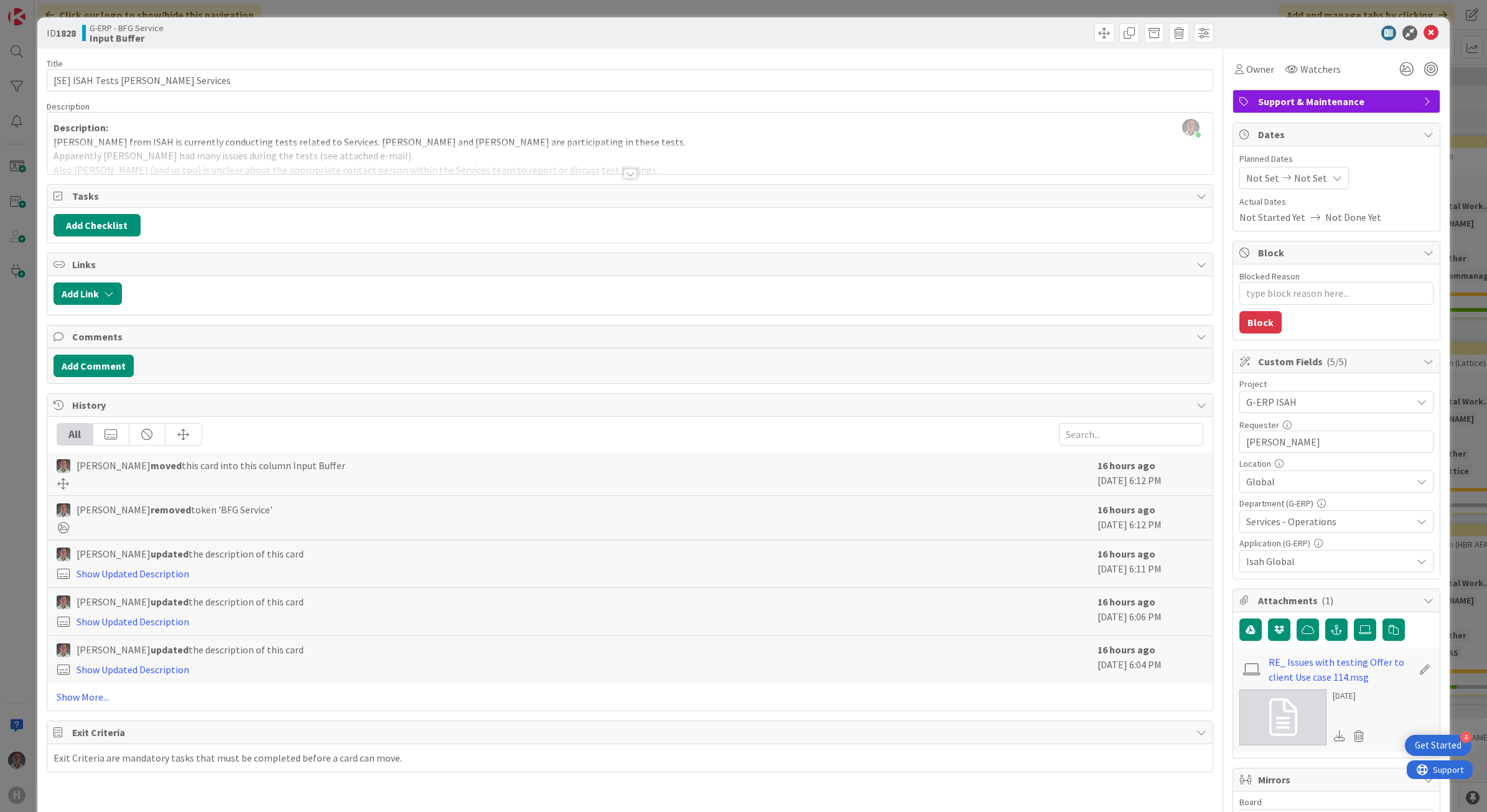
click at [626, 176] on div at bounding box center [630, 173] width 14 height 10
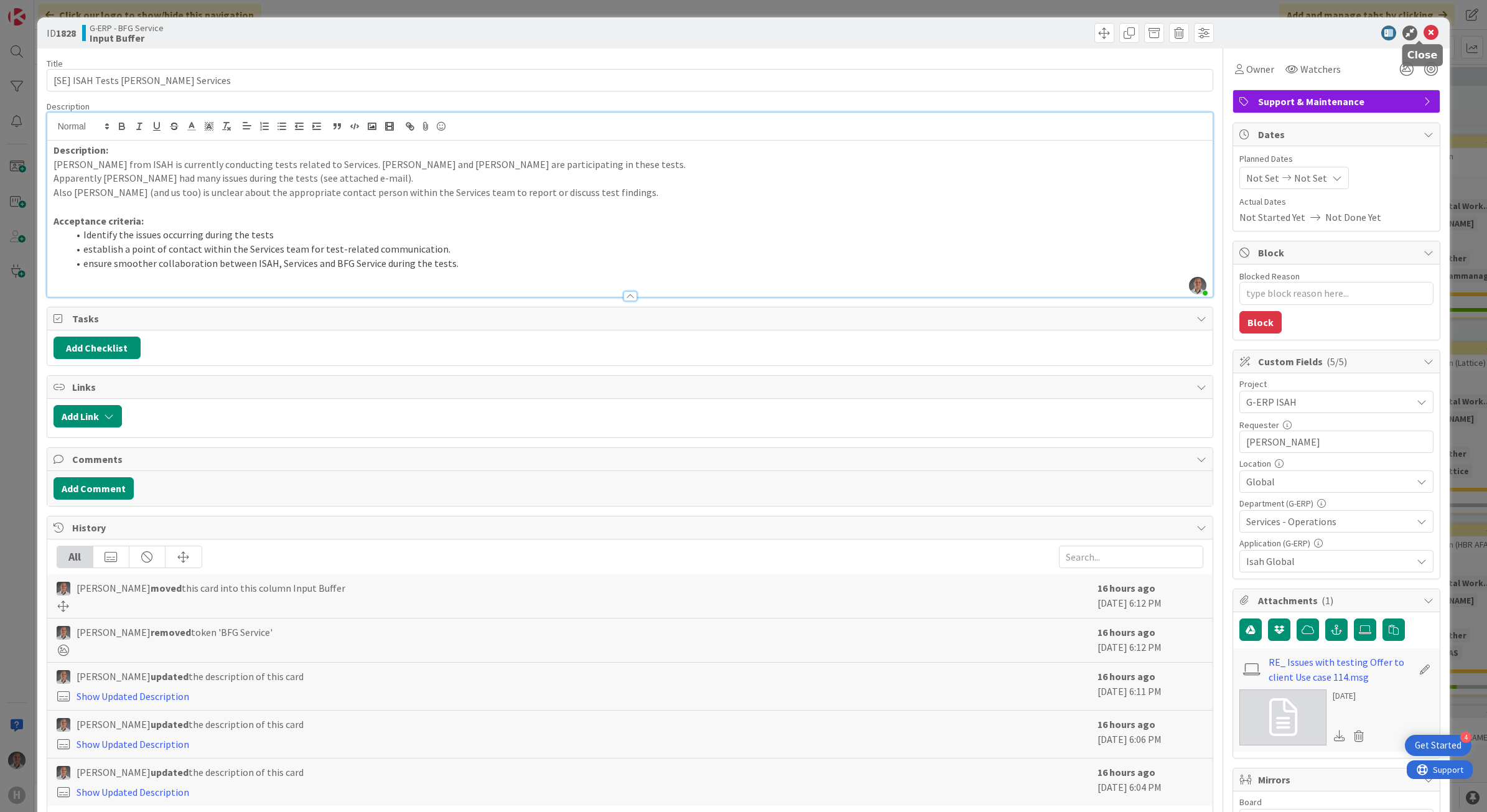
click at [1423, 32] on icon at bounding box center [1430, 33] width 15 height 15
